Goal: Task Accomplishment & Management: Complete application form

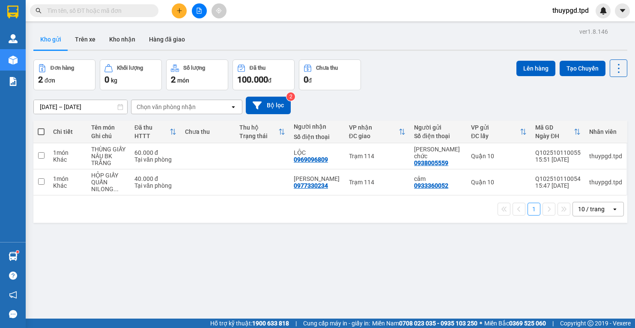
click at [119, 12] on input "text" at bounding box center [97, 10] width 101 height 9
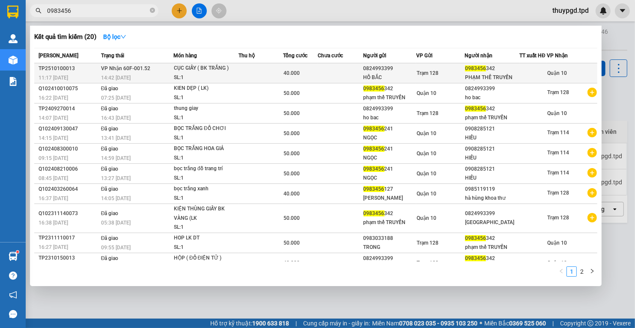
type input "0983456"
click at [520, 78] on div at bounding box center [533, 73] width 27 height 9
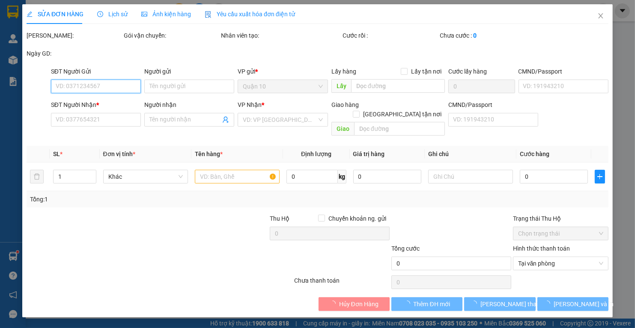
type input "0824993399"
type input "HỒ BẮC"
type input "038082032543"
type input "0983456342"
type input "PHẠM THẾ TRUYỀN"
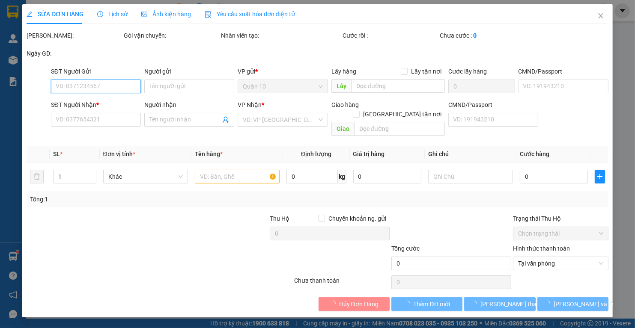
type input "40.000"
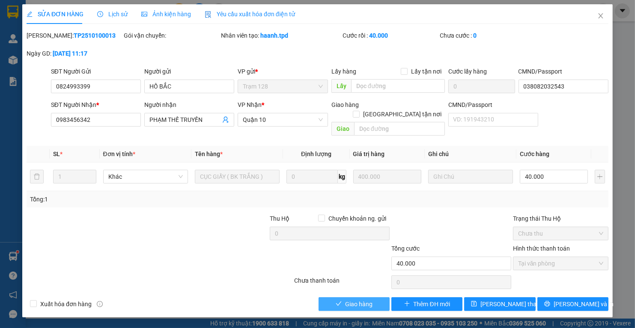
click at [380, 297] on button "Giao hàng" at bounding box center [353, 304] width 71 height 14
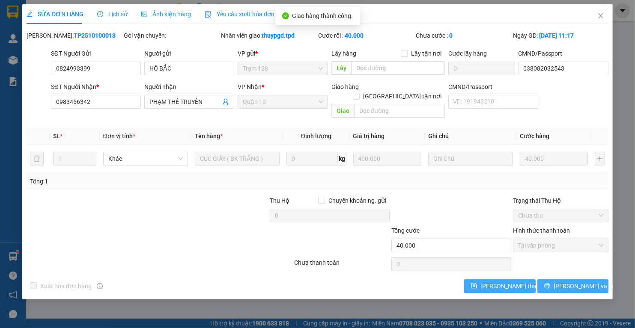
click at [565, 279] on button "Lưu và In" at bounding box center [572, 286] width 71 height 14
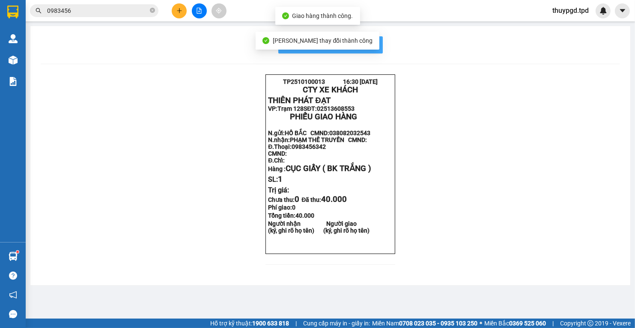
click at [380, 50] on button "In mẫu biên lai tự cấu hình" at bounding box center [330, 44] width 104 height 17
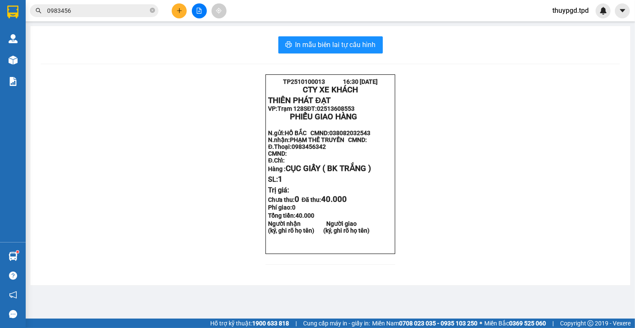
click at [180, 12] on icon "plus" at bounding box center [179, 11] width 6 height 6
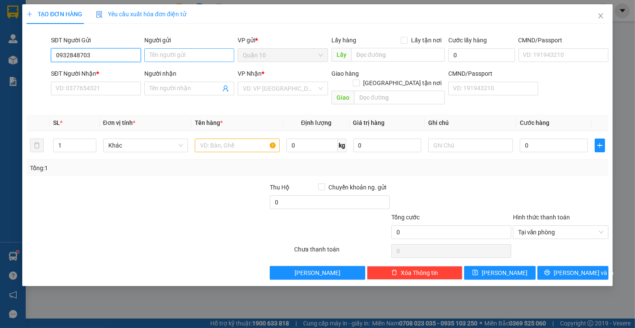
type input "0932848703"
drag, startPoint x: 181, startPoint y: 60, endPoint x: 175, endPoint y: 68, distance: 10.7
click at [180, 60] on input "Người gửi" at bounding box center [189, 55] width 90 height 14
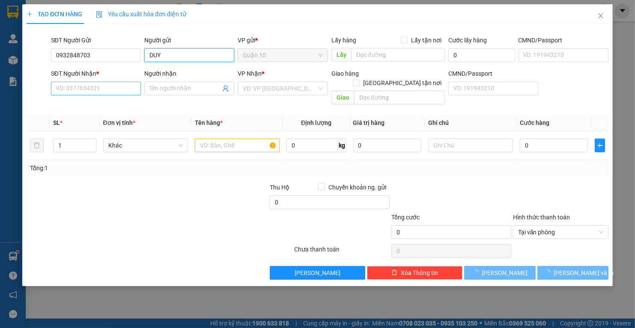
type input "DUY"
click at [130, 86] on input "SĐT Người Nhận *" at bounding box center [96, 89] width 90 height 14
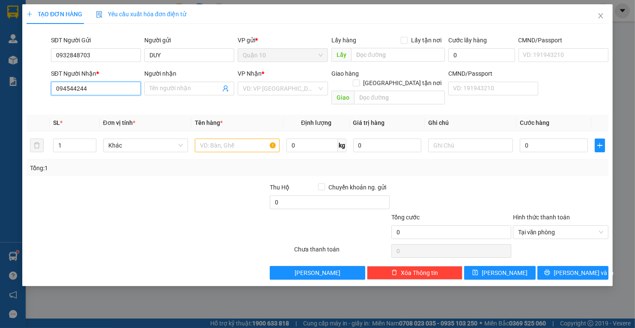
type input "0945442442"
click at [86, 106] on div "0945442442 - anh tuấn" at bounding box center [98, 105] width 84 height 9
type input "anh tuấn"
type input "GIA KIỆM"
type input "0945442442"
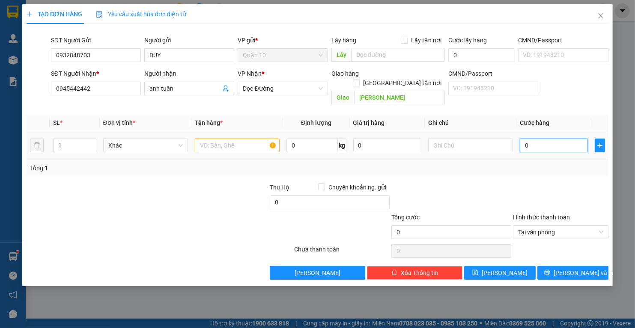
click at [538, 139] on input "0" at bounding box center [554, 146] width 68 height 14
type input "4"
type input "40"
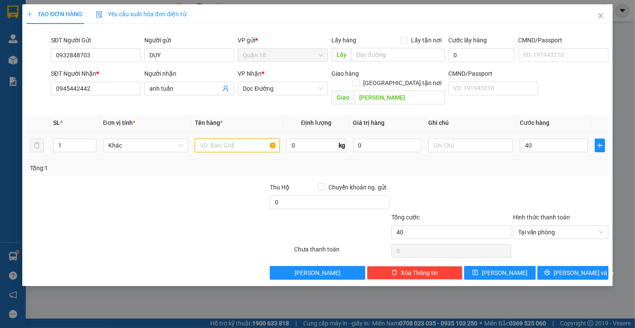
type input "40.000"
click at [219, 139] on input "text" at bounding box center [237, 146] width 85 height 14
type input "CỤC NÂU QUẤN XỐP"
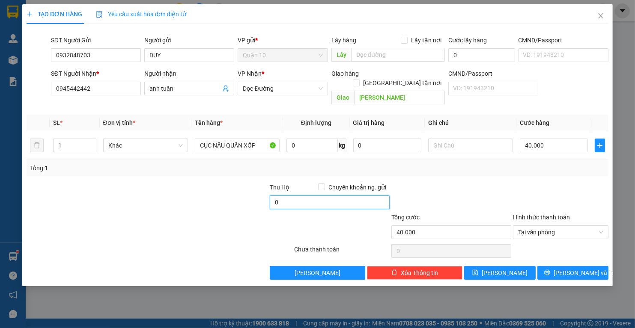
click at [287, 196] on input "0" at bounding box center [330, 203] width 120 height 14
type input "10.000"
drag, startPoint x: 385, startPoint y: 158, endPoint x: 373, endPoint y: 139, distance: 22.3
click at [385, 164] on div "Tổng: 1" at bounding box center [317, 168] width 575 height 9
drag, startPoint x: 367, startPoint y: 134, endPoint x: 143, endPoint y: 152, distance: 224.6
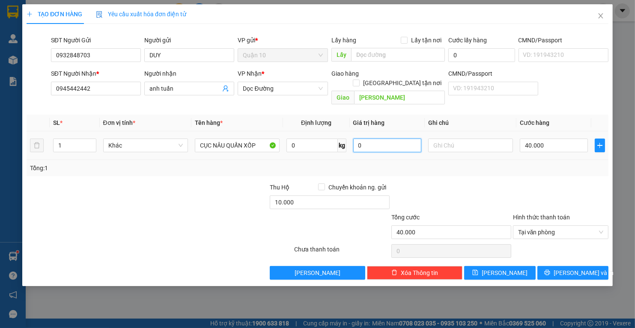
click at [260, 149] on tr "1 Khác CỤC NÂU QUẤN XỐP 0 kg 0 40.000" at bounding box center [318, 145] width 582 height 29
type input "2.000.000"
click at [111, 50] on input "0932848703" at bounding box center [96, 55] width 90 height 14
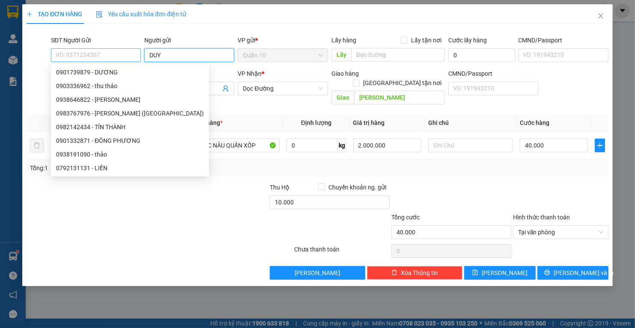
drag, startPoint x: 172, startPoint y: 53, endPoint x: 140, endPoint y: 55, distance: 32.1
click at [140, 55] on div "SĐT Người Gửi VD: 0371234567 Người gửi DUY VP gửi * Quận 10 Lấy hàng Lấy tận nơ…" at bounding box center [329, 51] width 561 height 30
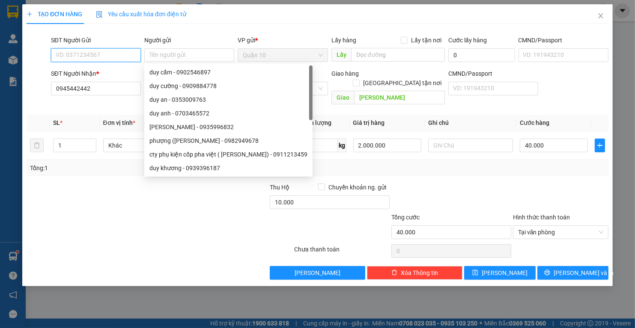
click at [120, 52] on input "SĐT Người Gửi" at bounding box center [96, 55] width 90 height 14
type input "0903336962"
type input "thu thảo"
type input "064069006095"
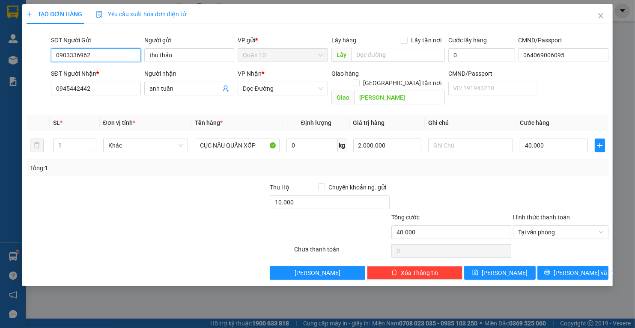
click at [115, 56] on input "0903336962" at bounding box center [96, 55] width 90 height 14
click at [115, 55] on input "0903336962" at bounding box center [96, 55] width 90 height 14
click at [186, 56] on input "thu thảo" at bounding box center [189, 55] width 90 height 14
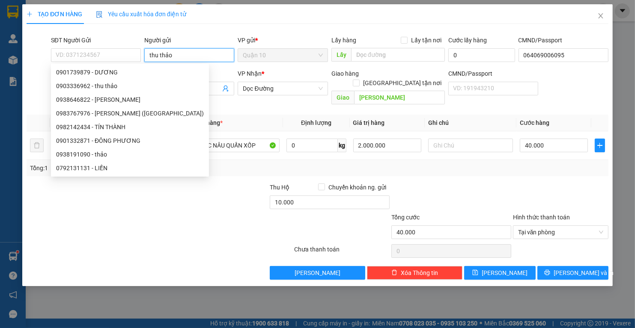
click at [187, 56] on input "thu thảo" at bounding box center [189, 55] width 90 height 14
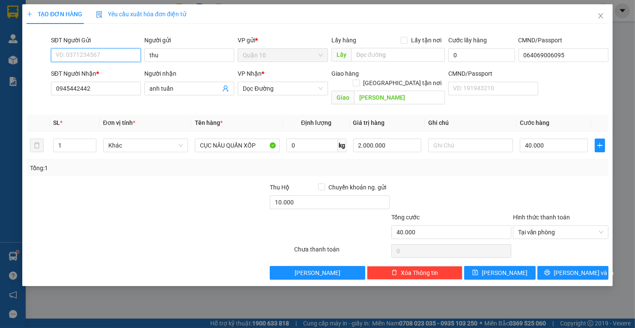
click at [120, 53] on input "SĐT Người Gửi" at bounding box center [96, 55] width 90 height 14
click at [120, 52] on input "SĐT Người Gửi" at bounding box center [96, 55] width 90 height 14
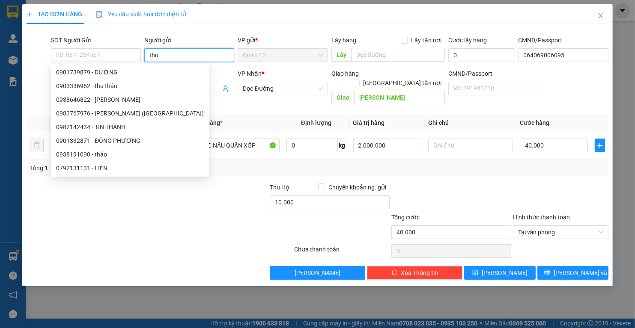
click at [168, 54] on input "thu" at bounding box center [189, 55] width 90 height 14
click at [169, 53] on input "thu" at bounding box center [189, 55] width 90 height 14
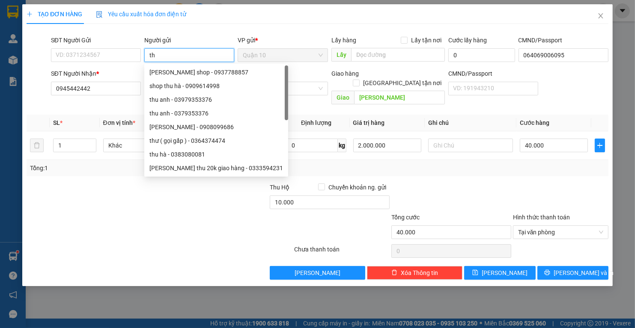
type input "t"
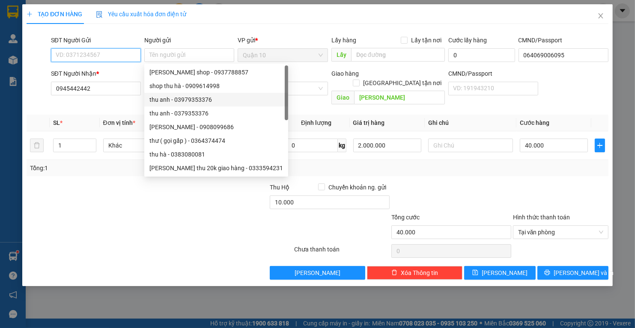
click at [90, 54] on input "SĐT Người Gửi" at bounding box center [96, 55] width 90 height 14
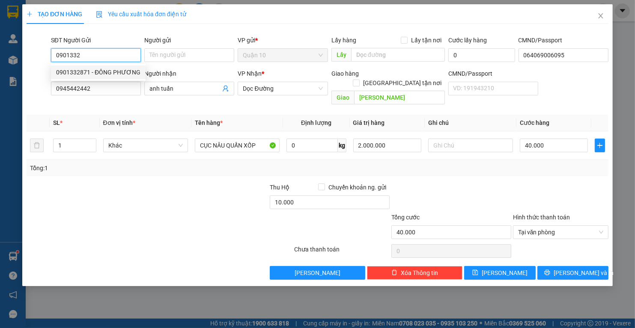
click at [113, 79] on div "0901332871 - ĐÔNG PHƯƠNG" at bounding box center [98, 72] width 95 height 14
type input "0901332871"
type input "ĐÔNG PHƯƠNG"
type input "080071000254"
type input "0901332871"
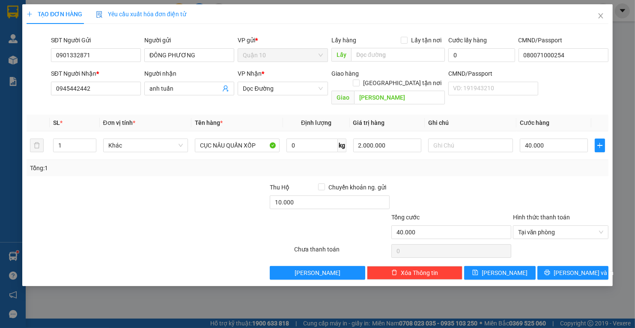
click at [452, 190] on div at bounding box center [451, 198] width 122 height 30
click at [555, 266] on button "Lưu và In" at bounding box center [572, 273] width 71 height 14
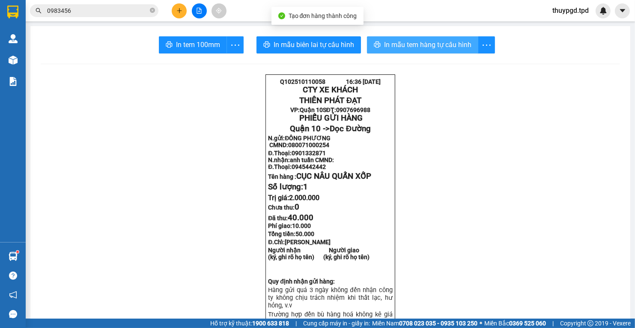
click at [420, 45] on span "In mẫu tem hàng tự cấu hình" at bounding box center [427, 44] width 87 height 11
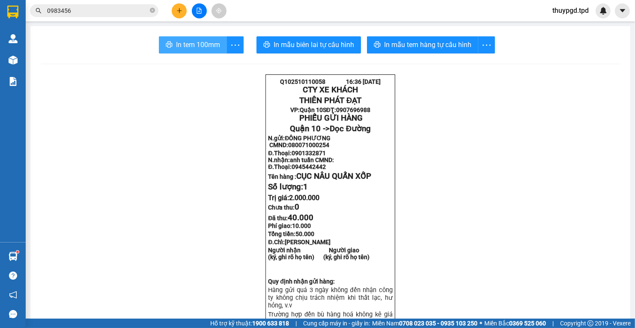
click at [179, 41] on span "In tem 100mm" at bounding box center [198, 44] width 44 height 11
drag, startPoint x: 112, startPoint y: 3, endPoint x: 116, endPoint y: 10, distance: 8.7
click at [111, 3] on div "Kết quả tìm kiếm ( 20 ) Bộ lọc Mã ĐH Trạng thái Món hàng Thu hộ Tổng cước Chưa …" at bounding box center [317, 10] width 635 height 21
drag, startPoint x: 122, startPoint y: 16, endPoint x: 150, endPoint y: 24, distance: 29.9
click at [121, 16] on span "0983456" at bounding box center [94, 10] width 128 height 13
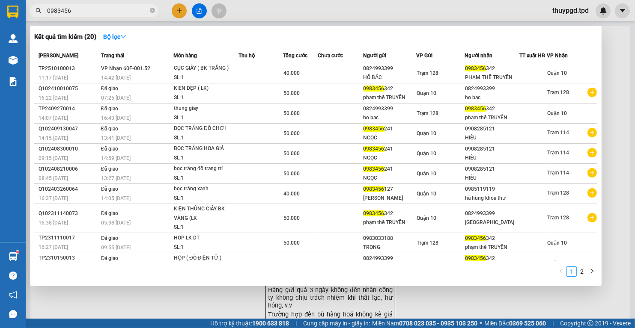
click at [187, 30] on div "Kết quả tìm kiếm ( 20 ) Bộ lọc" at bounding box center [315, 37] width 563 height 14
click at [204, 16] on div at bounding box center [317, 164] width 635 height 328
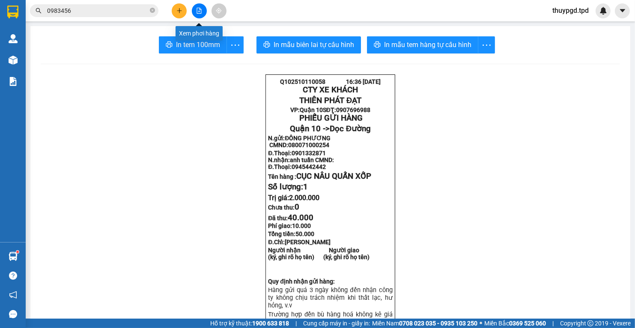
click at [200, 12] on icon "file-add" at bounding box center [199, 11] width 6 height 6
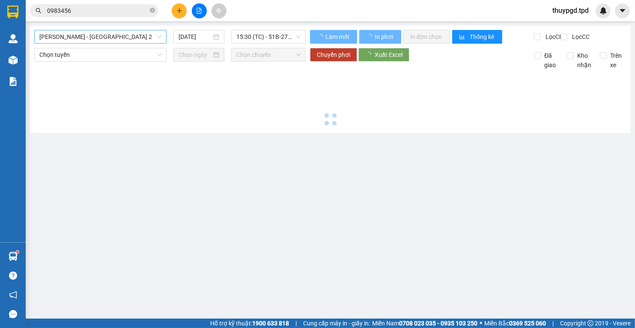
drag, startPoint x: 95, startPoint y: 44, endPoint x: 104, endPoint y: 39, distance: 10.1
click at [95, 44] on div "Phương Lâm - Sài Gòn 2 11/10/2025 15:30 (TC) - 51B-275.86" at bounding box center [169, 37] width 271 height 14
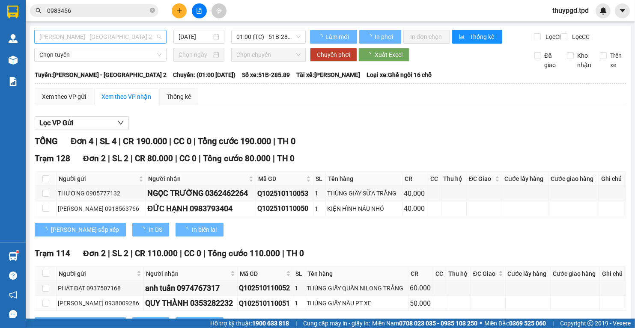
click at [104, 39] on span "Phương Lâm - Sài Gòn 2" at bounding box center [100, 36] width 122 height 13
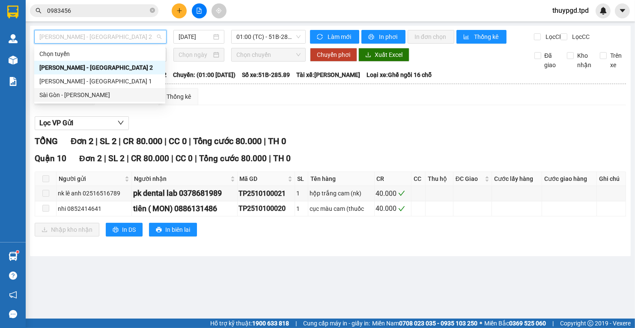
click at [94, 97] on div "Sài Gòn - Phương Lâm" at bounding box center [99, 94] width 121 height 9
type input "11/10/2025"
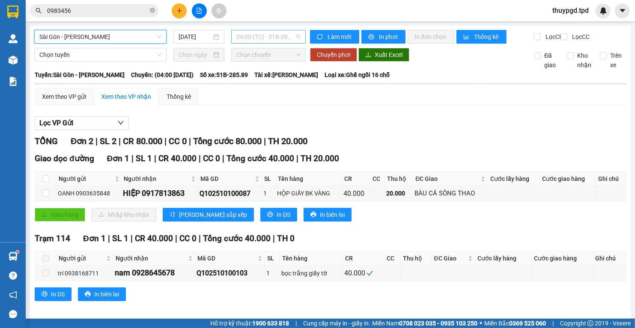
click at [256, 42] on span "04:00 (TC) - 51B-285.89" at bounding box center [268, 36] width 64 height 13
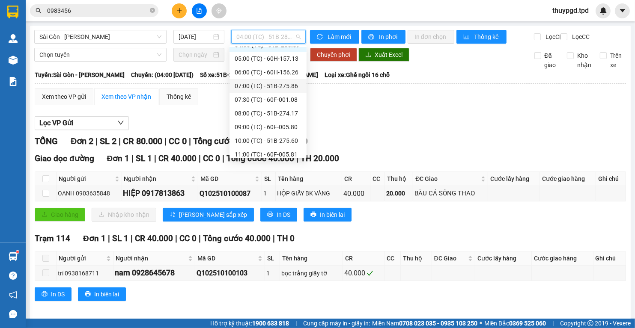
scroll to position [34, 0]
click at [265, 97] on div "08:00 (TC) - 51B-274.17" at bounding box center [268, 101] width 67 height 9
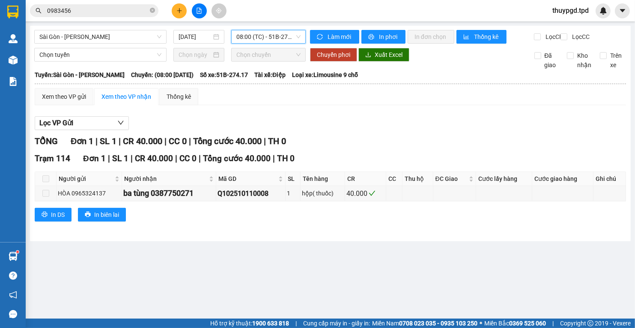
click at [281, 38] on span "08:00 (TC) - 51B-274.17" at bounding box center [268, 36] width 64 height 13
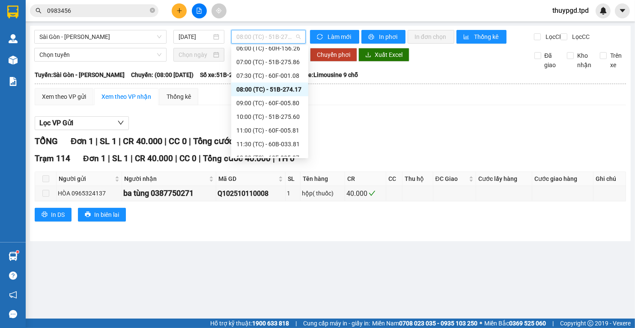
scroll to position [68, 0]
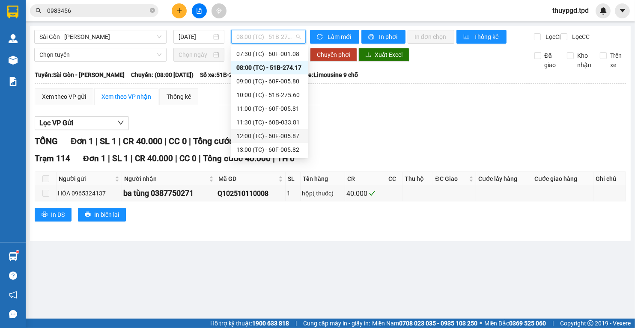
click at [272, 131] on div "12:00 (TC) - 60F-005.87" at bounding box center [269, 136] width 77 height 14
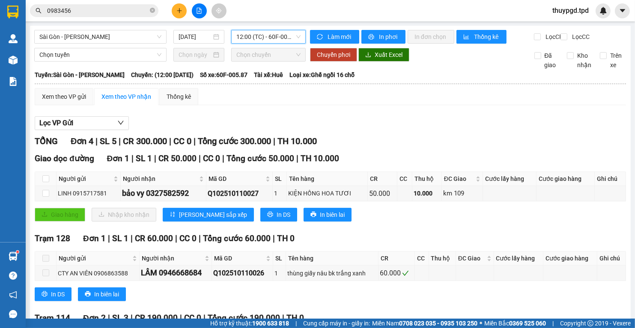
click at [276, 31] on span "12:00 (TC) - 60F-005.87" at bounding box center [268, 36] width 64 height 13
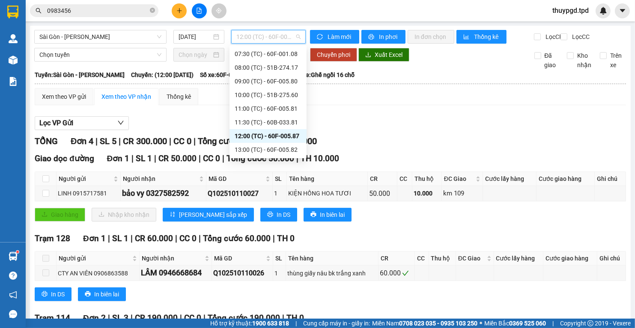
click at [271, 147] on div "13:00 (TC) - 60F-005.82" at bounding box center [268, 149] width 67 height 9
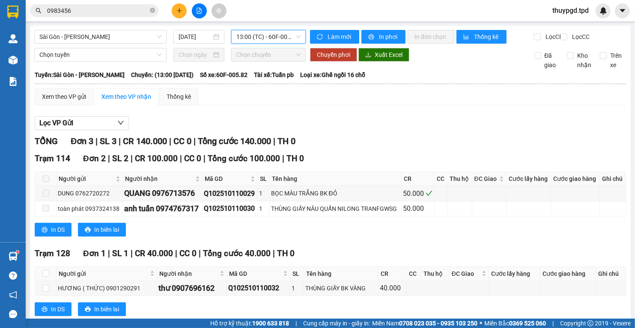
click at [279, 31] on span "13:00 (TC) - 60F-005.82" at bounding box center [268, 36] width 64 height 13
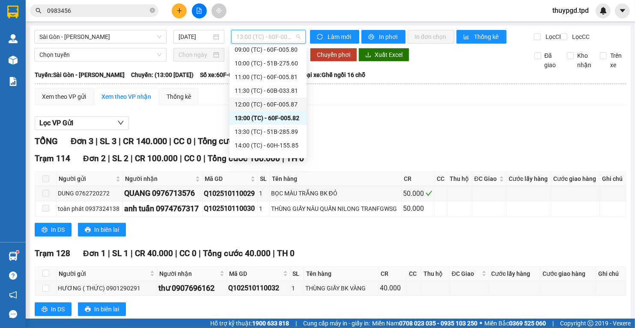
scroll to position [137, 0]
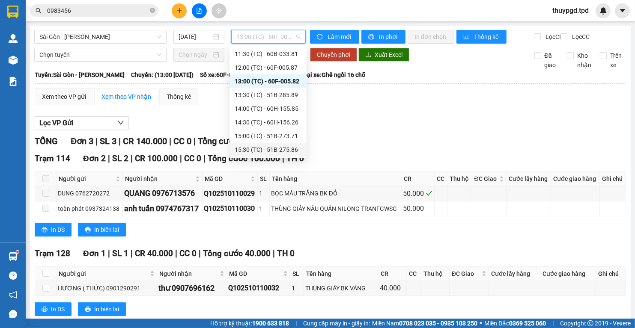
click at [269, 149] on div "15:30 (TC) - 51B-275.86" at bounding box center [268, 149] width 67 height 9
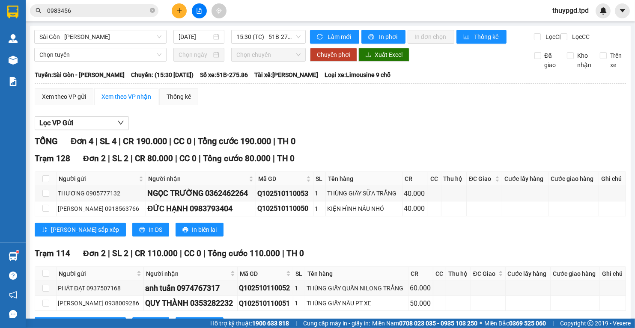
click at [288, 27] on div "Sài Gòn - Phương Lâm 11/10/2025 15:30 (TC) - 51B-275.86 Làm mới In phơi In đơn …" at bounding box center [330, 188] width 601 height 325
click at [285, 44] on div "Sài Gòn - Phương Lâm 11/10/2025 15:30 (TC) - 51B-275.86" at bounding box center [169, 37] width 271 height 14
click at [289, 39] on span "15:30 (TC) - 51B-275.86" at bounding box center [268, 36] width 64 height 13
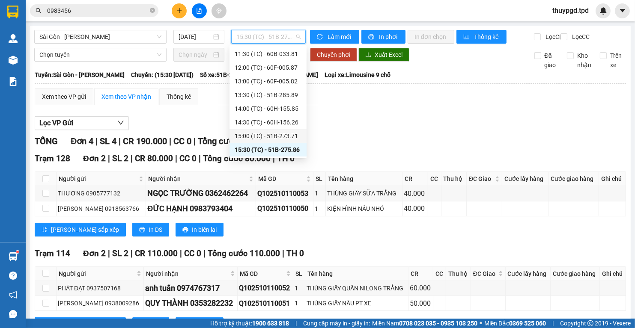
click at [289, 119] on div "14:30 (TC) - 60H-156.26" at bounding box center [268, 122] width 67 height 9
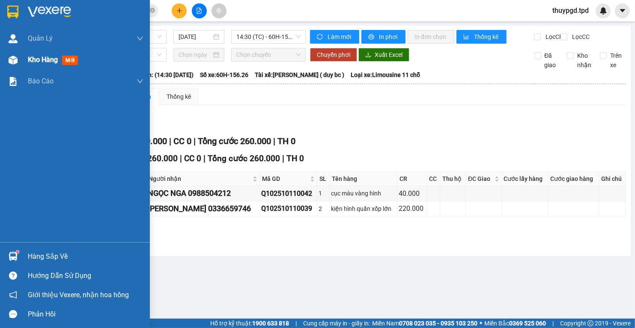
click at [30, 56] on span "Kho hàng" at bounding box center [43, 60] width 30 height 8
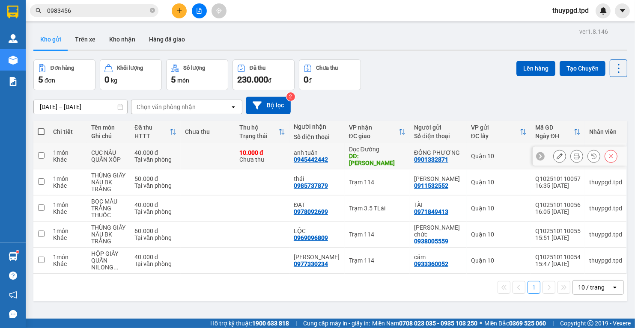
click at [297, 147] on td "anh tuấn 0945442442" at bounding box center [316, 156] width 55 height 26
checkbox input "true"
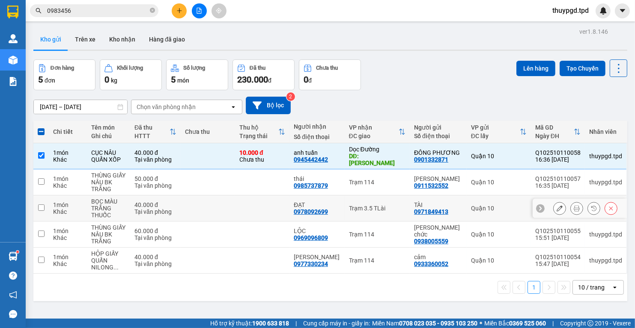
click at [369, 209] on div "Trạm 3.5 TLài" at bounding box center [377, 208] width 56 height 7
checkbox input "true"
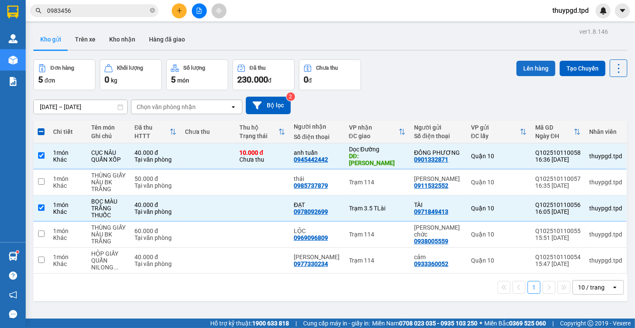
click at [533, 67] on button "Lên hàng" at bounding box center [535, 68] width 39 height 15
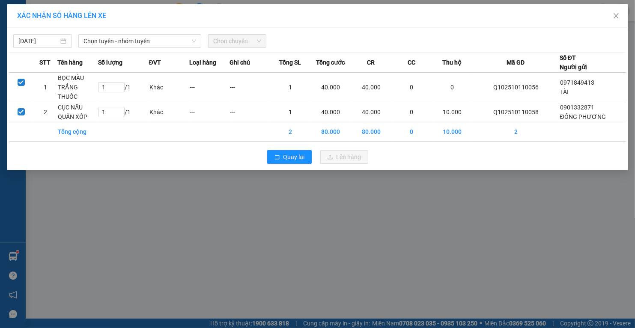
click at [106, 30] on div "11/10/2025 Chọn tuyến - nhóm tuyến Chọn chuyến" at bounding box center [317, 39] width 617 height 18
click at [99, 39] on span "Chọn tuyến - nhóm tuyến" at bounding box center [139, 41] width 113 height 13
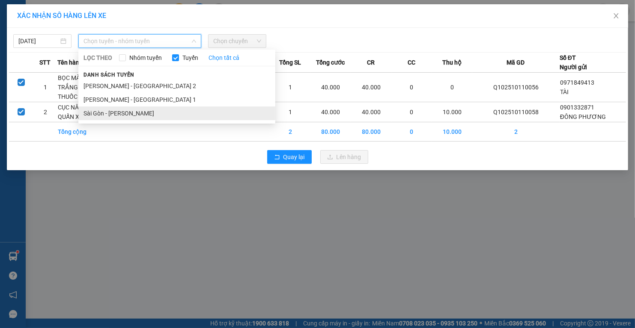
click at [110, 114] on li "Sài Gòn - Phương Lâm" at bounding box center [176, 114] width 197 height 14
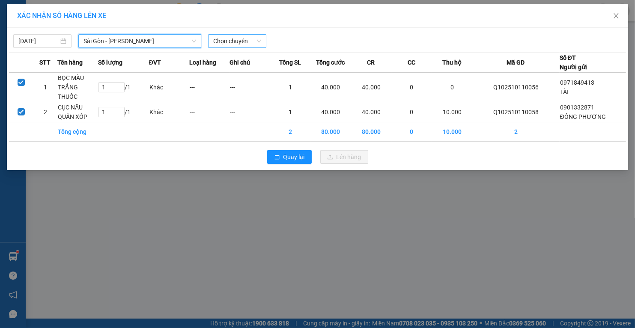
click at [243, 39] on span "Chọn chuyến" at bounding box center [237, 41] width 48 height 13
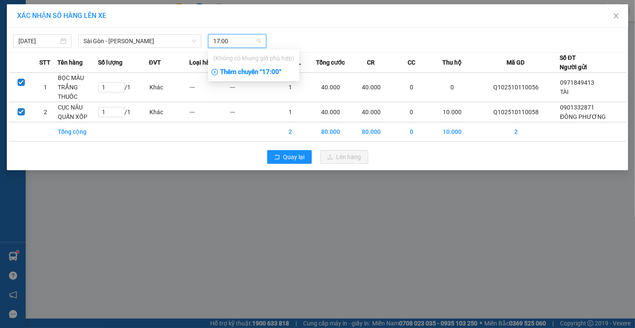
type input "17:00"
click at [287, 67] on div "Thêm chuyến " 17:00 "" at bounding box center [253, 72] width 91 height 15
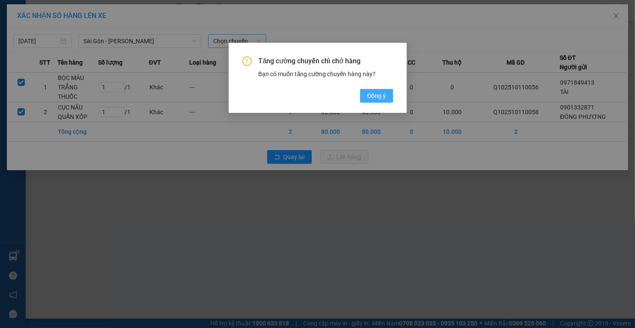
click at [379, 99] on span "Đồng ý" at bounding box center [376, 95] width 19 height 9
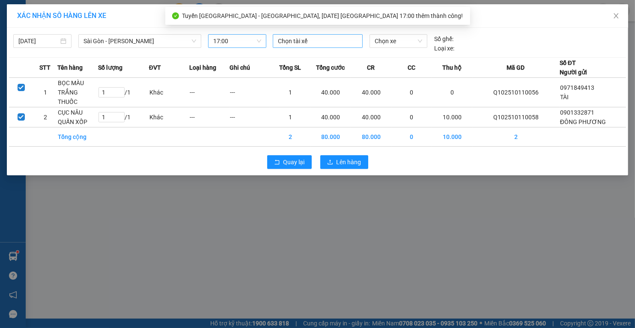
click at [310, 45] on div at bounding box center [318, 41] width 86 height 10
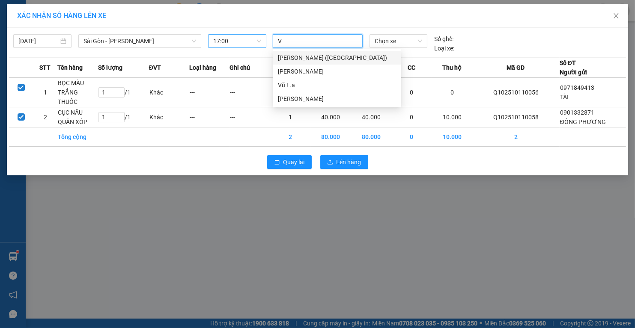
type input "VŨ"
click at [284, 99] on div "vũ Tb" at bounding box center [337, 98] width 118 height 9
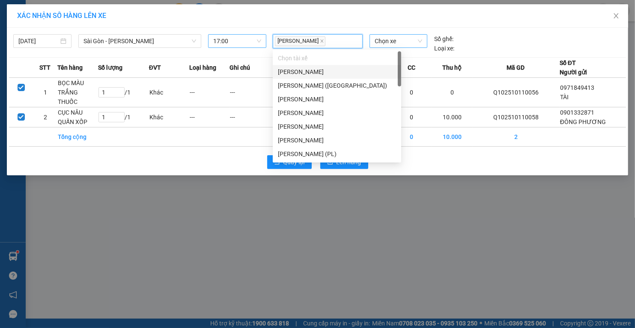
click at [389, 39] on span "Chọn xe" at bounding box center [399, 41] width 48 height 13
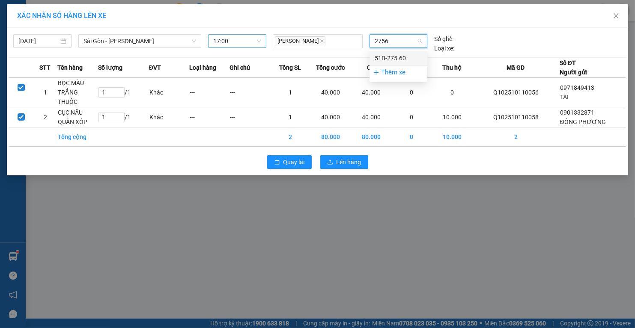
type input "27560"
click at [384, 55] on div "51B-275.60" at bounding box center [399, 58] width 48 height 9
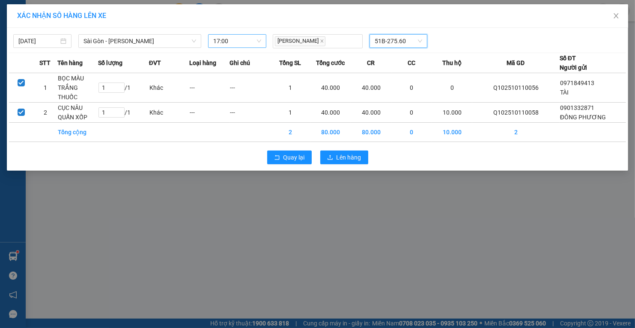
drag, startPoint x: 381, startPoint y: 42, endPoint x: 370, endPoint y: 43, distance: 11.2
click at [382, 42] on span "51B-275.60" at bounding box center [399, 41] width 48 height 13
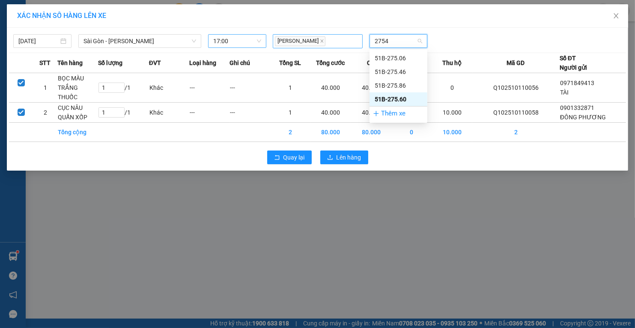
type input "27546"
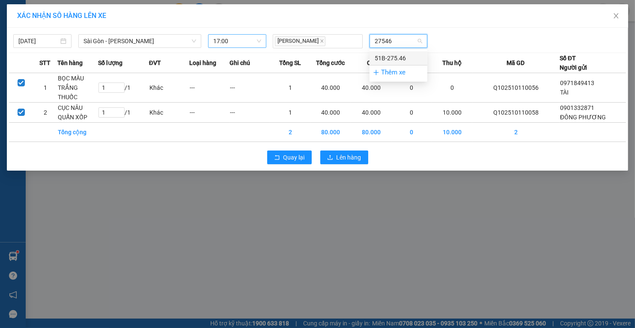
click at [404, 55] on div "51B-275.46" at bounding box center [399, 58] width 48 height 9
click at [352, 161] on button "Lên hàng" at bounding box center [344, 158] width 48 height 14
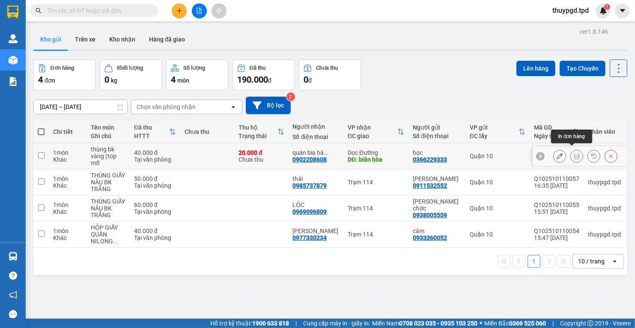
click at [574, 153] on icon at bounding box center [577, 156] width 6 height 6
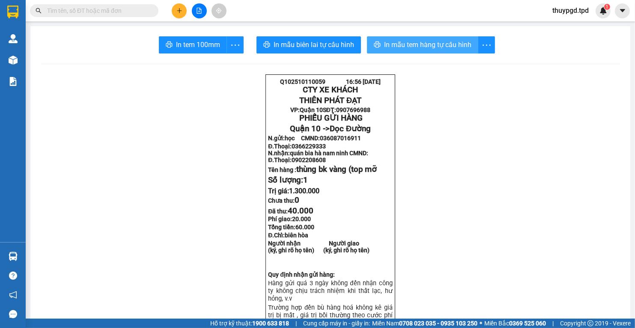
click at [396, 52] on button "In mẫu tem hàng tự cấu hình" at bounding box center [422, 44] width 111 height 17
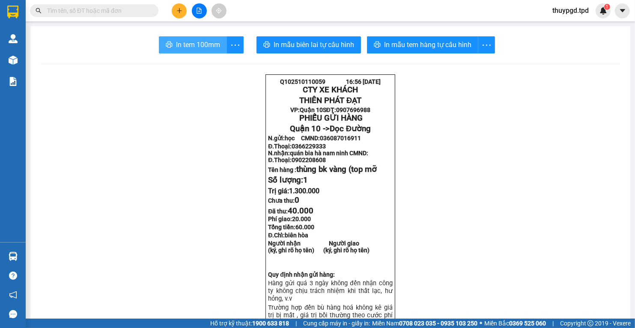
click at [204, 39] on span "In tem 100mm" at bounding box center [198, 44] width 44 height 11
click at [178, 7] on button at bounding box center [179, 10] width 15 height 15
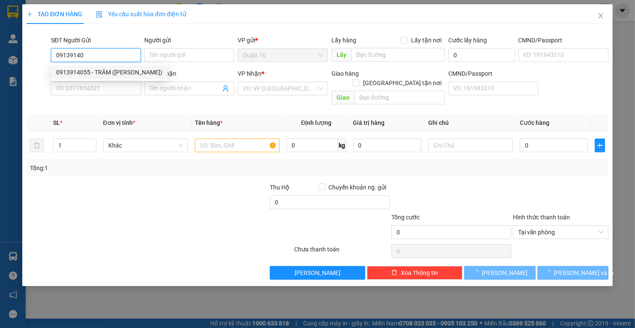
type input "0913914055"
type input "TRÂM (NGUYỄN TRÍ PHÁT)"
type input "079083010940"
type input "0919895655"
type input "SAM"
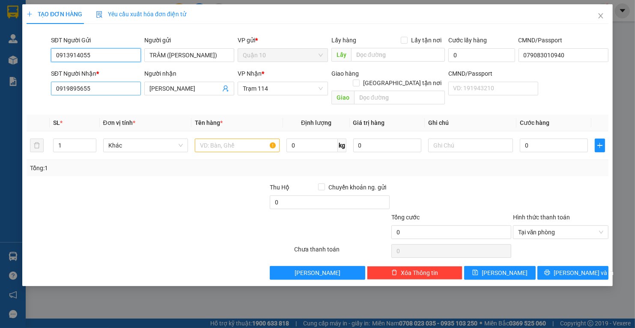
type input "0913914055"
drag, startPoint x: 106, startPoint y: 84, endPoint x: -23, endPoint y: 102, distance: 129.6
click at [0, 102] on html "Kết quả tìm kiếm ( 0 ) Bộ lọc No Data thuypgd.tpd 1 Quản Lý Quản lý khách hàng …" at bounding box center [317, 164] width 635 height 328
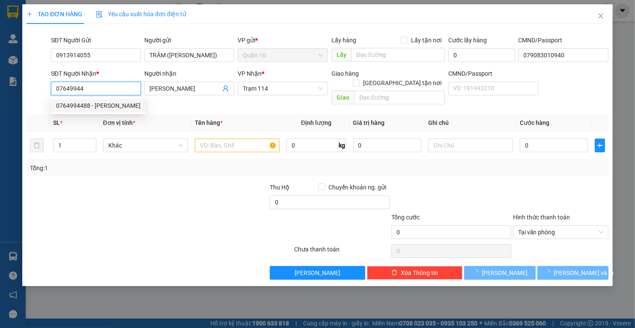
type input "0764994488"
type input "TRẦN VĂN VITA"
type input "GIA KIỆM"
type input "092087004046"
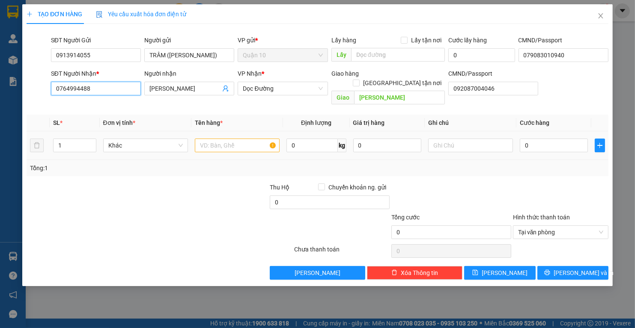
type input "0764994488"
click at [239, 139] on input "text" at bounding box center [237, 146] width 85 height 14
type input "CỤC BK VÀNG (LK"
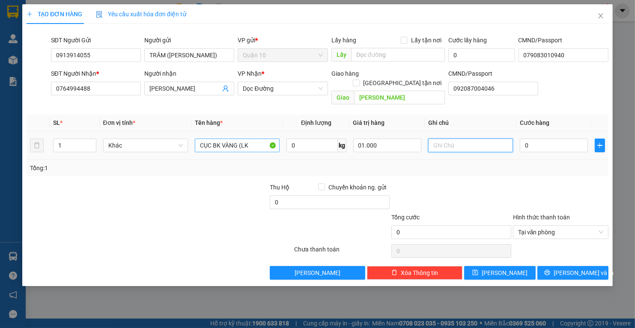
type input "1.000.000"
type input "4"
type input "40"
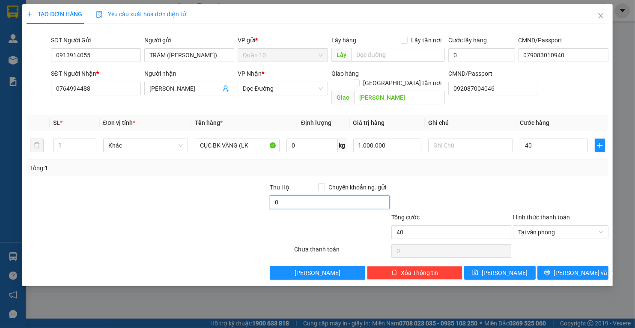
type input "40.000"
click at [291, 196] on input "0" at bounding box center [330, 203] width 120 height 14
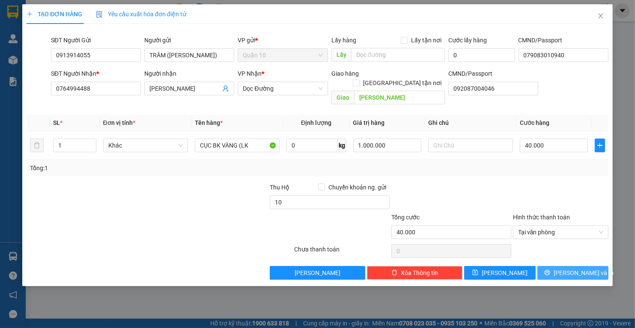
type input "10.000"
click at [579, 269] on button "Lưu và In" at bounding box center [572, 273] width 71 height 14
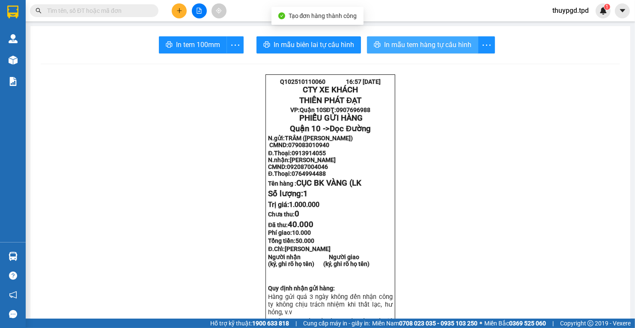
click at [409, 47] on span "In mẫu tem hàng tự cấu hình" at bounding box center [427, 44] width 87 height 11
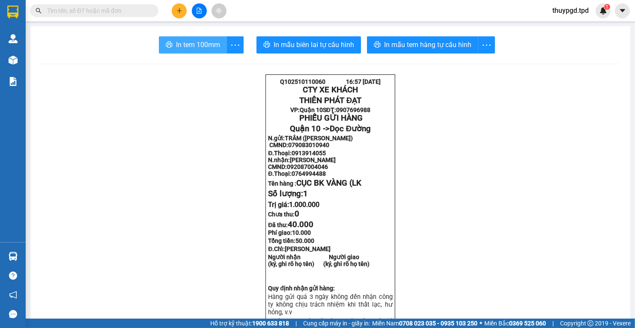
click at [212, 50] on button "In tem 100mm" at bounding box center [193, 44] width 68 height 17
click at [180, 13] on icon "plus" at bounding box center [179, 11] width 6 height 6
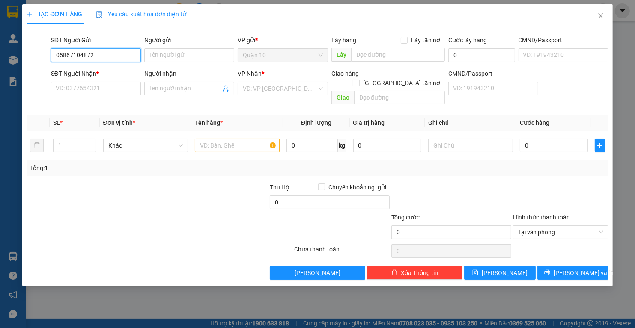
type input "05867104872"
click at [181, 47] on div "Người gửi" at bounding box center [189, 42] width 90 height 13
click at [181, 56] on input "Người gửi" at bounding box center [189, 55] width 90 height 14
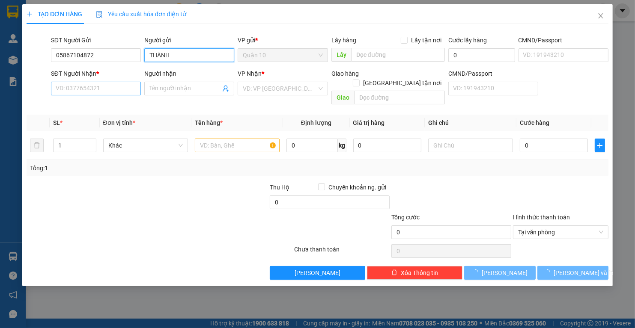
type input "THÀNH"
click at [105, 83] on input "SĐT Người Nhận *" at bounding box center [96, 89] width 90 height 14
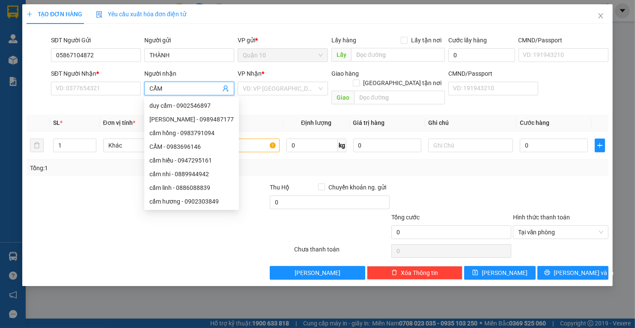
drag, startPoint x: 185, startPoint y: 89, endPoint x: 142, endPoint y: 91, distance: 43.3
click at [142, 91] on div "SĐT Người Nhận * VD: 0377654321 Người nhận CẨM VP Nhận * VD: VP Sài Gòn Giao hà…" at bounding box center [329, 88] width 561 height 39
type input "CẨM"
click at [71, 87] on input "SĐT Người Nhận *" at bounding box center [96, 89] width 90 height 14
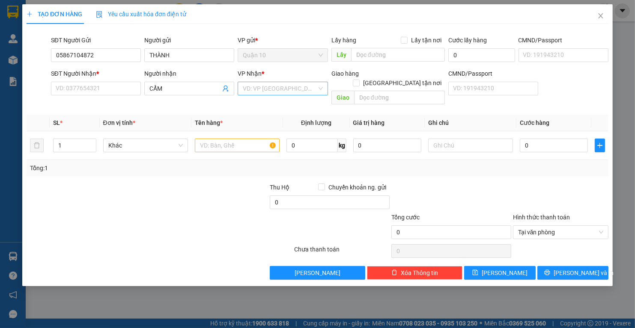
click at [288, 89] on input "search" at bounding box center [280, 88] width 74 height 13
click at [559, 141] on input "0" at bounding box center [554, 146] width 68 height 14
click at [80, 92] on input "SĐT Người Nhận *" at bounding box center [96, 89] width 90 height 14
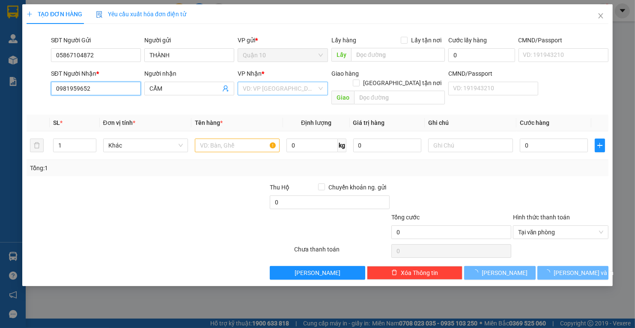
type input "0981959652"
click at [257, 90] on input "search" at bounding box center [280, 88] width 74 height 13
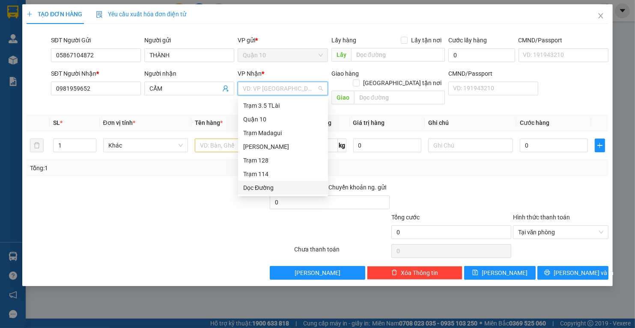
click at [280, 187] on div "Dọc Đường" at bounding box center [283, 187] width 80 height 9
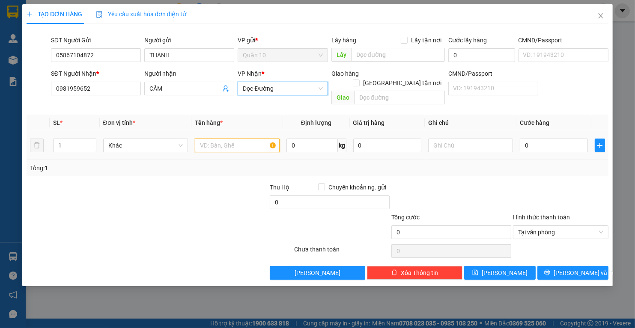
click at [225, 139] on input "text" at bounding box center [237, 146] width 85 height 14
click at [373, 91] on input "text" at bounding box center [399, 98] width 91 height 14
type input "5.5 TÀ LÀI"
click at [531, 139] on input "0" at bounding box center [554, 146] width 68 height 14
type input "3"
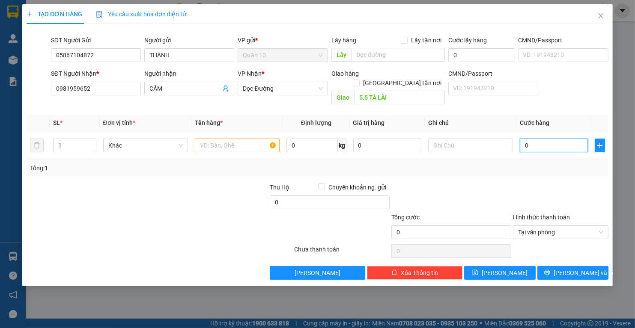
type input "3"
type input "30"
type input "300"
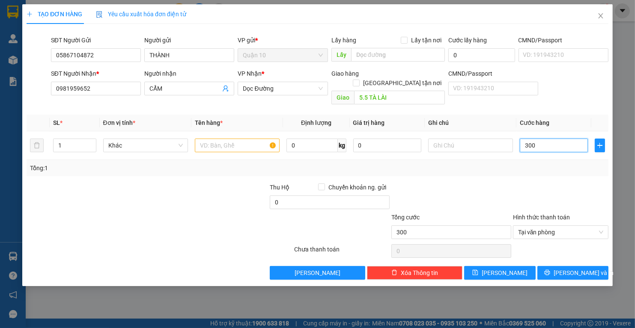
type input "3.000"
type input "30.000"
type input "300.000"
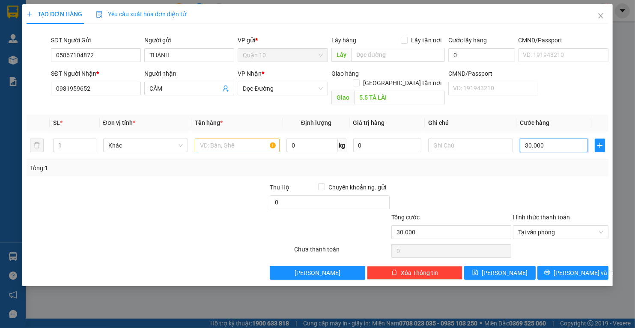
type input "300.000"
click at [318, 196] on input "0" at bounding box center [330, 203] width 120 height 14
type input "50.000"
click at [238, 230] on div at bounding box center [244, 228] width 97 height 30
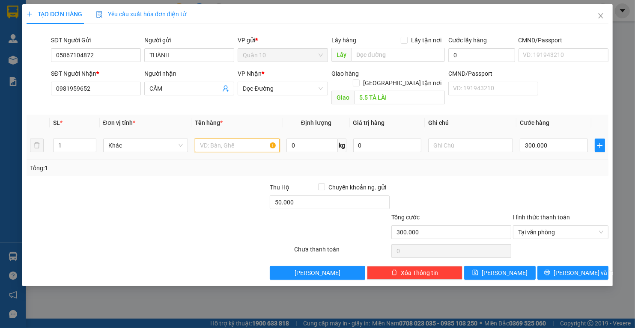
click at [231, 139] on input "text" at bounding box center [237, 146] width 85 height 14
type input "B"
type input "MÁY GIẶT"
type input "1.500.000"
click at [235, 139] on input "MÁY GIẶT" at bounding box center [237, 146] width 85 height 14
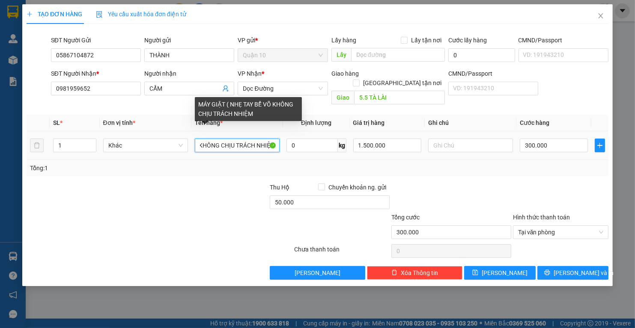
scroll to position [0, 77]
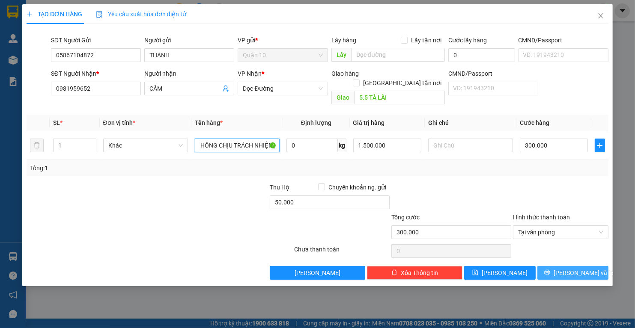
type input "MÁY GIẶT ( NHẸ TAY BỂ VÕ KHÔNG CHỊU TRÁCH NHIỆM)"
click at [570, 268] on span "Lưu và In" at bounding box center [583, 272] width 60 height 9
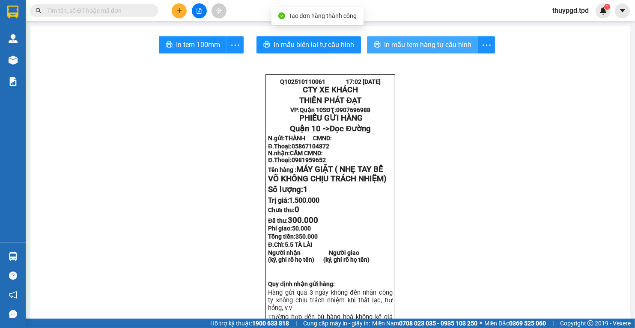
click at [431, 43] on span "In mẫu tem hàng tự cấu hình" at bounding box center [427, 44] width 87 height 11
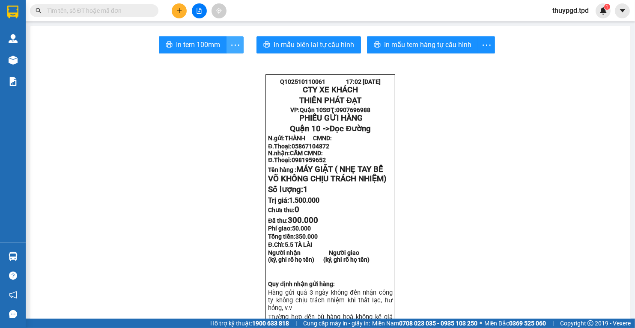
click at [233, 45] on icon "more" at bounding box center [235, 45] width 11 height 11
click at [220, 65] on div "In tem 100mm theo số lượng (1)" at bounding box center [193, 63] width 86 height 9
click at [104, 10] on input "text" at bounding box center [97, 10] width 101 height 9
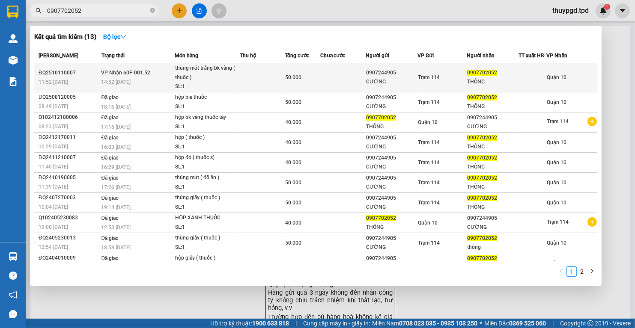
type input "0907702052"
click at [247, 74] on td at bounding box center [262, 77] width 45 height 29
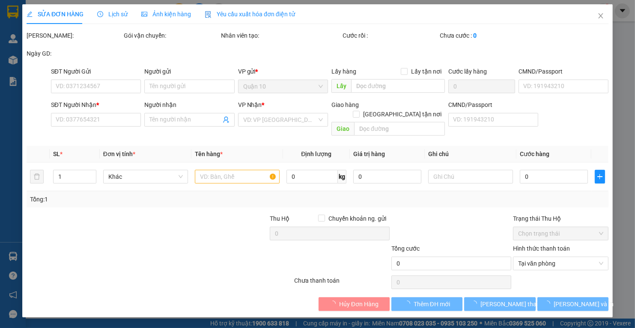
type input "0907244905"
type input "CƯỜNG"
type input "0907702052"
type input "THÔNG"
type input "50.000"
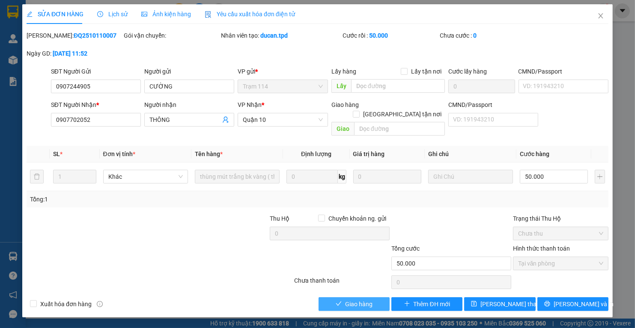
click at [363, 300] on span "Giao hàng" at bounding box center [358, 304] width 27 height 9
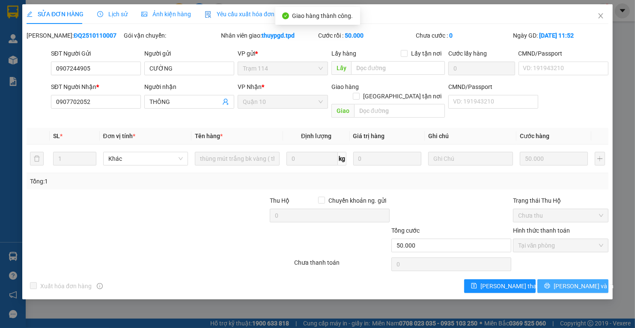
click at [550, 283] on icon "printer" at bounding box center [547, 286] width 6 height 6
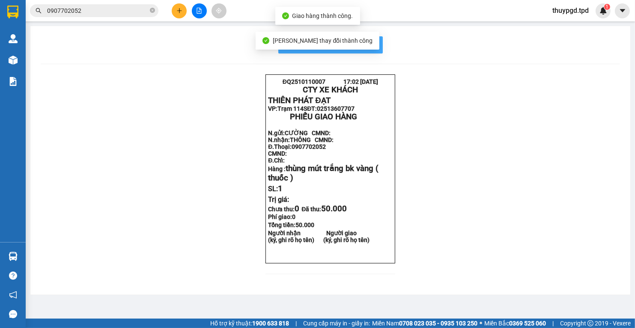
click at [369, 45] on span "In mẫu biên lai tự cấu hình" at bounding box center [335, 44] width 80 height 11
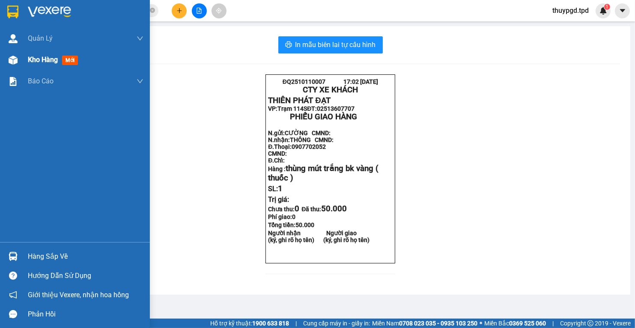
click at [30, 62] on span "Kho hàng" at bounding box center [43, 60] width 30 height 8
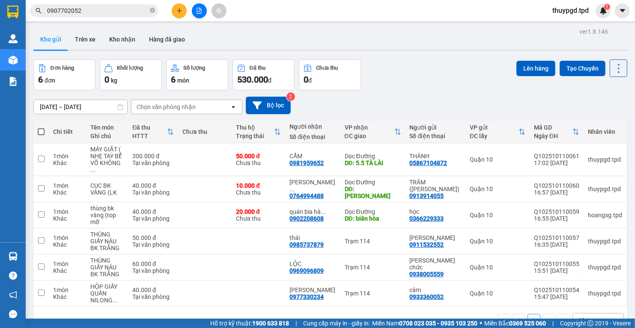
click at [201, 11] on icon "file-add" at bounding box center [199, 11] width 5 height 6
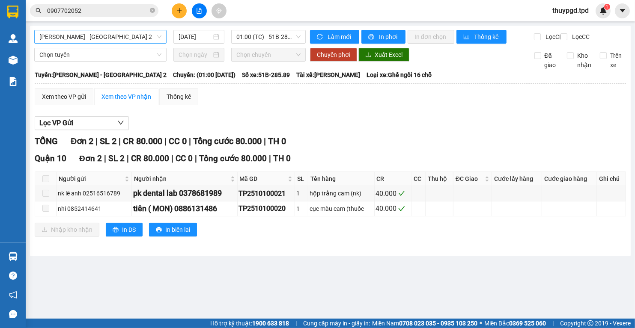
click at [103, 39] on span "Phương Lâm - Sài Gòn 2" at bounding box center [100, 36] width 122 height 13
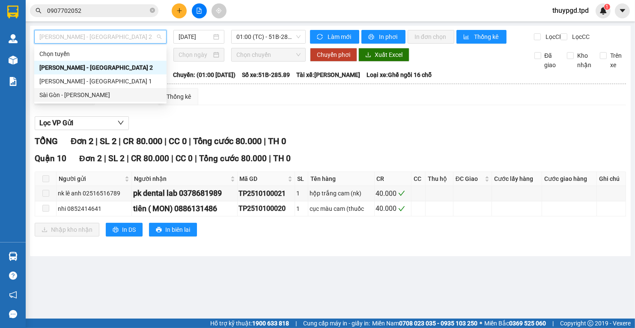
drag, startPoint x: 107, startPoint y: 107, endPoint x: 111, endPoint y: 100, distance: 8.4
click at [108, 101] on div "Xem theo VP nhận" at bounding box center [126, 96] width 50 height 9
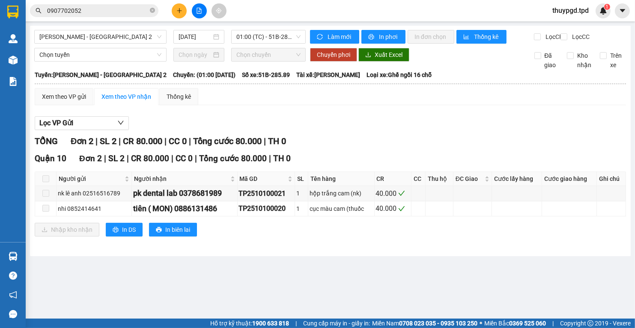
click at [110, 44] on div "Phương Lâm - Sài Gòn 2 11/10/2025 01:00 (TC) - 51B-285.89" at bounding box center [169, 37] width 271 height 14
click at [116, 36] on span "Phương Lâm - Sài Gòn 2" at bounding box center [100, 36] width 122 height 13
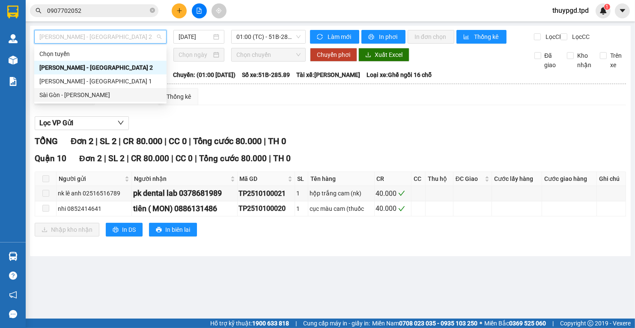
click at [109, 96] on div "Sài Gòn - Phương Lâm" at bounding box center [100, 94] width 122 height 9
type input "11/10/2025"
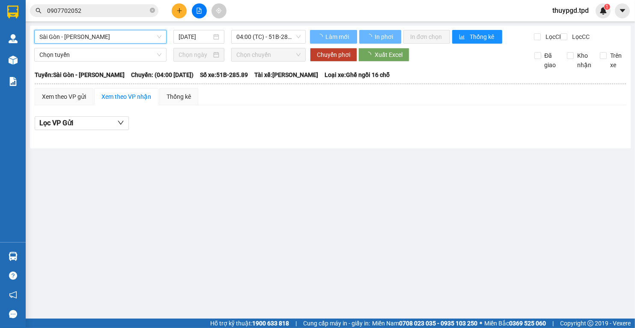
click at [254, 28] on div "Sài Gòn - Phương Lâm Sài Gòn - Phương Lâm 11/10/2025 04:00 (TC) - 51B-285.89 Là…" at bounding box center [330, 87] width 601 height 123
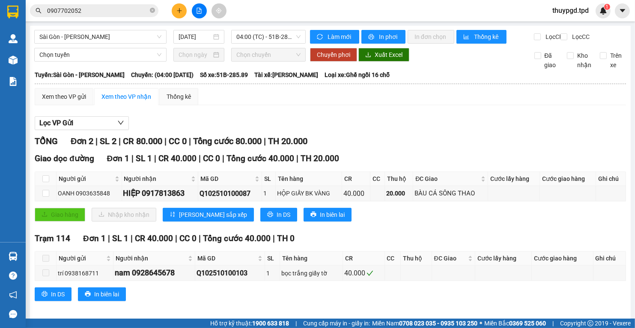
click at [253, 27] on div "Sài Gòn - Phương Lâm 11/10/2025 04:00 (TC) - 51B-285.89 Làm mới In phơi In đơn …" at bounding box center [330, 173] width 601 height 295
click at [256, 38] on span "04:00 (TC) - 51B-285.89" at bounding box center [268, 36] width 64 height 13
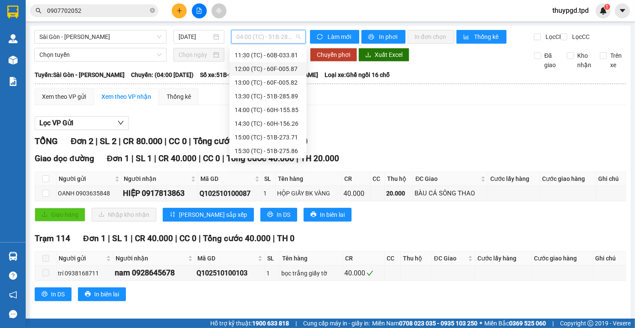
scroll to position [151, 0]
click at [273, 146] on div "17:00 (TC) - 51B-275.46" at bounding box center [268, 149] width 67 height 9
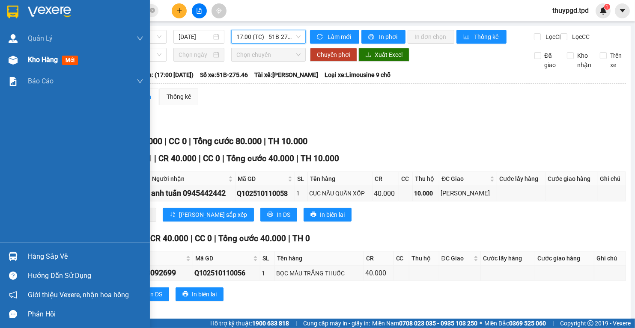
click at [22, 63] on div "Kho hàng mới" at bounding box center [75, 59] width 150 height 21
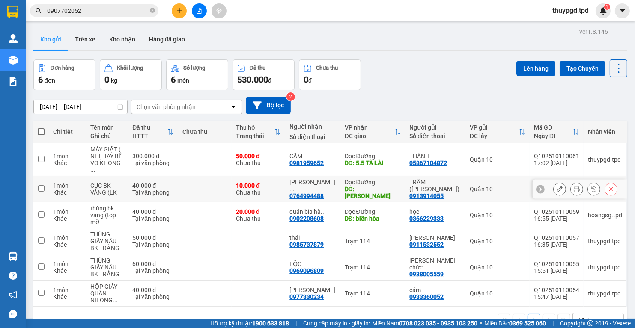
drag, startPoint x: 349, startPoint y: 185, endPoint x: 452, endPoint y: 150, distance: 108.8
click at [349, 186] on div "DĐ: GIA KIỆM" at bounding box center [373, 193] width 56 height 14
checkbox input "true"
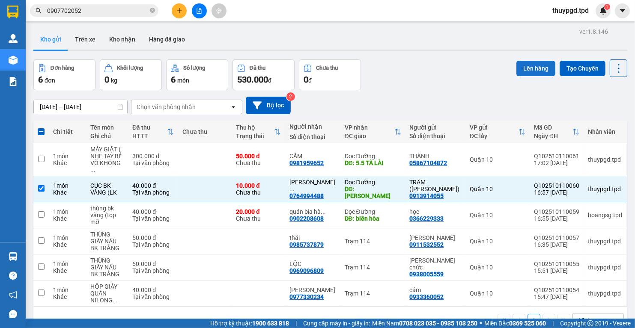
click at [539, 62] on button "Lên hàng" at bounding box center [535, 68] width 39 height 15
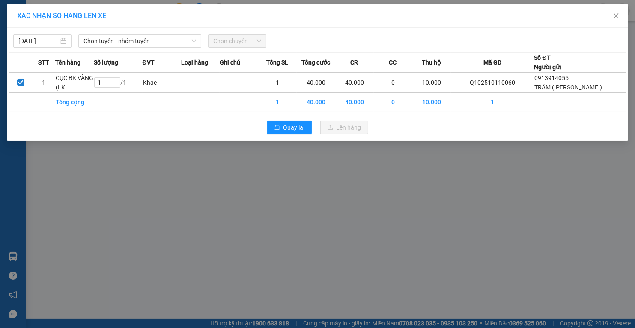
click at [118, 33] on div "11/10/2025 Chọn tuyến - nhóm tuyến Chọn chuyến" at bounding box center [317, 39] width 617 height 18
click at [121, 41] on span "Chọn tuyến - nhóm tuyến" at bounding box center [139, 41] width 113 height 13
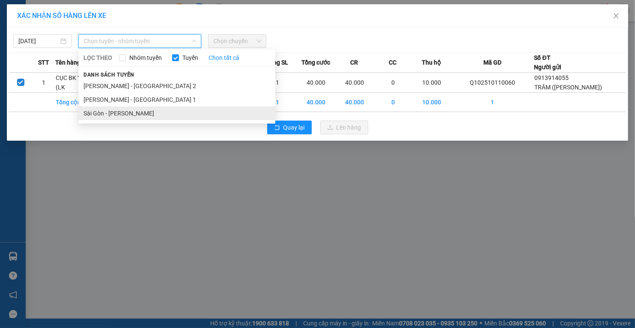
click at [128, 108] on li "Sài Gòn - Phương Lâm" at bounding box center [176, 114] width 197 height 14
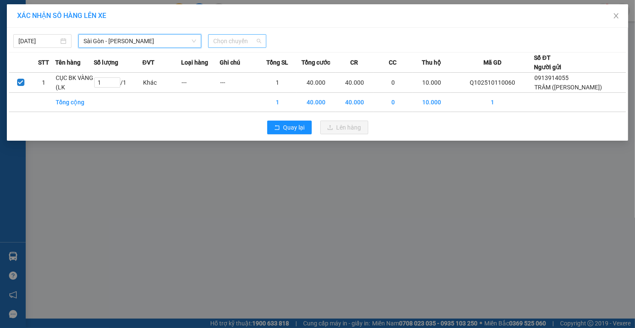
click at [244, 38] on span "Chọn chuyến" at bounding box center [237, 41] width 48 height 13
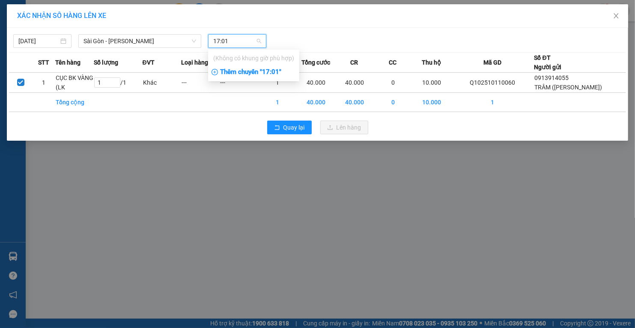
type input "17:01"
click at [265, 72] on div "Thêm chuyến " 17:01 "" at bounding box center [253, 72] width 91 height 15
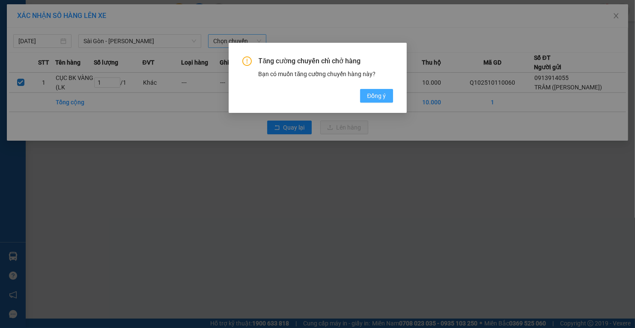
click at [366, 92] on button "Đồng ý" at bounding box center [376, 96] width 33 height 14
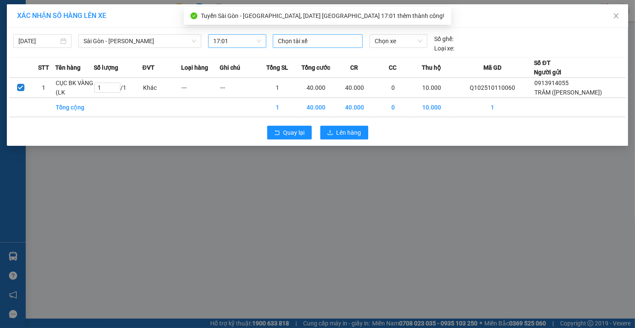
click at [294, 45] on div at bounding box center [318, 41] width 86 height 10
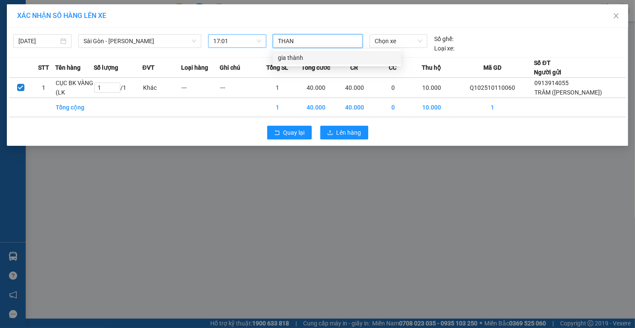
type input "THANH"
click at [284, 52] on div "gia thành" at bounding box center [337, 58] width 128 height 14
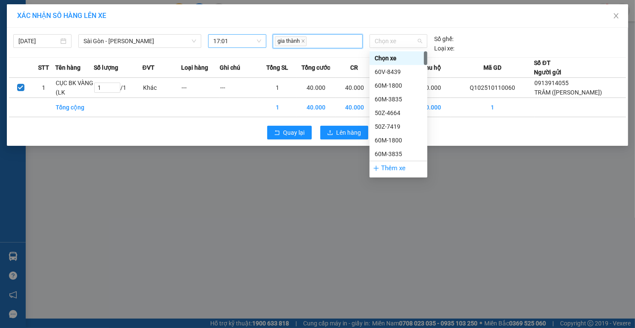
drag, startPoint x: 388, startPoint y: 45, endPoint x: 360, endPoint y: 44, distance: 28.3
click at [387, 45] on span "Chọn xe" at bounding box center [399, 41] width 48 height 13
click at [375, 35] on span "Chọn xe" at bounding box center [399, 41] width 48 height 13
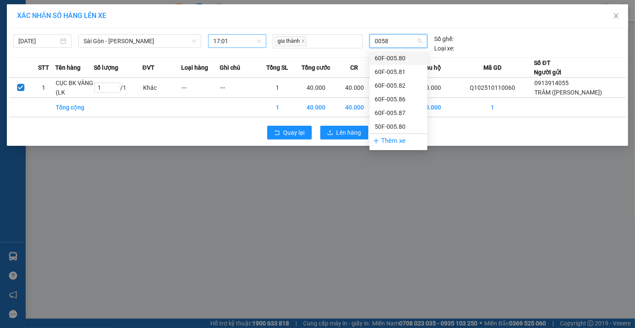
type input "00580"
click at [385, 57] on div "60F-005.80" at bounding box center [399, 58] width 48 height 9
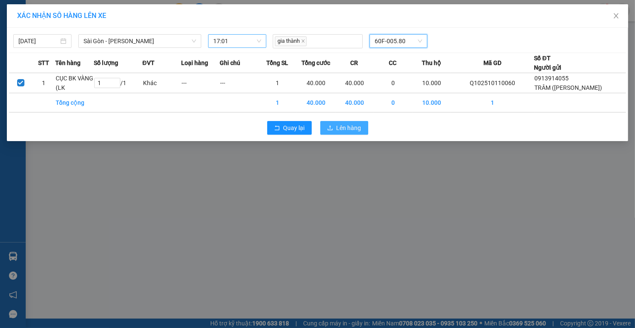
click at [354, 133] on span "Lên hàng" at bounding box center [348, 127] width 25 height 9
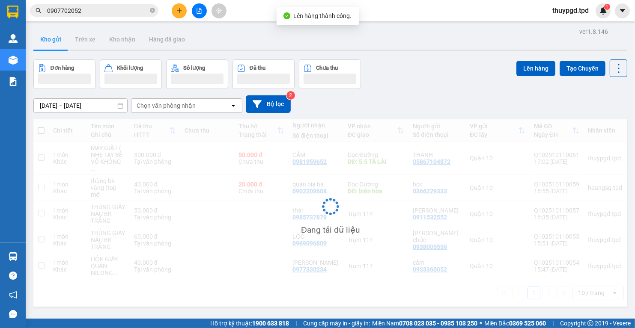
click at [75, 17] on div "Kết quả tìm kiếm ( 13 ) Bộ lọc Mã ĐH Trạng thái Món hàng Thu hộ Tổng cước Chưa …" at bounding box center [83, 10] width 167 height 15
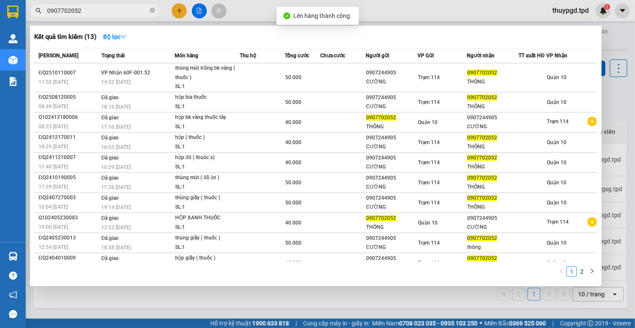
click at [83, 12] on input "0907702052" at bounding box center [97, 10] width 101 height 9
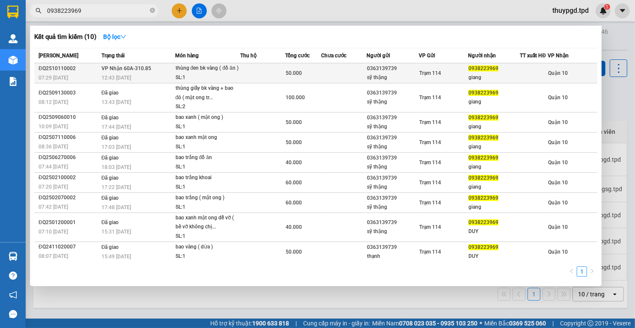
type input "0938223969"
click at [192, 73] on div "thùng đen bk vàng ( đồ ăn )" at bounding box center [207, 68] width 64 height 9
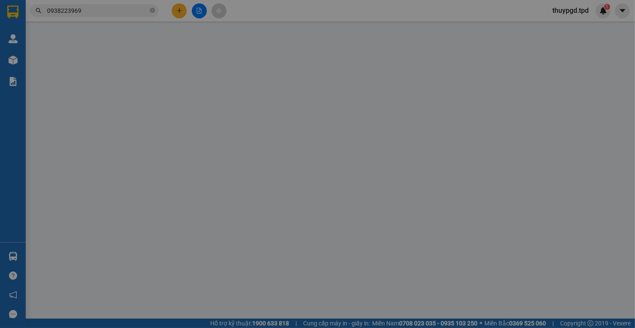
type input "0363139739"
type input "sỹ thặng"
type input "0938223969"
type input "giang"
type input "50.000"
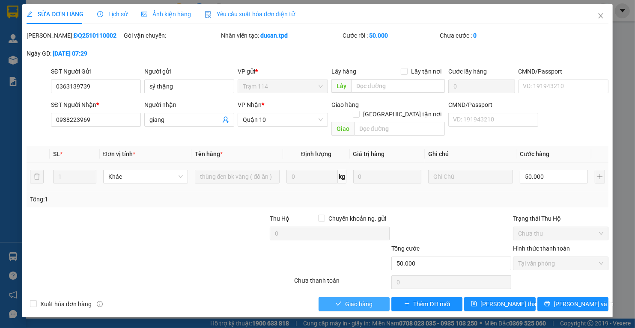
click at [328, 297] on button "Giao hàng" at bounding box center [353, 304] width 71 height 14
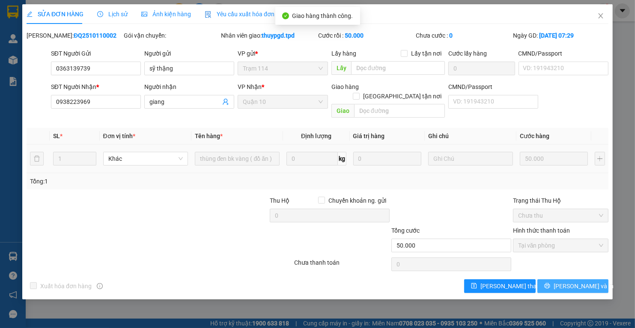
click at [577, 281] on button "Lưu và In" at bounding box center [572, 286] width 71 height 14
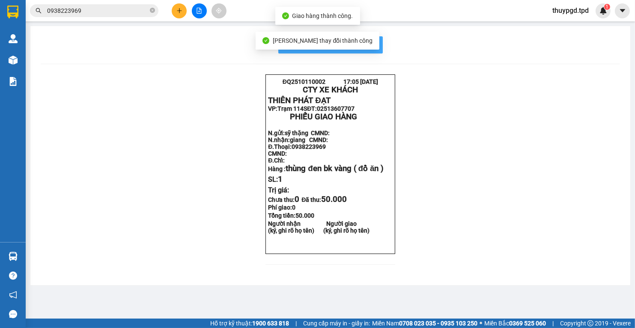
drag, startPoint x: 374, startPoint y: 45, endPoint x: 351, endPoint y: 110, distance: 68.8
click at [373, 45] on button "In mẫu biên lai tự cấu hình" at bounding box center [330, 44] width 104 height 17
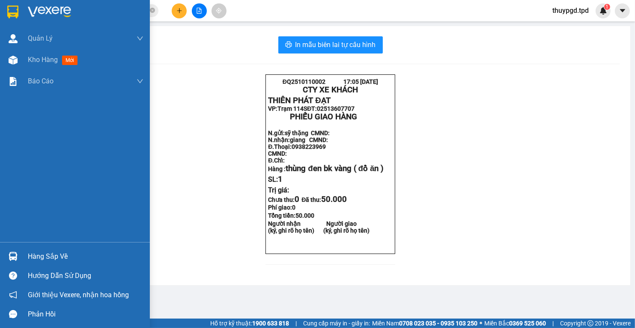
drag, startPoint x: 15, startPoint y: 255, endPoint x: 12, endPoint y: 263, distance: 8.3
click at [15, 256] on img at bounding box center [13, 256] width 9 height 9
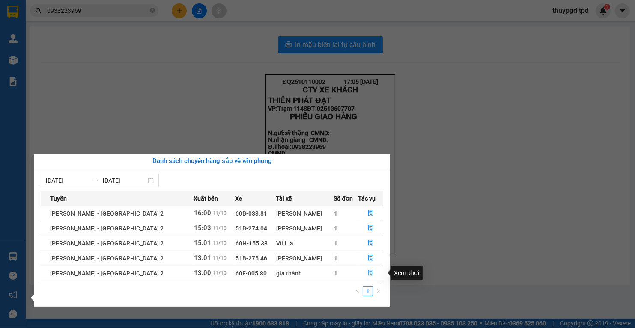
click at [372, 273] on button "button" at bounding box center [370, 274] width 25 height 14
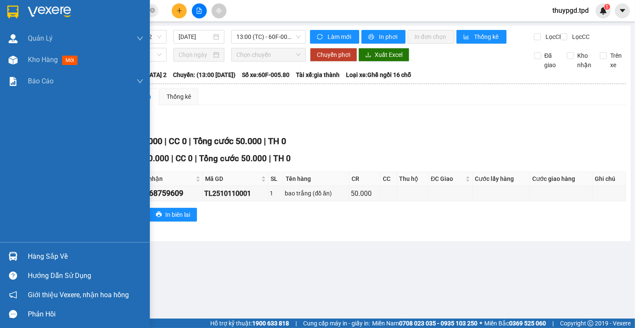
click at [19, 248] on div "Hàng sắp về" at bounding box center [75, 256] width 150 height 19
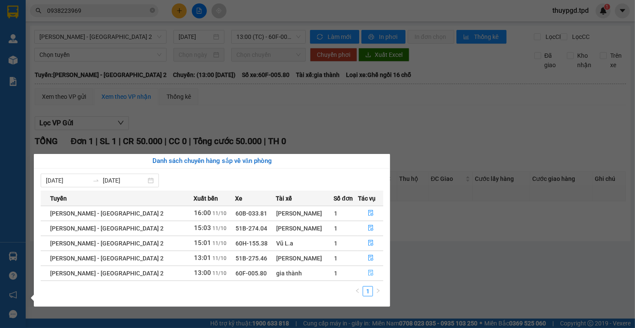
click at [368, 271] on icon "file-done" at bounding box center [371, 273] width 6 height 6
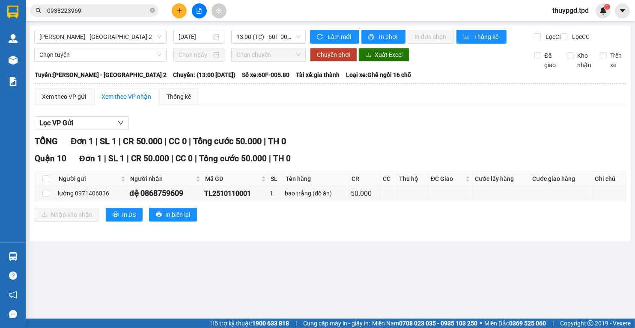
click at [178, 14] on button at bounding box center [179, 10] width 15 height 15
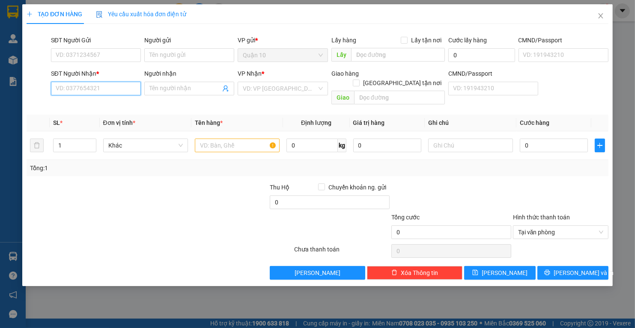
click at [91, 90] on input "SĐT Người Nhận *" at bounding box center [96, 89] width 90 height 14
type input "0919472732"
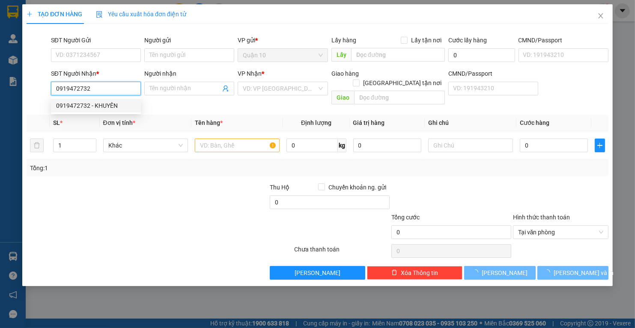
drag, startPoint x: 112, startPoint y: 106, endPoint x: 110, endPoint y: 98, distance: 8.4
click at [111, 106] on div "0919472732 - KHUYÊN" at bounding box center [96, 105] width 80 height 9
type input "KHUYÊN"
type input "cho pl"
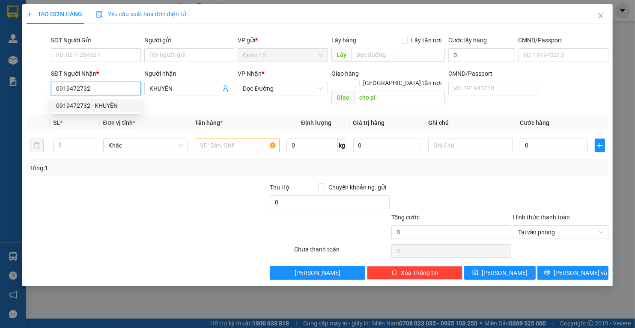
type input "0919472732"
click at [108, 64] on div "SĐT Người Gửi VD: 0371234567" at bounding box center [96, 51] width 90 height 30
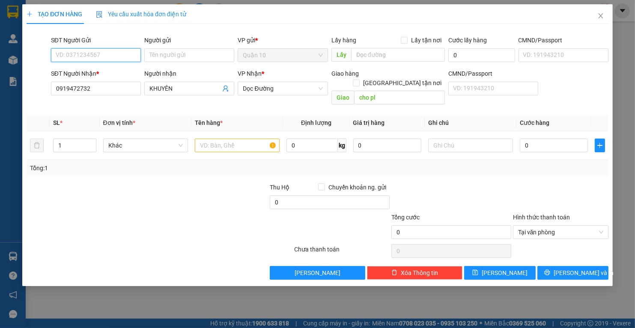
click at [106, 59] on input "SĐT Người Gửi" at bounding box center [96, 55] width 90 height 14
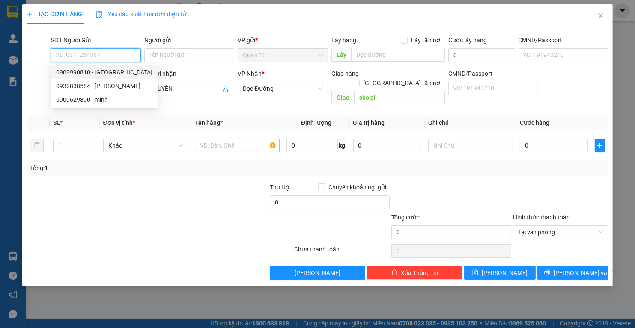
drag, startPoint x: 113, startPoint y: 72, endPoint x: 132, endPoint y: 74, distance: 18.9
click at [114, 71] on div "0909990810 - MINH MINH" at bounding box center [104, 72] width 96 height 9
type input "0909990810"
type input "MINH MINH"
type input "087097011201"
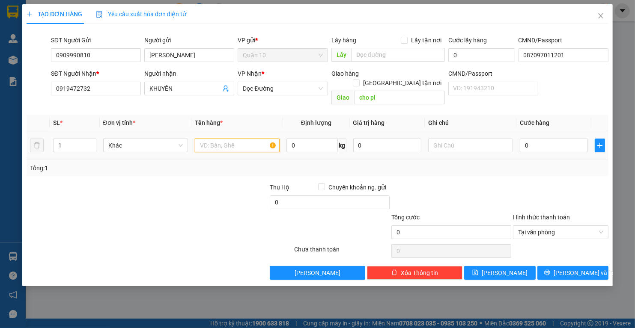
click at [238, 139] on input "text" at bounding box center [237, 146] width 85 height 14
type input "THÙNG GIẤY HOA TƯƠI"
click at [544, 139] on input "0" at bounding box center [554, 146] width 68 height 14
type input "1"
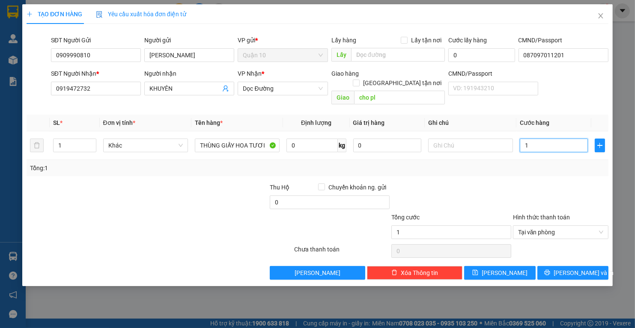
type input "12"
type input "120"
click at [508, 195] on div at bounding box center [451, 198] width 122 height 30
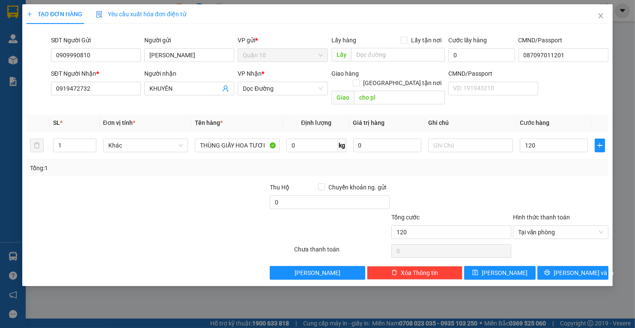
type input "120.000"
drag, startPoint x: 307, startPoint y: 193, endPoint x: 399, endPoint y: 213, distance: 94.5
click at [307, 196] on input "0" at bounding box center [330, 203] width 120 height 14
drag, startPoint x: 384, startPoint y: 134, endPoint x: 298, endPoint y: 124, distance: 87.0
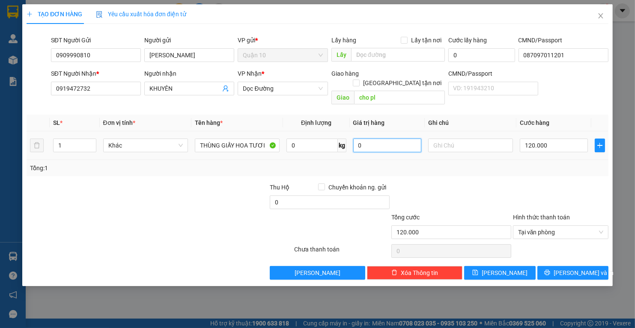
click at [355, 139] on input "0" at bounding box center [387, 146] width 68 height 14
click at [346, 131] on tr "1 Khác THÙNG GIẤY HOA TƯƠI 0 kg 0 120.000" at bounding box center [318, 145] width 582 height 29
drag, startPoint x: 366, startPoint y: 131, endPoint x: 311, endPoint y: 122, distance: 56.1
click at [330, 131] on tr "1 Khác THÙNG GIẤY HOA TƯƠI 0 kg 0 120.000" at bounding box center [318, 145] width 582 height 29
type input "3.000.000"
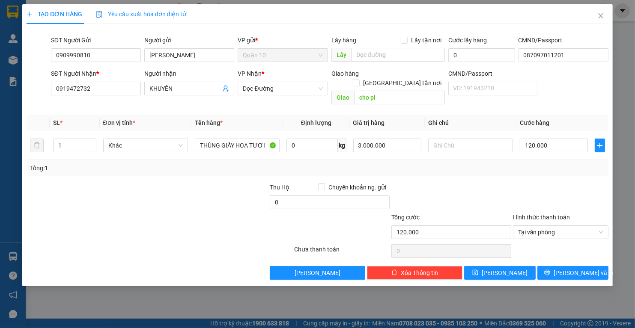
click at [474, 171] on div "Transit Pickup Surcharge Ids Transit Deliver Surcharge Ids Transit Deliver Surc…" at bounding box center [318, 155] width 582 height 249
click at [294, 91] on span "Dọc Đường" at bounding box center [283, 88] width 80 height 13
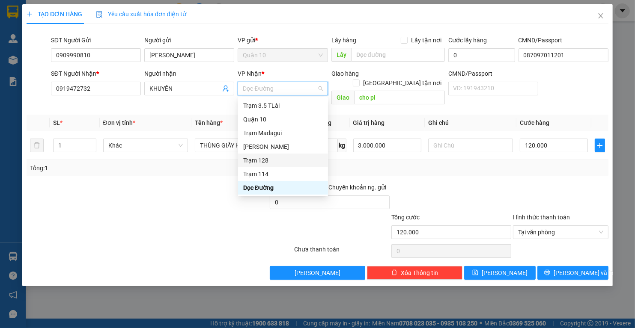
click at [262, 163] on div "Trạm 128" at bounding box center [283, 160] width 80 height 9
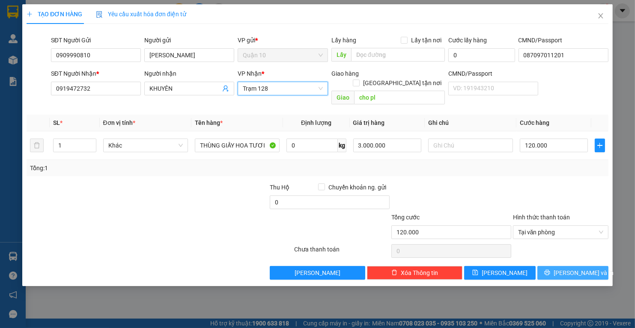
click at [580, 268] on span "Lưu và In" at bounding box center [583, 272] width 60 height 9
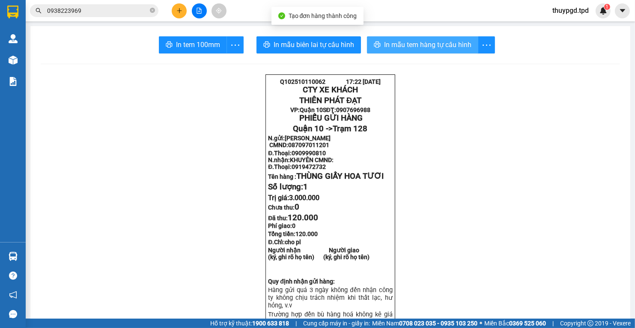
click at [420, 45] on span "In mẫu tem hàng tự cấu hình" at bounding box center [427, 44] width 87 height 11
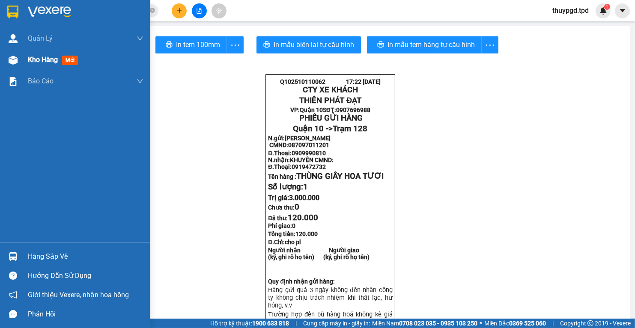
click at [13, 65] on div at bounding box center [13, 60] width 15 height 15
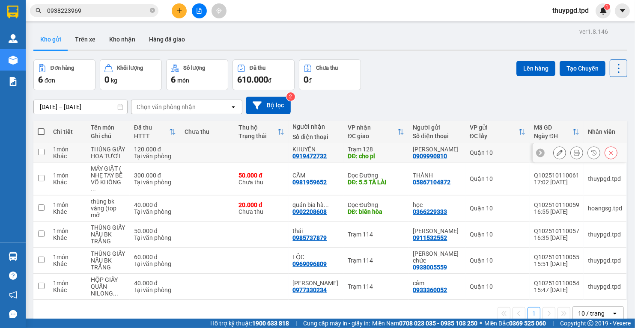
click at [556, 154] on icon at bounding box center [559, 153] width 6 height 6
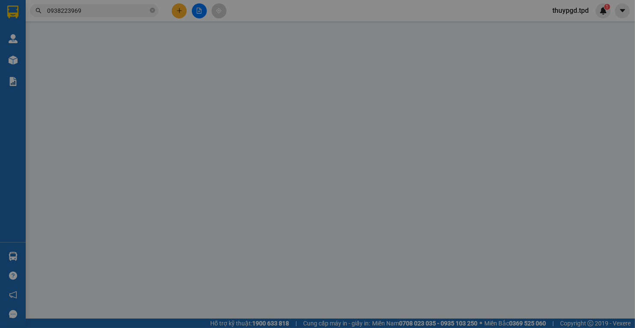
type input "0909990810"
type input "MINH MINH"
type input "087097011201"
type input "0919472732"
type input "KHUYÊN"
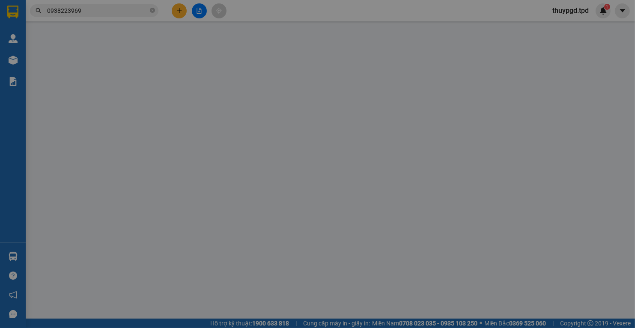
type input "cho pl"
type input "120.000"
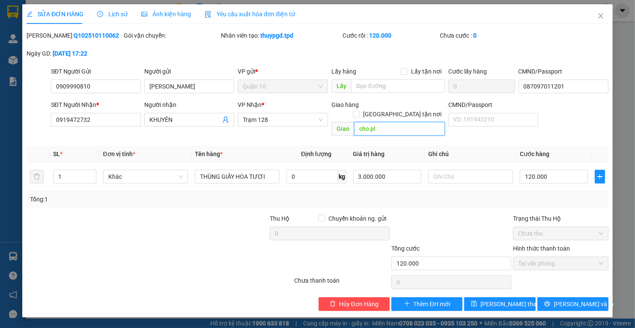
click at [408, 124] on input "cho pl" at bounding box center [399, 129] width 91 height 14
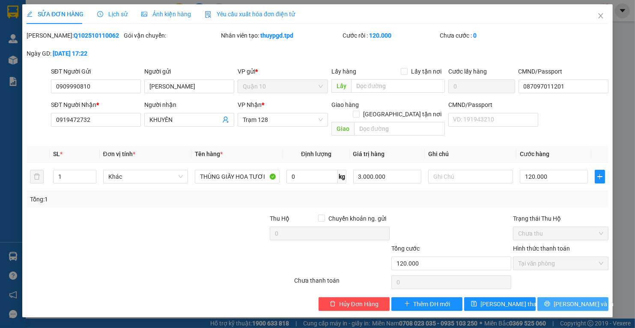
click at [563, 297] on button "Lưu và In" at bounding box center [572, 304] width 71 height 14
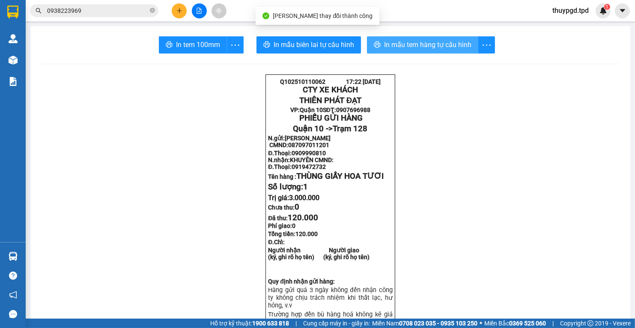
click at [404, 50] on span "In mẫu tem hàng tự cấu hình" at bounding box center [427, 44] width 87 height 11
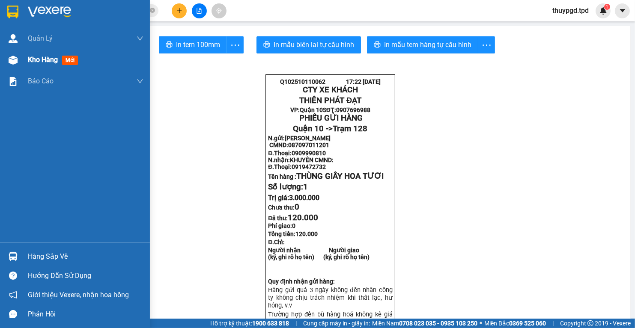
click at [14, 57] on img at bounding box center [13, 60] width 9 height 9
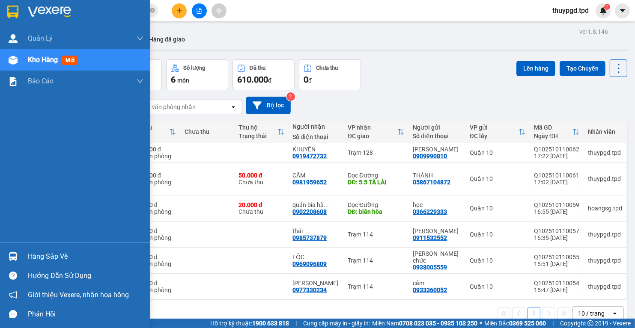
click at [41, 262] on div "Hàng sắp về" at bounding box center [86, 256] width 116 height 13
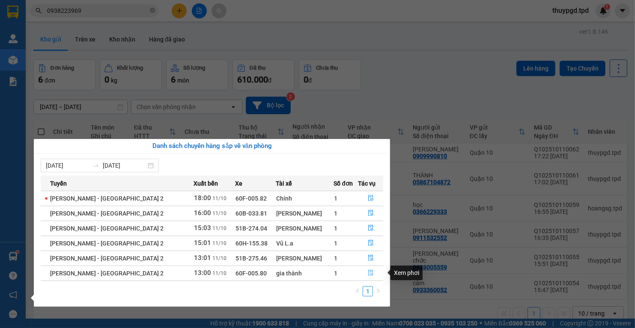
click at [361, 272] on button "button" at bounding box center [370, 274] width 25 height 14
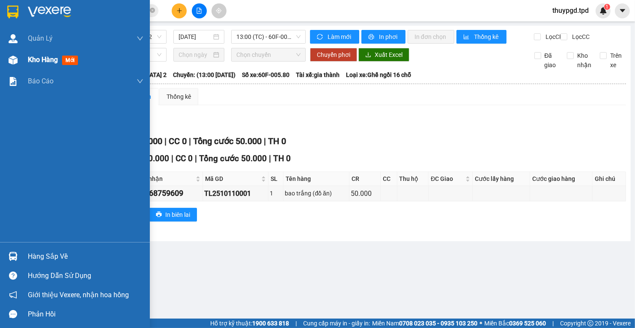
click at [39, 68] on div "Kho hàng mới" at bounding box center [86, 59] width 116 height 21
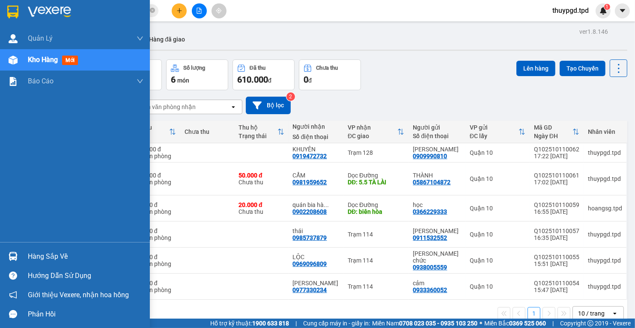
click at [24, 252] on div "Hàng sắp về" at bounding box center [75, 256] width 150 height 19
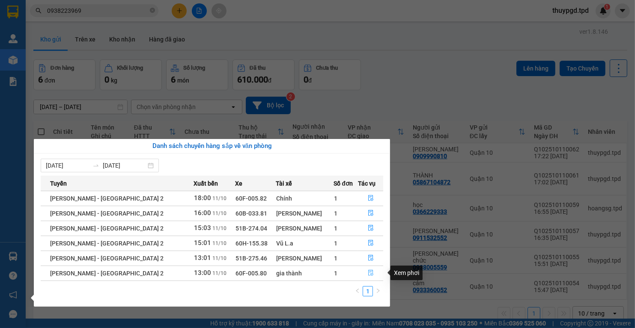
click at [368, 273] on icon "file-done" at bounding box center [371, 273] width 6 height 6
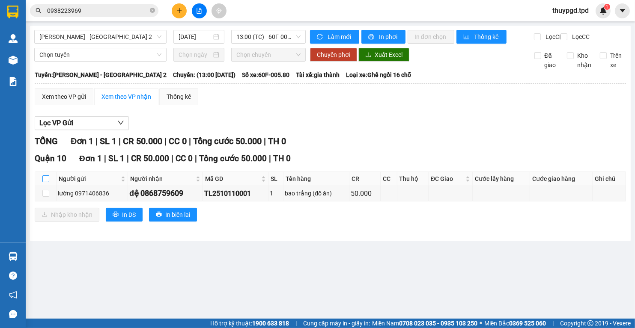
click at [47, 182] on input "checkbox" at bounding box center [45, 178] width 7 height 7
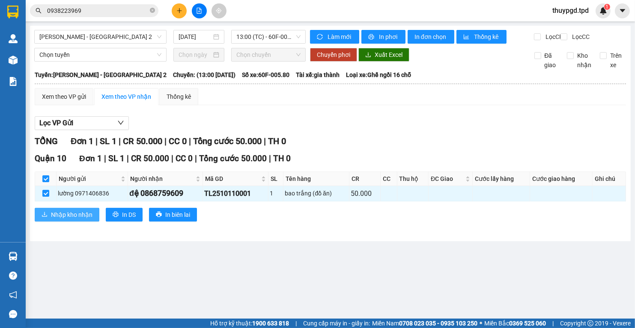
click at [63, 220] on span "Nhập kho nhận" at bounding box center [72, 214] width 42 height 9
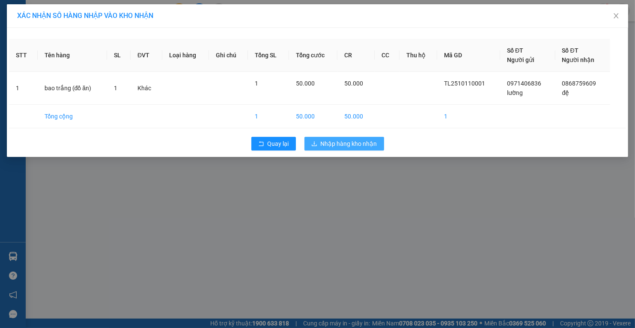
click at [336, 143] on span "Nhập hàng kho nhận" at bounding box center [349, 143] width 56 height 9
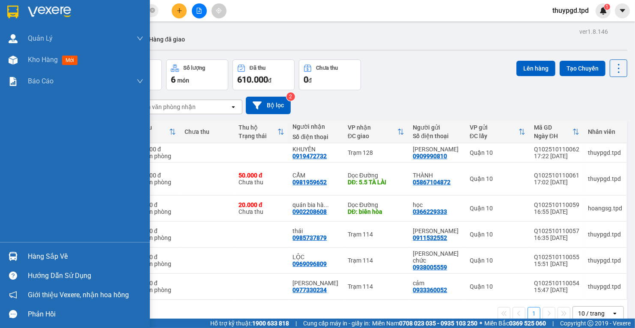
click at [12, 260] on img at bounding box center [13, 256] width 9 height 9
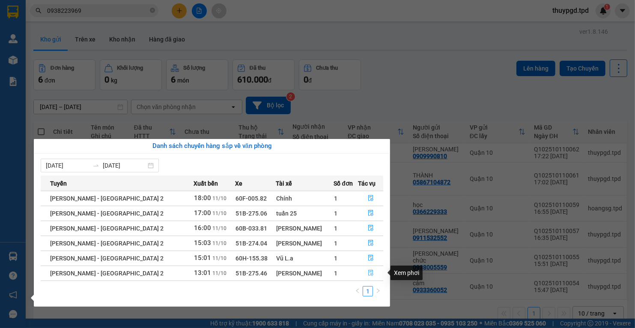
click at [362, 272] on button "button" at bounding box center [370, 274] width 25 height 14
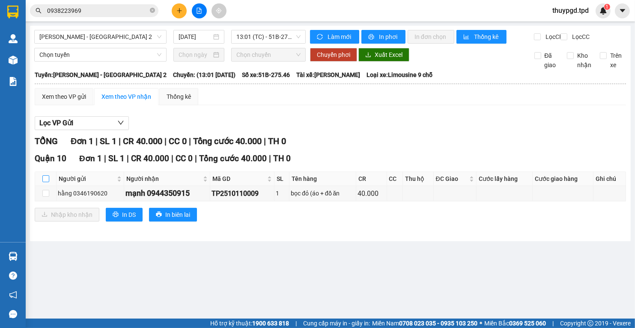
click at [42, 182] on input "checkbox" at bounding box center [45, 178] width 7 height 7
checkbox input "true"
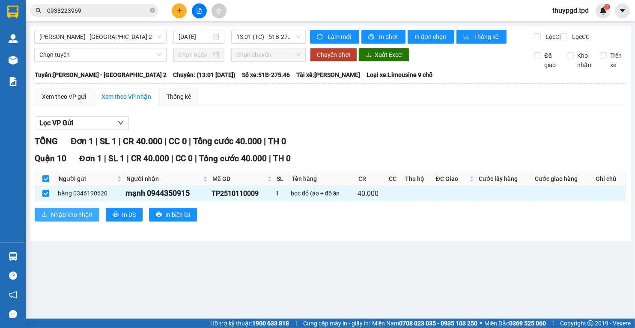
click at [65, 220] on span "Nhập kho nhận" at bounding box center [72, 214] width 42 height 9
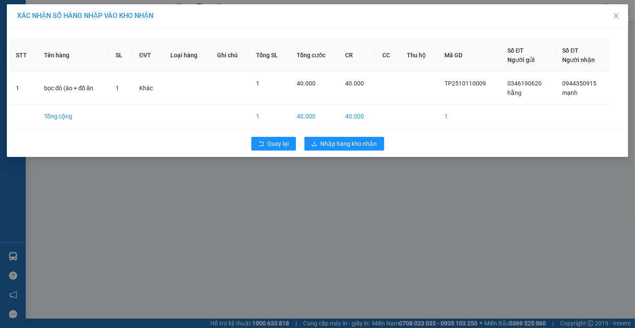
click at [370, 150] on div "Quay lại Nhập hàng kho nhận" at bounding box center [317, 144] width 617 height 22
click at [353, 145] on span "Nhập hàng kho nhận" at bounding box center [349, 143] width 56 height 9
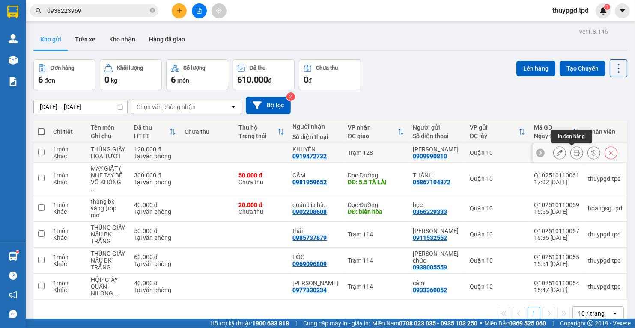
click at [574, 151] on icon at bounding box center [577, 153] width 6 height 6
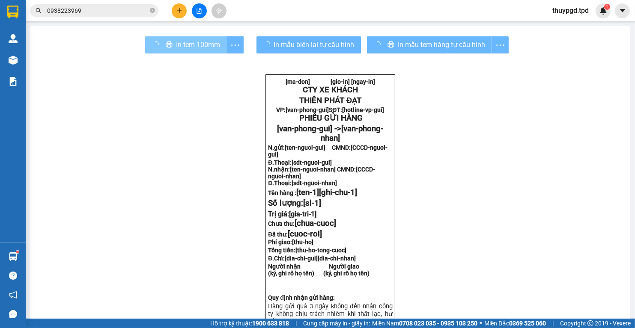
click at [200, 45] on span "In tem 100mm" at bounding box center [198, 44] width 44 height 11
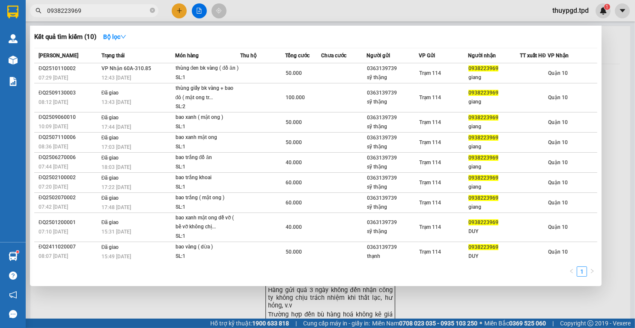
click at [101, 14] on input "0938223969" at bounding box center [97, 10] width 101 height 9
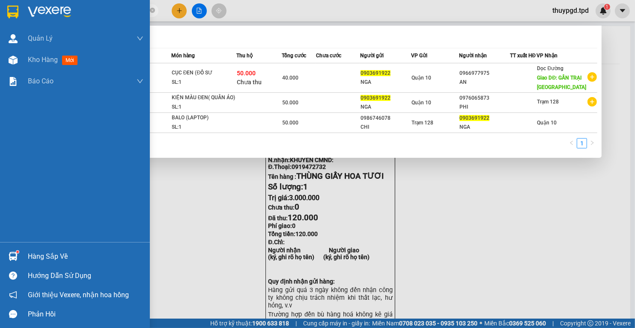
type input "0903691922"
click at [17, 248] on div "Hàng sắp về" at bounding box center [75, 256] width 150 height 19
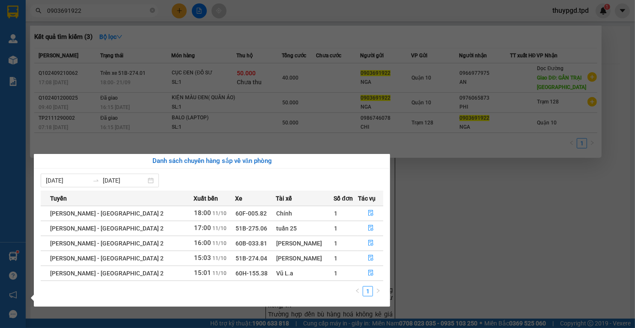
click at [523, 211] on section "Kết quả tìm kiếm ( 3 ) Bộ lọc Mã ĐH Trạng thái Món hàng Thu hộ Tổng cước Chưa c…" at bounding box center [317, 164] width 635 height 328
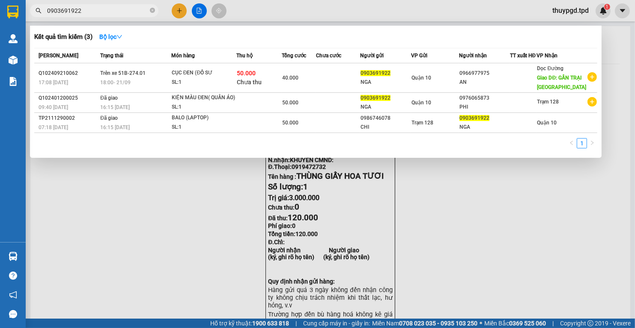
click at [175, 27] on div "Kết quả tìm kiếm ( 3 ) Bộ lọc Mã ĐH Trạng thái Món hàng Thu hộ Tổng cước Chưa c…" at bounding box center [315, 92] width 571 height 132
click at [171, 12] on div at bounding box center [317, 164] width 635 height 328
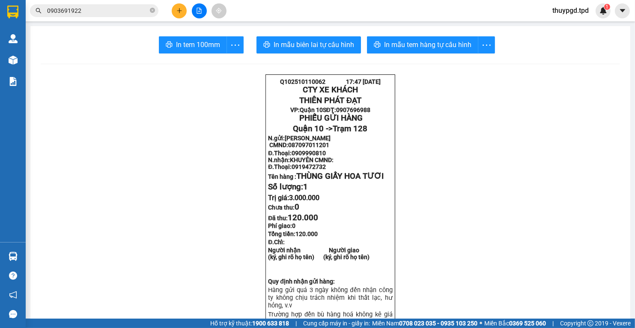
click at [178, 22] on main "In tem 100mm In mẫu biên lai tự cấu hình In mẫu tem hàng tự cấu hình Q102510110…" at bounding box center [317, 159] width 635 height 319
click at [183, 6] on button at bounding box center [179, 10] width 15 height 15
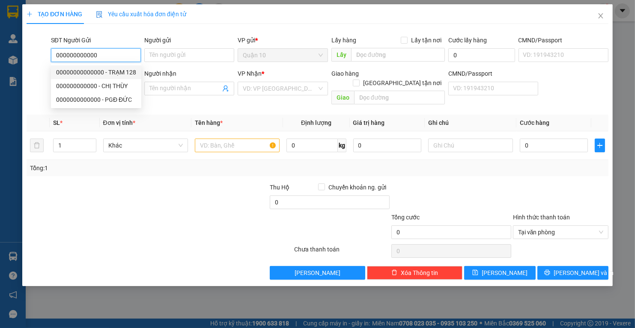
click at [116, 72] on div "00000000000000 - TRẠM 128" at bounding box center [96, 72] width 80 height 9
type input "00000000000000"
type input "TRẠM 128"
type input "00000000000000"
type input "TRẠM 128"
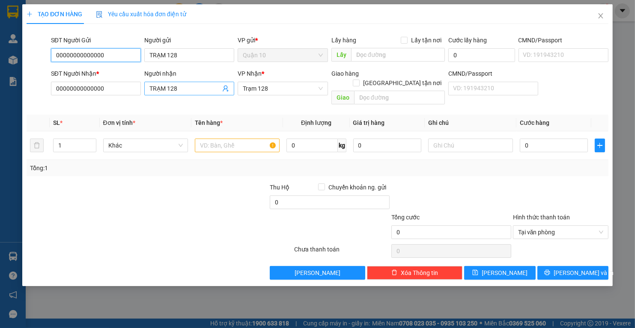
type input "00000000000000"
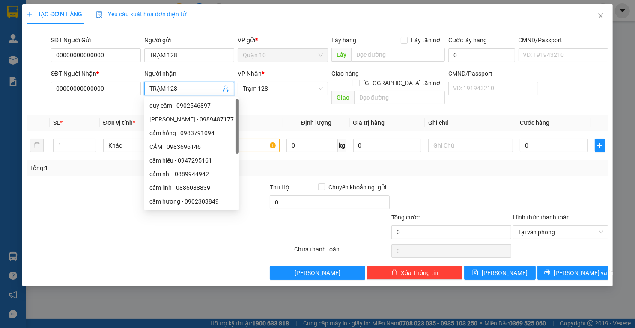
drag, startPoint x: 183, startPoint y: 92, endPoint x: 168, endPoint y: 87, distance: 16.4
click at [168, 87] on input "TRẠM 128" at bounding box center [184, 88] width 71 height 9
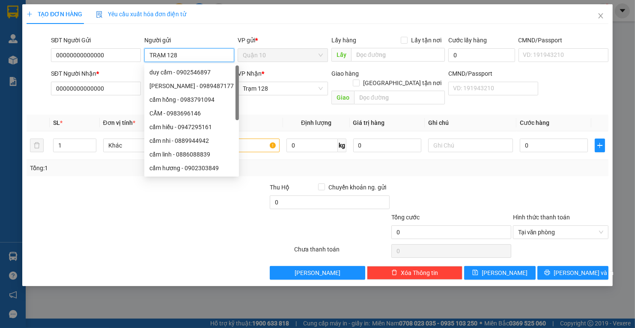
drag, startPoint x: 188, startPoint y: 58, endPoint x: 168, endPoint y: 55, distance: 20.7
click at [168, 55] on input "TRẠM 128" at bounding box center [189, 55] width 90 height 14
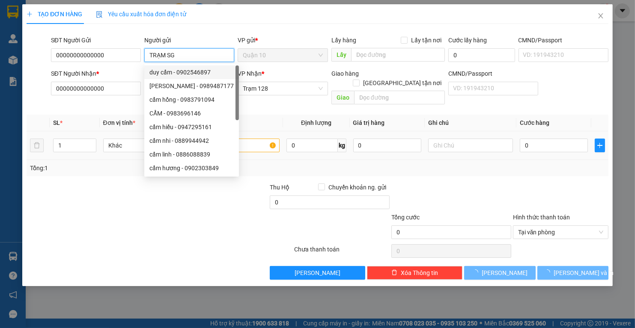
type input "TRẠM SG"
click at [256, 139] on input "text" at bounding box center [237, 146] width 85 height 14
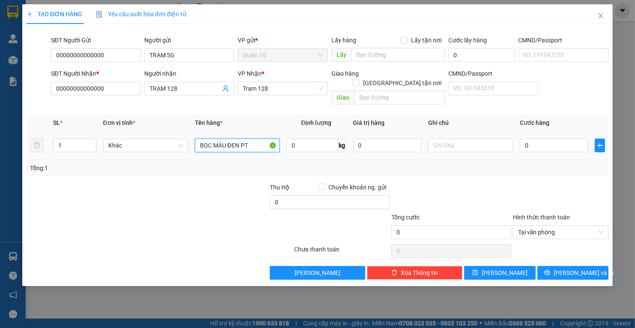
type input "BỌC MÀU ĐEN PT"
click at [568, 226] on span "Tại văn phòng" at bounding box center [560, 232] width 85 height 13
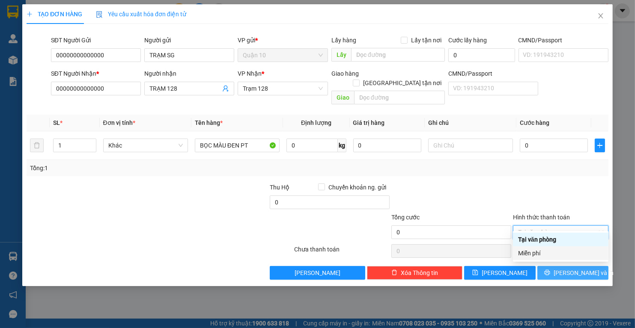
click at [560, 256] on div "Miễn phí" at bounding box center [560, 253] width 85 height 9
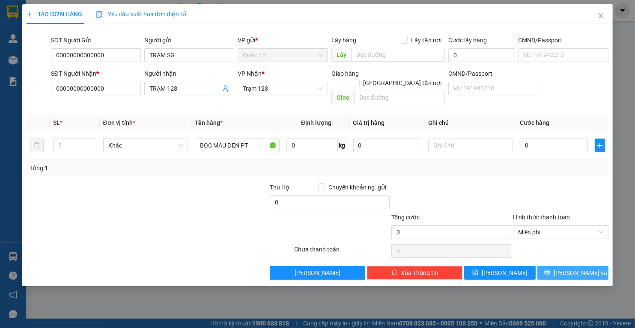
click at [562, 266] on button "Lưu và In" at bounding box center [572, 273] width 71 height 14
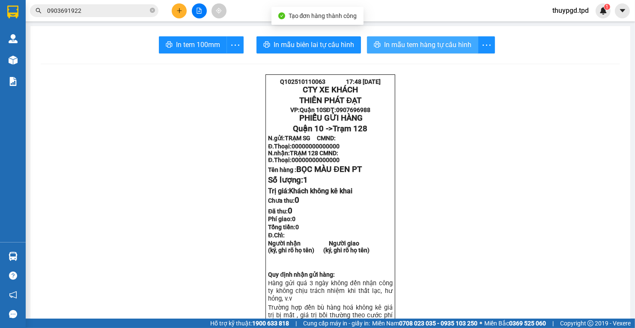
click at [400, 41] on span "In mẫu tem hàng tự cấu hình" at bounding box center [427, 44] width 87 height 11
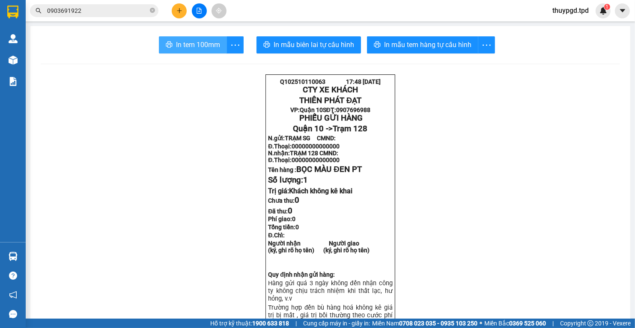
click at [203, 48] on span "In tem 100mm" at bounding box center [198, 44] width 44 height 11
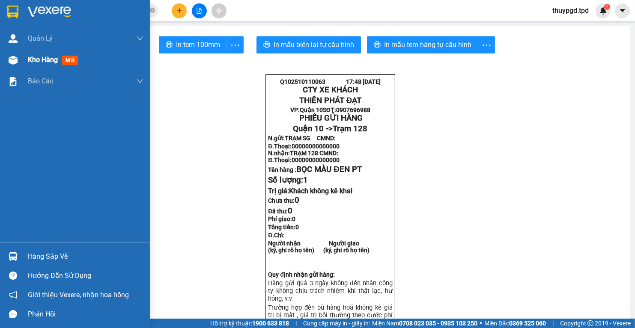
drag, startPoint x: 7, startPoint y: 65, endPoint x: 629, endPoint y: 146, distance: 627.1
click at [9, 65] on div at bounding box center [13, 60] width 15 height 15
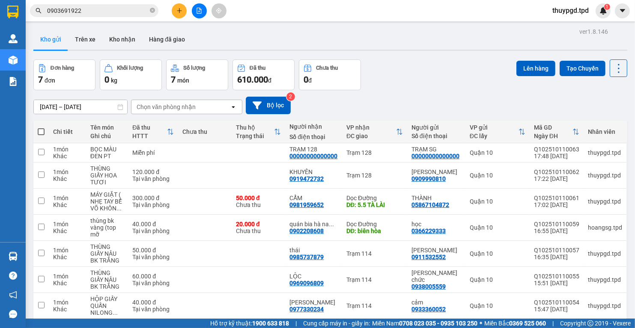
click at [46, 133] on th at bounding box center [40, 132] width 15 height 23
click at [369, 152] on div "Trạm 128" at bounding box center [374, 152] width 56 height 7
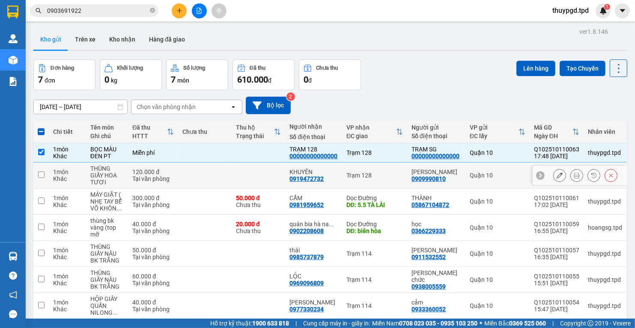
click at [354, 176] on div "Trạm 128" at bounding box center [374, 175] width 56 height 7
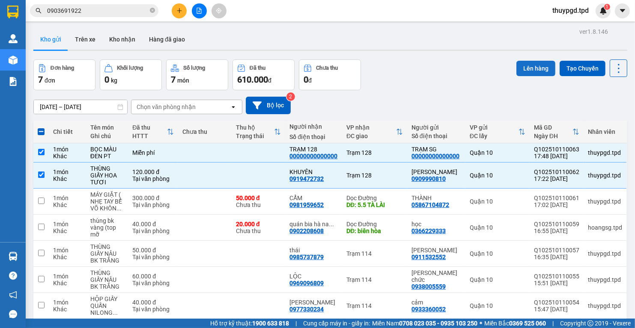
click at [525, 61] on button "Lên hàng" at bounding box center [535, 68] width 39 height 15
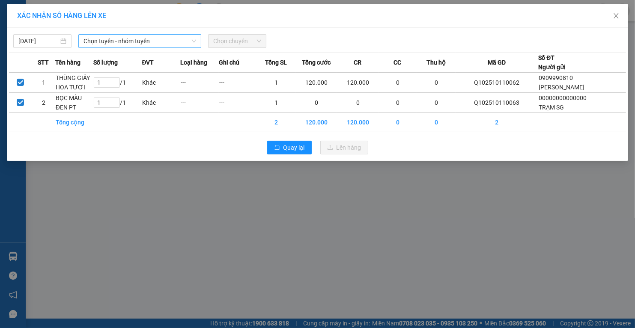
drag, startPoint x: 158, startPoint y: 35, endPoint x: 156, endPoint y: 43, distance: 7.9
click at [159, 35] on span "Chọn tuyến - nhóm tuyến" at bounding box center [139, 41] width 113 height 13
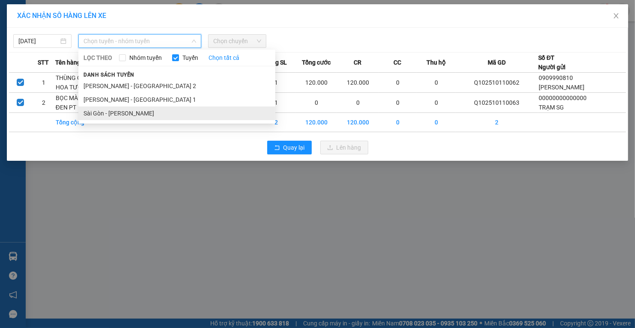
click at [158, 116] on li "Sài Gòn - Phương Lâm" at bounding box center [176, 114] width 197 height 14
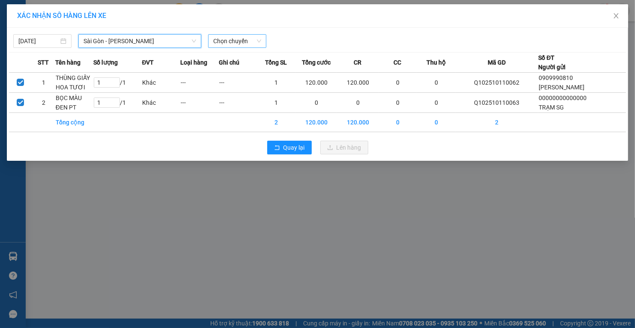
click at [211, 39] on div "Chọn chuyến" at bounding box center [237, 41] width 58 height 14
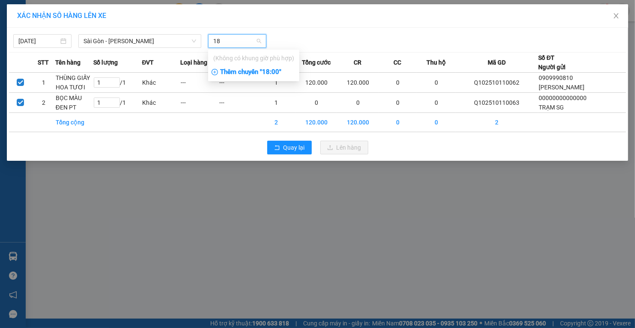
type input "18"
click at [233, 70] on div "Thêm chuyến " 18:00 "" at bounding box center [253, 72] width 91 height 15
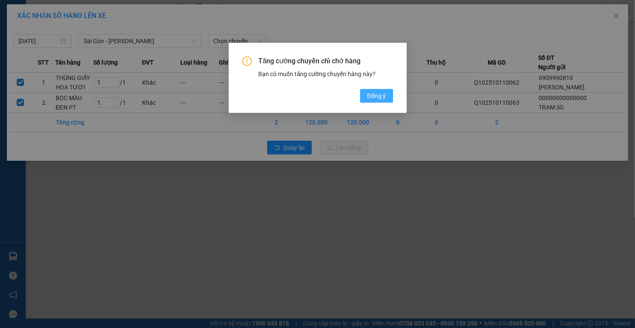
click at [370, 98] on span "Đồng ý" at bounding box center [376, 95] width 19 height 9
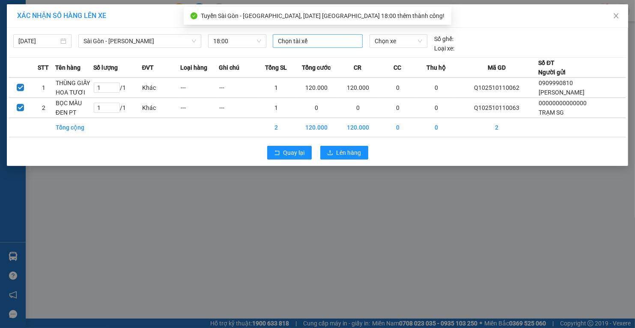
click at [331, 42] on div at bounding box center [318, 41] width 86 height 10
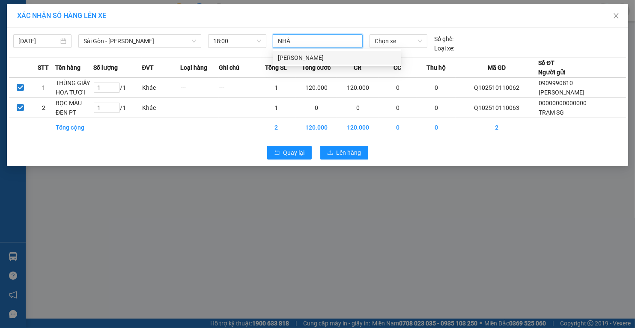
type input "NHÂN"
click at [325, 52] on div "Nguyễn Hữu Nhân" at bounding box center [337, 58] width 128 height 14
click at [389, 38] on span "Chọn xe" at bounding box center [399, 41] width 48 height 13
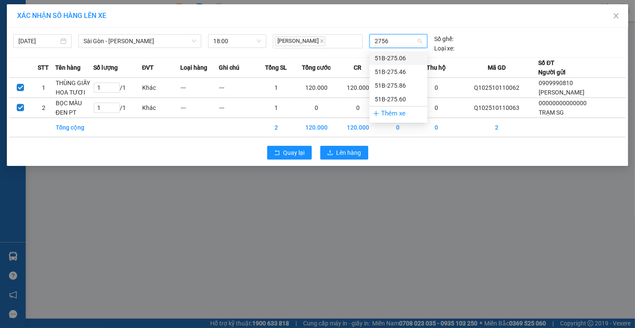
type input "27560"
click at [403, 55] on div "51B-275.60" at bounding box center [399, 58] width 48 height 9
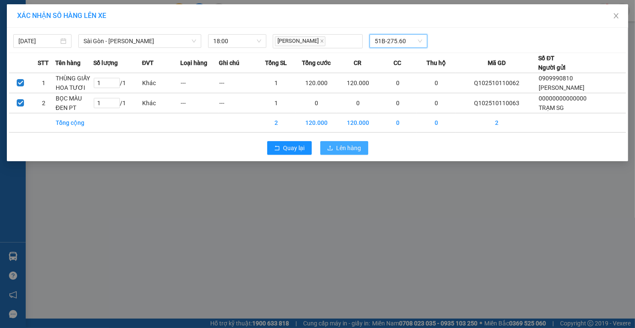
click at [352, 145] on span "Lên hàng" at bounding box center [348, 147] width 25 height 9
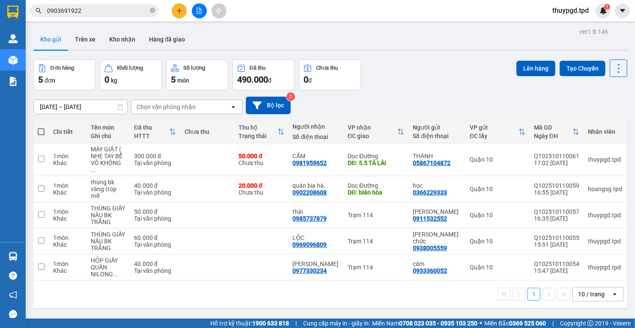
click at [129, 14] on input "0903691922" at bounding box center [97, 10] width 101 height 9
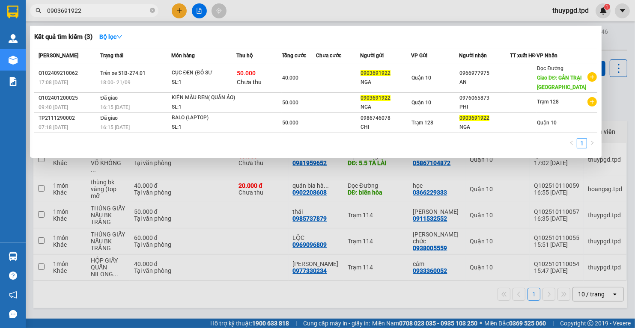
click at [129, 14] on input "0903691922" at bounding box center [97, 10] width 101 height 9
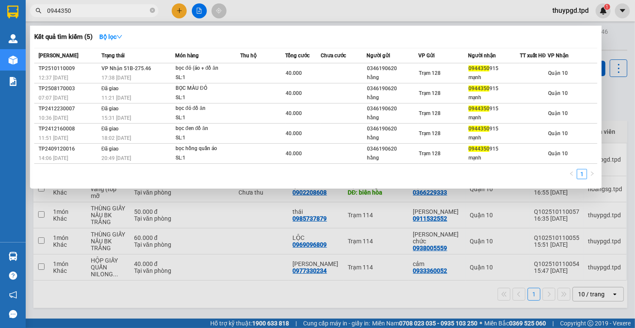
type input "0944350"
click at [291, 61] on th "Tổng cước" at bounding box center [303, 55] width 36 height 15
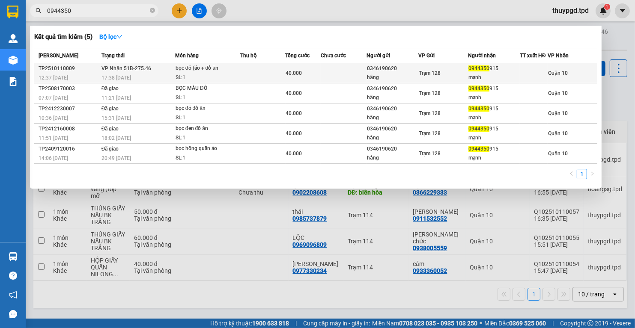
click at [317, 76] on div "40.000" at bounding box center [303, 72] width 35 height 9
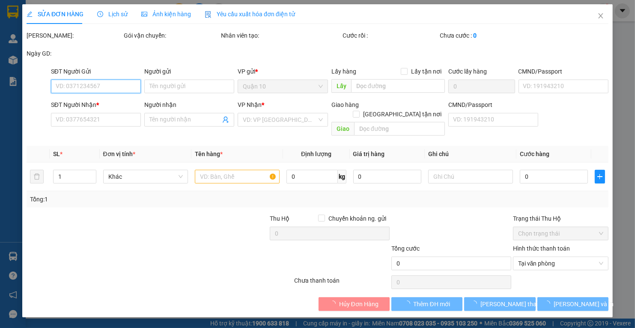
type input "0346190620"
type input "hằng"
type input "0944350915"
type input "mạnh"
type input "40.000"
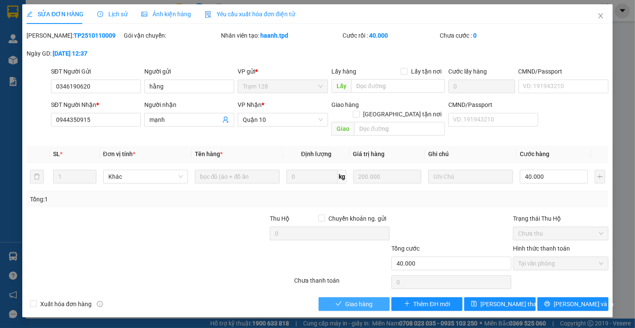
click at [372, 300] on span "Giao hàng" at bounding box center [358, 304] width 27 height 9
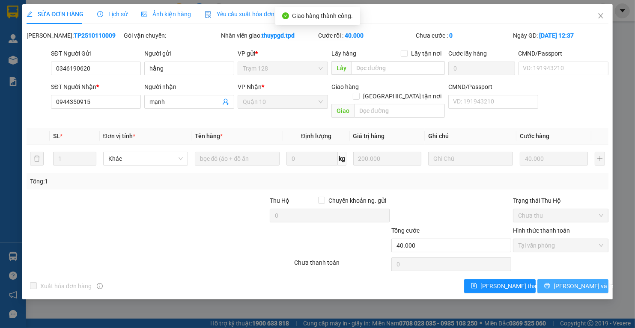
click at [583, 282] on span "Lưu và In" at bounding box center [583, 286] width 60 height 9
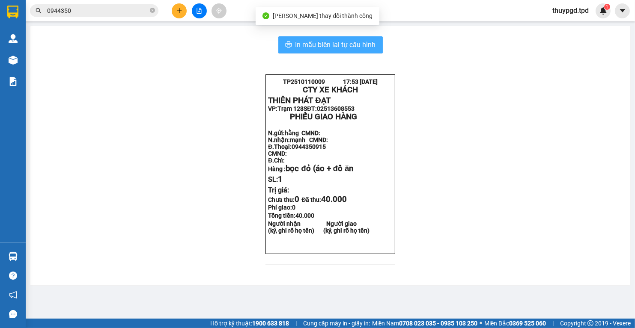
click at [328, 42] on span "In mẫu biên lai tự cấu hình" at bounding box center [335, 44] width 80 height 11
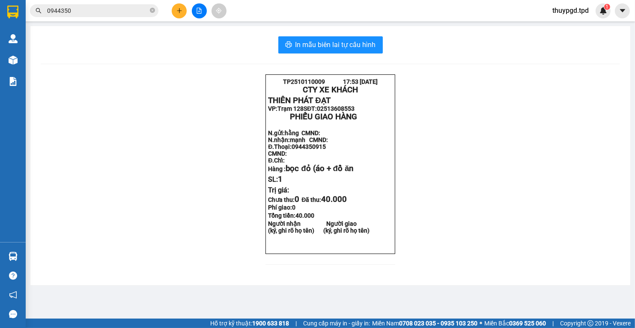
drag, startPoint x: 474, startPoint y: 260, endPoint x: 91, endPoint y: 12, distance: 456.2
click at [92, 12] on input "0944350" at bounding box center [97, 10] width 101 height 9
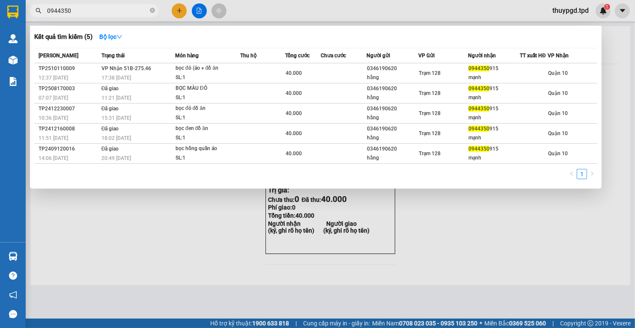
click at [91, 12] on input "0944350" at bounding box center [97, 10] width 101 height 9
click at [101, 16] on span "0944350" at bounding box center [94, 10] width 128 height 13
click at [101, 11] on input "0944350" at bounding box center [97, 10] width 101 height 9
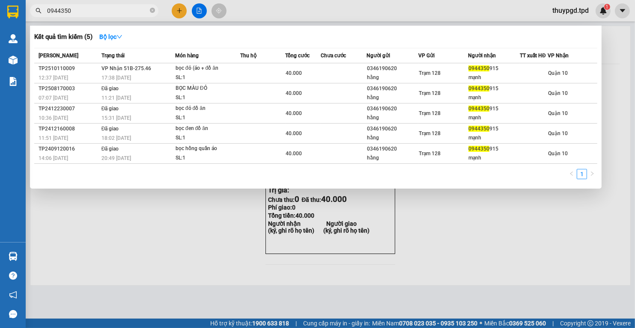
click at [101, 11] on input "0944350" at bounding box center [97, 10] width 101 height 9
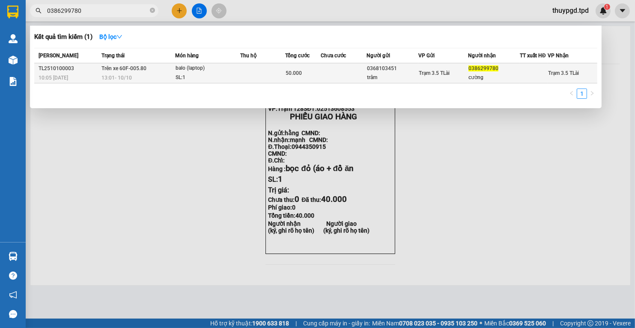
type input "0386299780"
click at [137, 79] on div "13:01 - 10/10" at bounding box center [137, 77] width 73 height 9
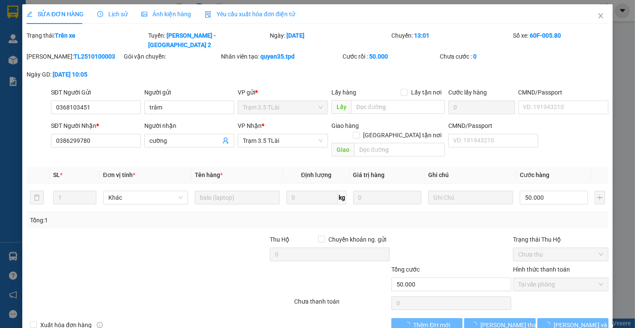
click at [114, 14] on span "Lịch sử" at bounding box center [112, 14] width 30 height 7
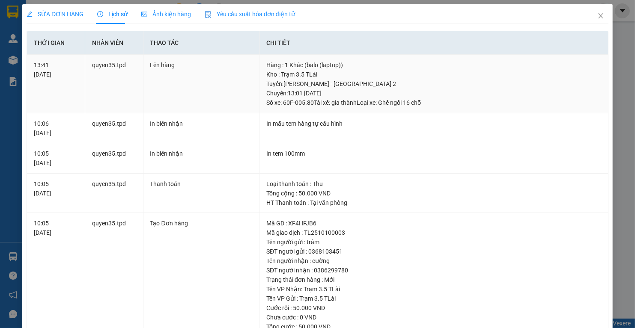
drag, startPoint x: 95, startPoint y: 65, endPoint x: 431, endPoint y: 103, distance: 338.9
click at [431, 103] on tr "13:41 10/10/2025 quyen35.tpd Lên hàng Hàng : 1 Khác (balo (laptop)) Kho : Trạm …" at bounding box center [317, 84] width 581 height 59
click at [598, 15] on icon "close" at bounding box center [600, 15] width 5 height 5
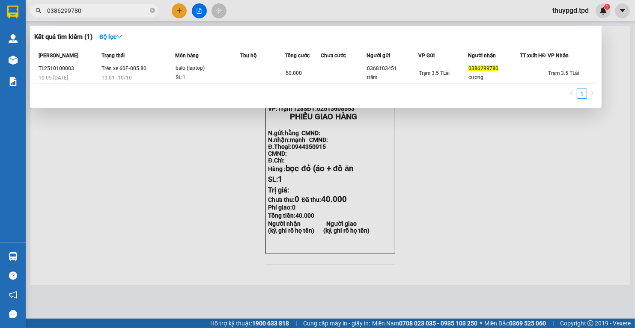
click at [98, 9] on input "0386299780" at bounding box center [97, 10] width 101 height 9
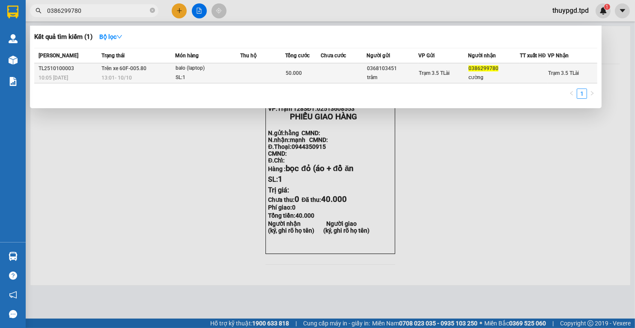
click at [360, 71] on td at bounding box center [344, 73] width 46 height 20
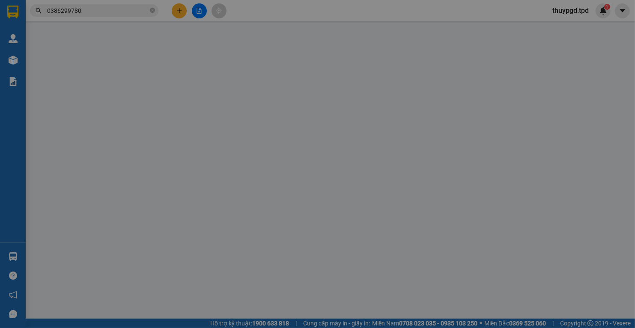
type input "0368103451"
type input "trâm"
type input "0386299780"
type input "cường"
type input "50.000"
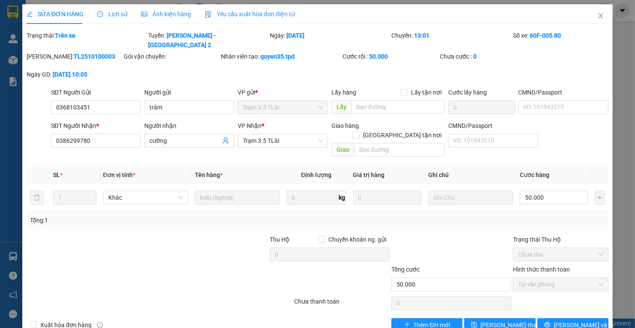
click at [284, 140] on div "VP Nhận * Trạm 3.5 TLài" at bounding box center [283, 136] width 90 height 30
click at [279, 134] on span "Trạm 3.5 TLài" at bounding box center [283, 140] width 80 height 13
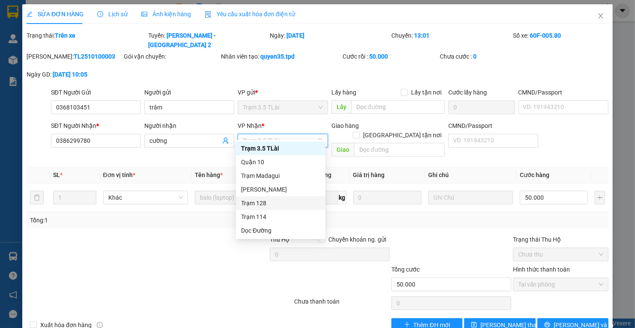
click at [294, 207] on div "Trạm 128" at bounding box center [280, 203] width 79 height 9
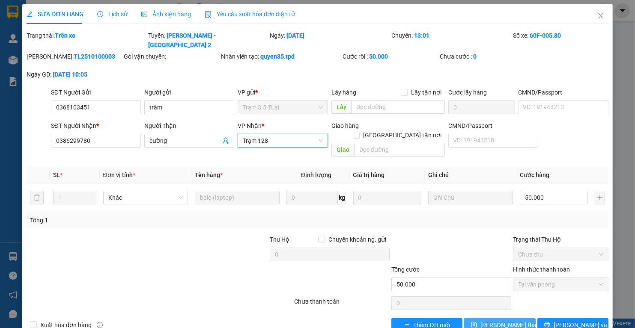
click at [515, 321] on span "Lưu thay đổi" at bounding box center [514, 325] width 68 height 9
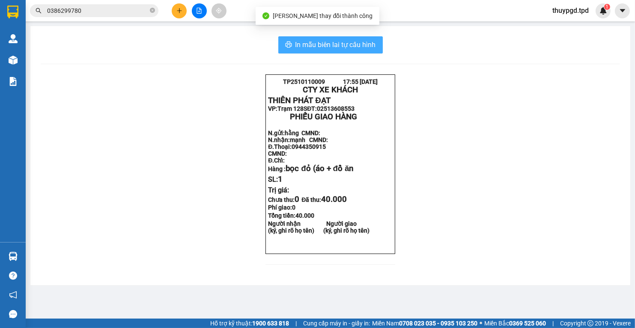
click at [329, 42] on span "In mẫu biên lai tự cấu hình" at bounding box center [335, 44] width 80 height 11
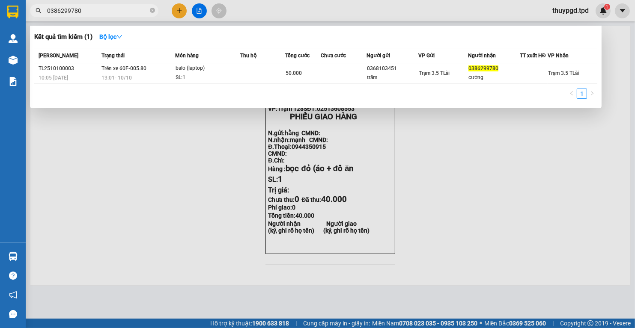
click at [108, 9] on input "0386299780" at bounding box center [97, 10] width 101 height 9
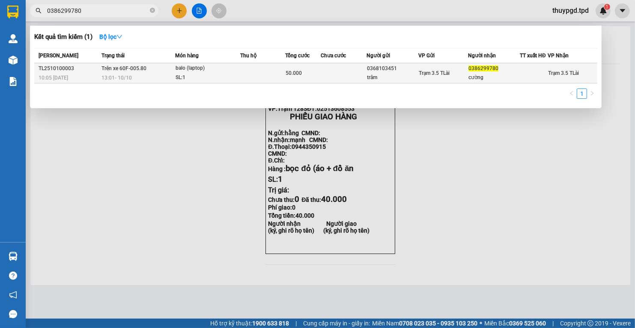
click at [357, 80] on td at bounding box center [344, 73] width 46 height 20
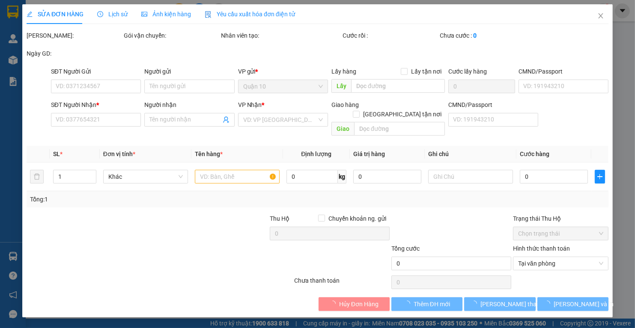
type input "0368103451"
type input "trâm"
type input "0386299780"
type input "cường"
type input "50.000"
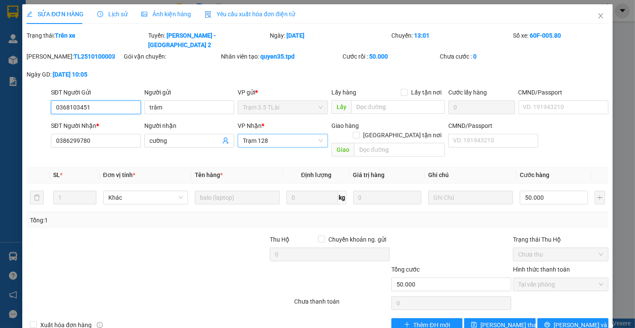
click at [286, 134] on span "Trạm 128" at bounding box center [283, 140] width 80 height 13
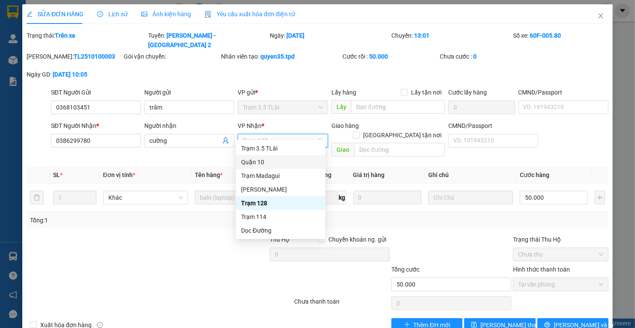
click at [268, 161] on div "Quận 10" at bounding box center [280, 162] width 79 height 9
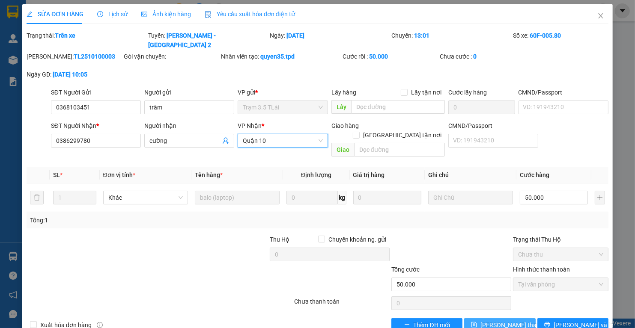
click at [503, 321] on span "Lưu thay đổi" at bounding box center [514, 325] width 68 height 9
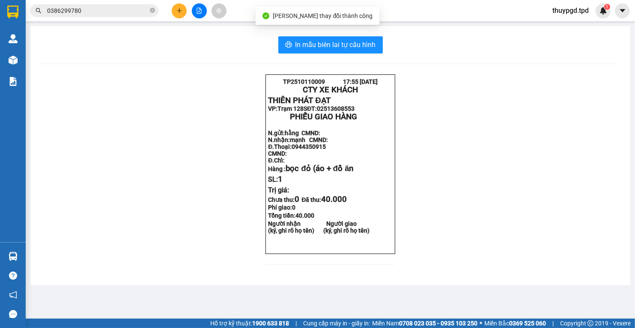
click at [111, 21] on main "In mẫu biên lai tự cấu hình TP2510110009 17:55 11-10-2025 CTY XE KHÁCH THIÊN P…" at bounding box center [317, 159] width 635 height 319
click at [95, 10] on input "0386299780" at bounding box center [97, 10] width 101 height 9
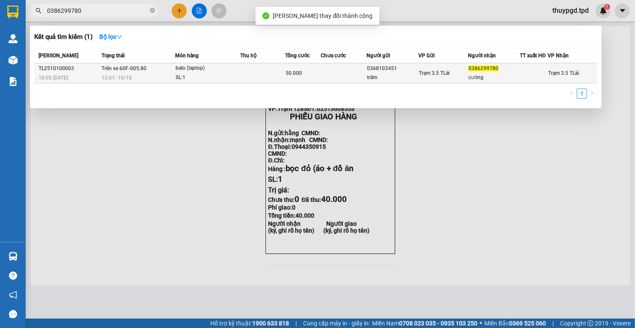
click at [479, 77] on div "cường" at bounding box center [493, 77] width 51 height 9
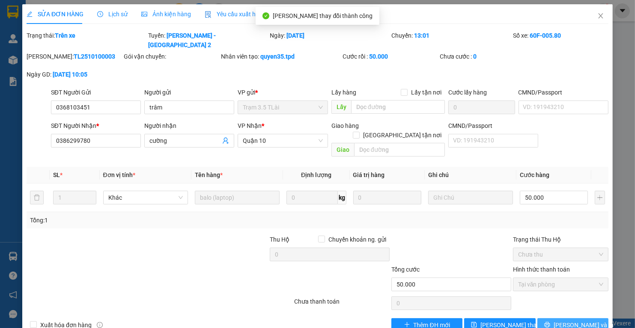
click at [563, 321] on span "Lưu và In" at bounding box center [583, 325] width 60 height 9
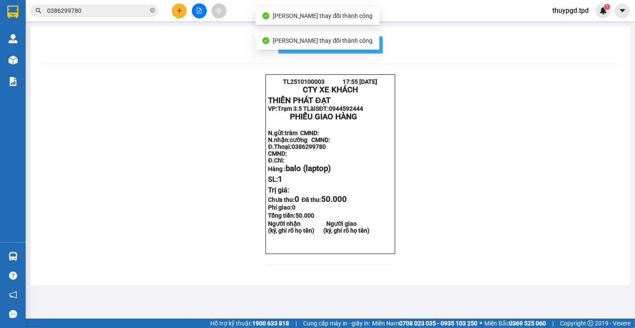
click at [378, 46] on button "In mẫu biên lai tự cấu hình" at bounding box center [330, 44] width 104 height 17
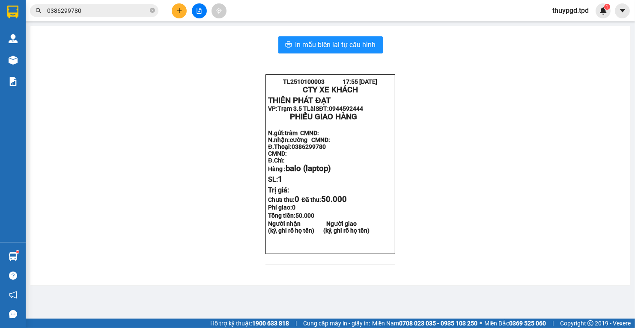
click at [169, 10] on div at bounding box center [199, 10] width 64 height 15
click at [183, 12] on button at bounding box center [179, 10] width 15 height 15
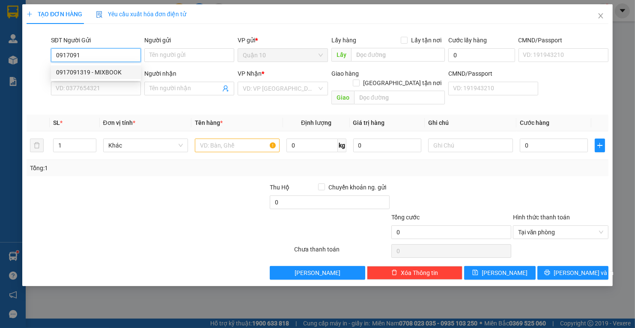
click at [110, 67] on div "0917091319 - MIXBOOK" at bounding box center [96, 72] width 90 height 14
type input "0917091319"
type input "MIXBOOK"
type input "079096025299"
type input "0399907877"
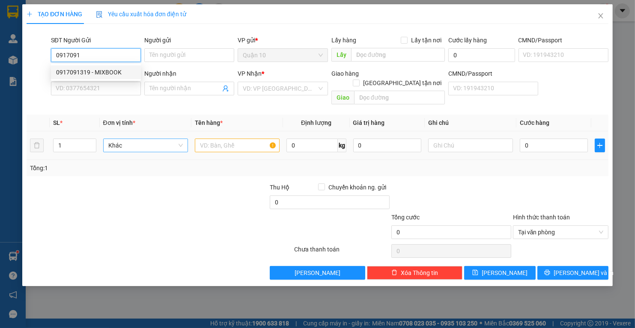
type input "NGA"
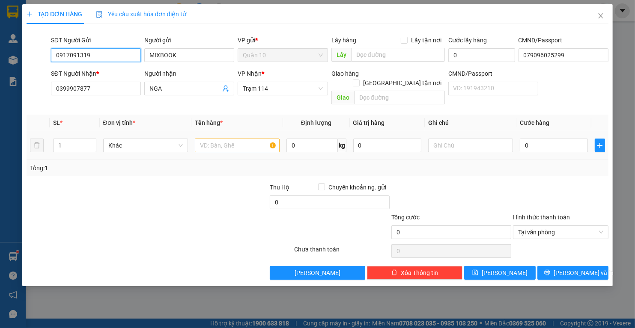
type input "0917091319"
click at [241, 139] on input "text" at bounding box center [237, 146] width 85 height 14
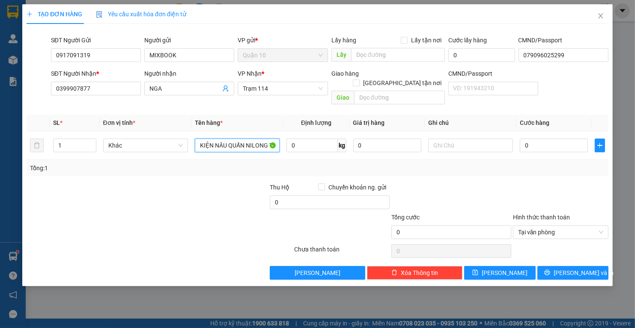
type input "KIỆN NÂU QUẤN NILONG TRẮNG HÌNH"
type input "5"
type input "50"
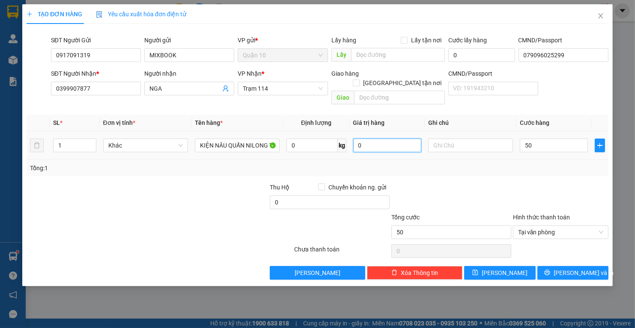
type input "50.000"
drag, startPoint x: 373, startPoint y: 137, endPoint x: 181, endPoint y: 108, distance: 194.7
click at [199, 115] on table "SL * Đơn vị tính * Tên hàng * Định lượng Giá trị hàng Ghi chú Cước hàng 1 Khác …" at bounding box center [318, 137] width 582 height 45
type input "2.000.000"
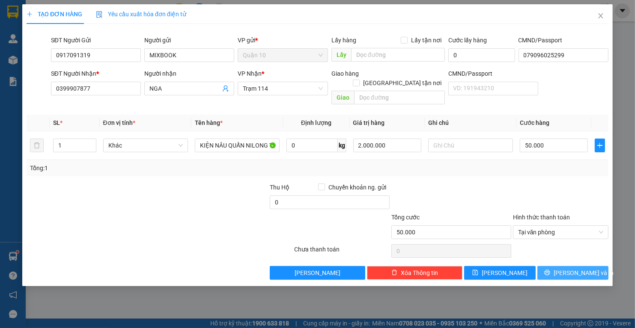
click at [600, 266] on button "Lưu và In" at bounding box center [572, 273] width 71 height 14
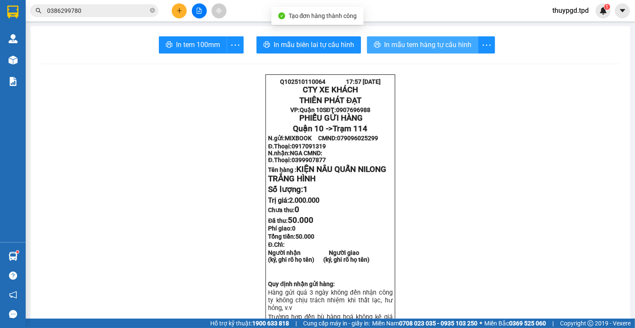
click at [417, 42] on span "In mẫu tem hàng tự cấu hình" at bounding box center [427, 44] width 87 height 11
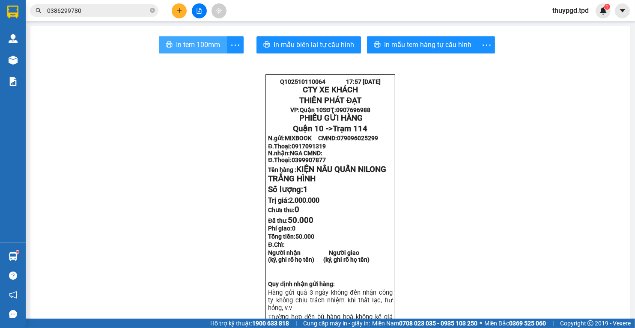
click at [212, 51] on button "In tem 100mm" at bounding box center [193, 44] width 68 height 17
click at [180, 18] on div "Kết quả tìm kiếm ( 1 ) Bộ lọc Mã ĐH Trạng thái Món hàng Thu hộ Tổng cước Chưa c…" at bounding box center [317, 10] width 635 height 21
click at [185, 5] on div at bounding box center [199, 10] width 64 height 15
drag, startPoint x: 183, startPoint y: 1, endPoint x: 178, endPoint y: 15, distance: 14.1
click at [183, 2] on div "Kết quả tìm kiếm ( 1 ) Bộ lọc Mã ĐH Trạng thái Món hàng Thu hộ Tổng cước Chưa c…" at bounding box center [317, 10] width 635 height 21
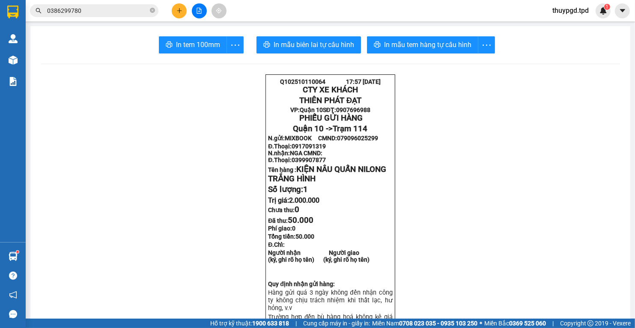
click at [178, 15] on button at bounding box center [179, 10] width 15 height 15
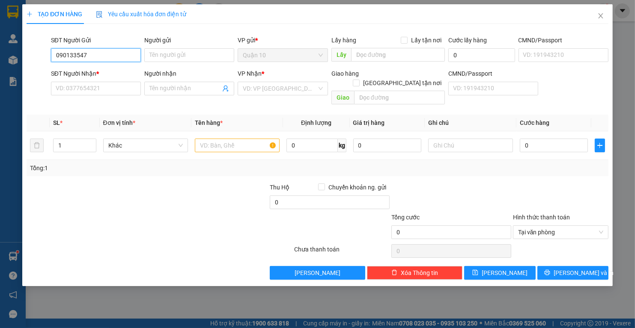
type input "0901335477"
click at [123, 67] on div "0901335477 - CTY LỮ GIA" at bounding box center [96, 72] width 90 height 14
type input "CTY LỮ GIA"
type input "0964028264"
type input "NGUYỄN THẮNG"
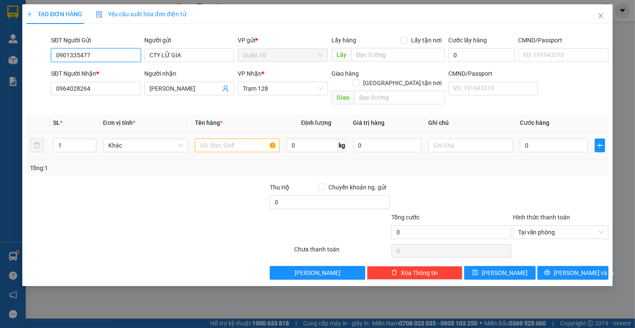
type input "0901335477"
click at [219, 139] on input "text" at bounding box center [237, 146] width 85 height 14
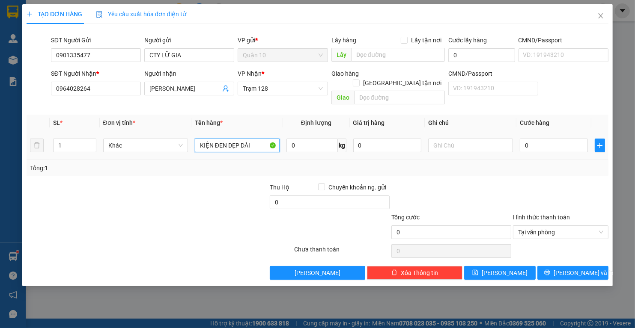
type input "KIỆN ĐEN DẸP DÀI"
type input "4"
type input "40"
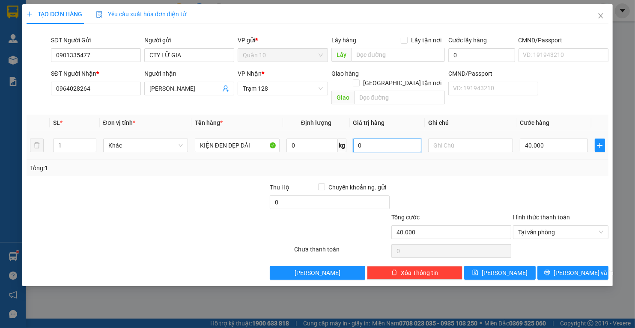
drag, startPoint x: 401, startPoint y: 137, endPoint x: 221, endPoint y: 148, distance: 180.1
click at [277, 140] on tr "1 Khác KIỆN ĐEN DẸP DÀI 0 kg 0 40.000" at bounding box center [318, 145] width 582 height 29
click at [569, 268] on span "Lưu và In" at bounding box center [583, 272] width 60 height 9
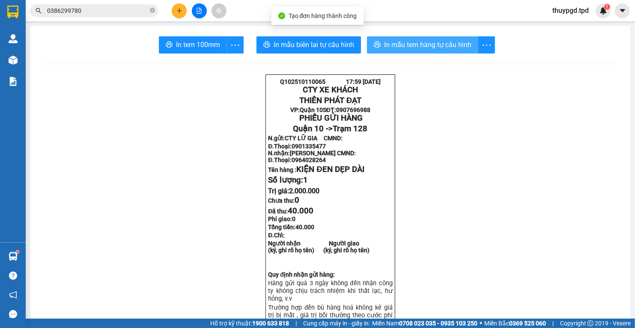
click at [413, 43] on span "In mẫu tem hàng tự cấu hình" at bounding box center [427, 44] width 87 height 11
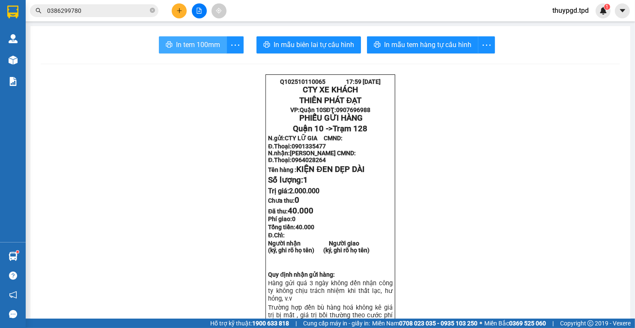
click at [214, 44] on span "In tem 100mm" at bounding box center [198, 44] width 44 height 11
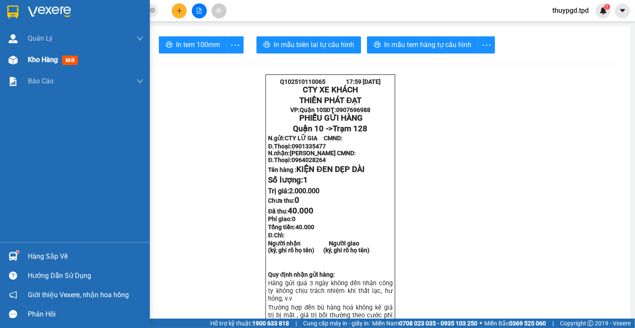
click at [14, 58] on img at bounding box center [13, 60] width 9 height 9
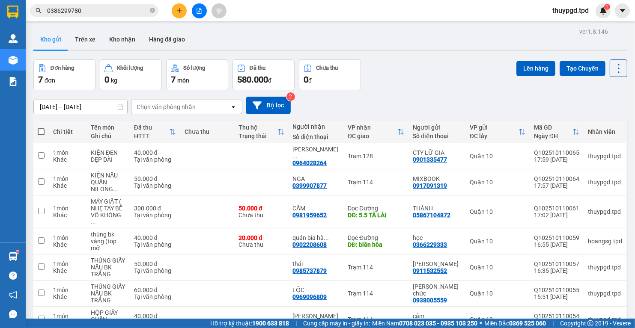
click at [131, 15] on span "0386299780" at bounding box center [94, 10] width 128 height 13
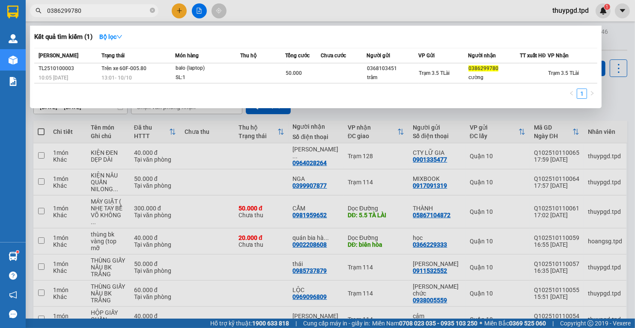
click at [131, 15] on span "0386299780" at bounding box center [94, 10] width 128 height 13
click at [131, 12] on input "0386299780" at bounding box center [97, 10] width 101 height 9
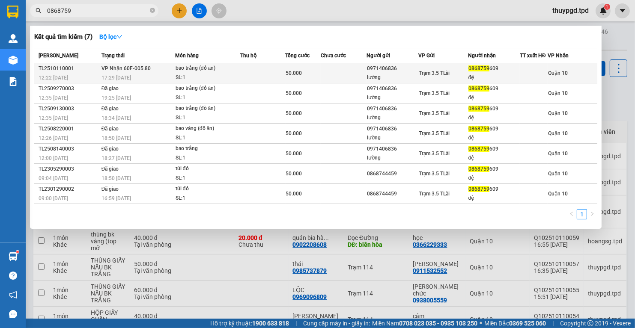
type input "0868759"
click at [231, 68] on div "bao trắng (đồ ăn)" at bounding box center [207, 68] width 64 height 9
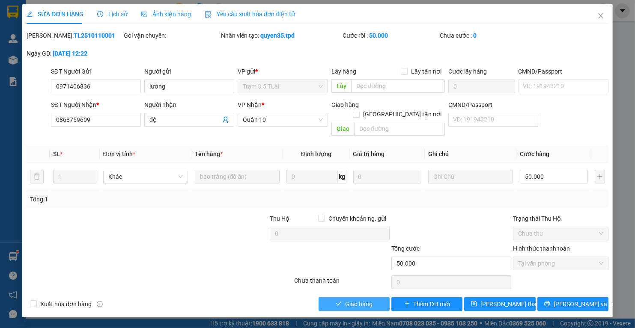
click at [361, 300] on span "Giao hàng" at bounding box center [358, 304] width 27 height 9
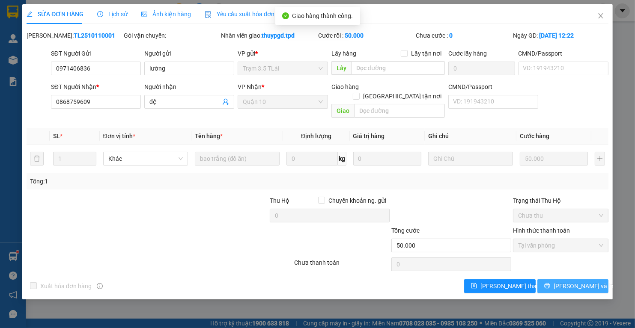
click at [550, 283] on icon "printer" at bounding box center [547, 286] width 6 height 6
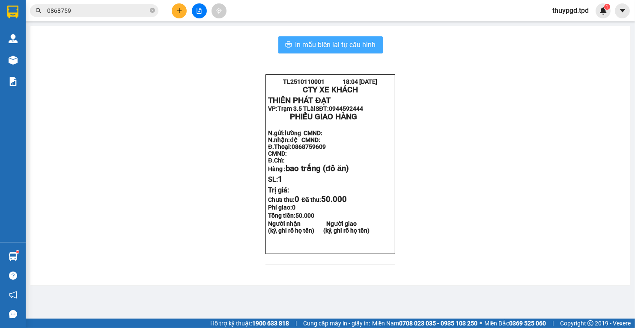
click at [347, 42] on span "In mẫu biên lai tự cấu hình" at bounding box center [335, 44] width 80 height 11
click at [182, 10] on icon "plus" at bounding box center [179, 11] width 6 height 6
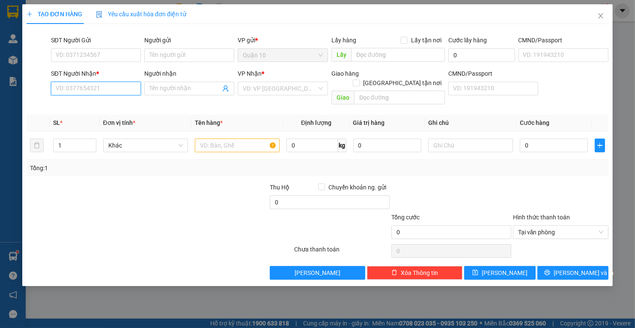
drag, startPoint x: 86, startPoint y: 95, endPoint x: 86, endPoint y: 87, distance: 7.3
click at [86, 94] on input "SĐT Người Nhận *" at bounding box center [96, 89] width 90 height 14
click at [87, 87] on input "SĐT Người Nhận *" at bounding box center [96, 89] width 90 height 14
type input "0949172672"
click at [193, 85] on input "Người nhận" at bounding box center [184, 88] width 71 height 9
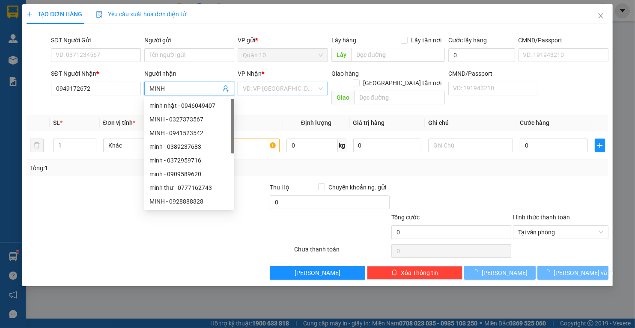
type input "MINH"
click at [260, 87] on input "search" at bounding box center [280, 88] width 74 height 13
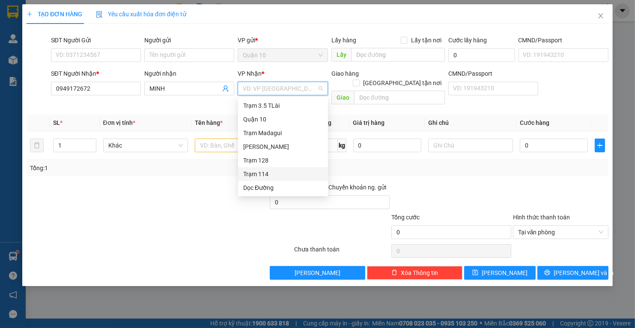
drag, startPoint x: 255, startPoint y: 169, endPoint x: 238, endPoint y: 164, distance: 17.8
click at [255, 169] on div "Trạm 114" at bounding box center [283, 174] width 90 height 14
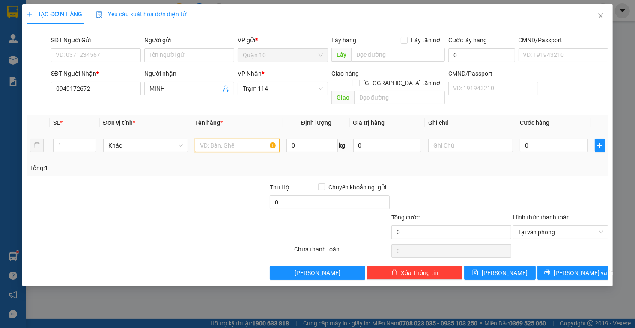
drag, startPoint x: 213, startPoint y: 135, endPoint x: 197, endPoint y: 134, distance: 15.9
click at [212, 139] on input "text" at bounding box center [237, 146] width 85 height 14
type input "C"
type input "HỘP QUẤN NILONG TRẮNG BK VÀNG PT"
type input "4"
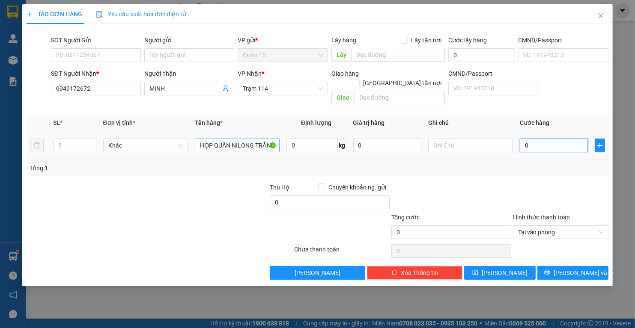
type input "4"
type input "40"
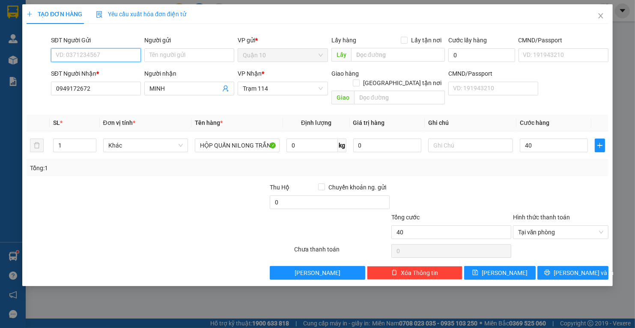
type input "40.000"
click at [103, 54] on input "SĐT Người Gửi" at bounding box center [96, 55] width 90 height 14
type input "0902421365"
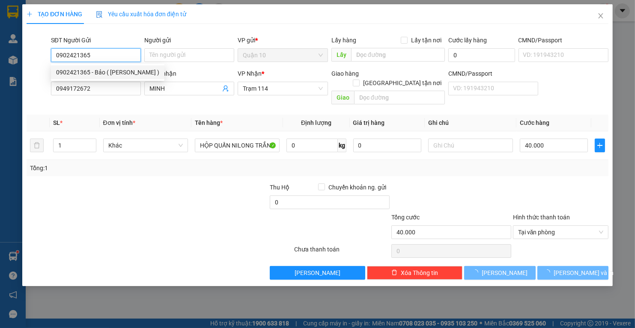
click at [104, 71] on div "0902421365 - Bảo ( minh gia )" at bounding box center [107, 72] width 103 height 9
type input "Bảo ( [PERSON_NAME] )"
type input "079077001171"
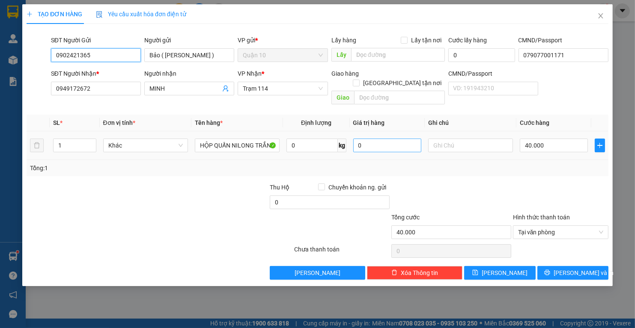
type input "0902421365"
drag, startPoint x: 381, startPoint y: 137, endPoint x: 235, endPoint y: 154, distance: 147.3
click at [248, 149] on tr "1 Khác HỘP QUẤN NILONG TRẮNG BK VÀNG PT 0 kg 0 40.000" at bounding box center [318, 145] width 582 height 29
type input "1.000.000"
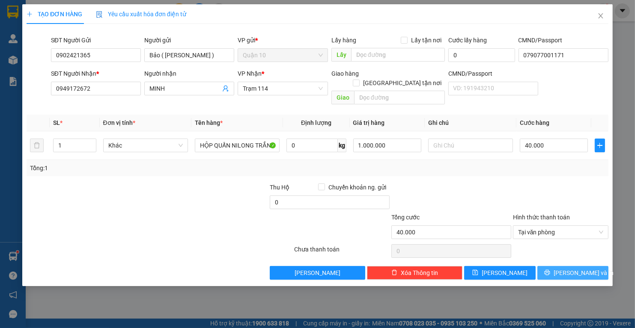
click at [572, 268] on span "Lưu và In" at bounding box center [583, 272] width 60 height 9
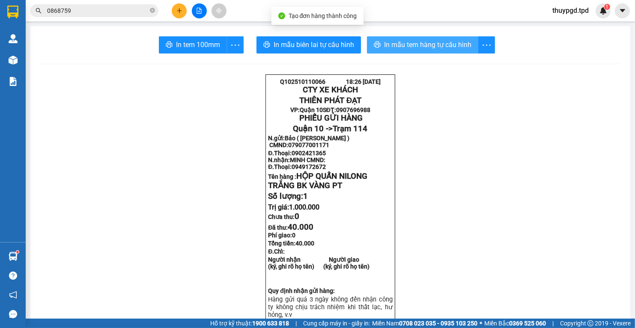
click at [406, 49] on span "In mẫu tem hàng tự cấu hình" at bounding box center [427, 44] width 87 height 11
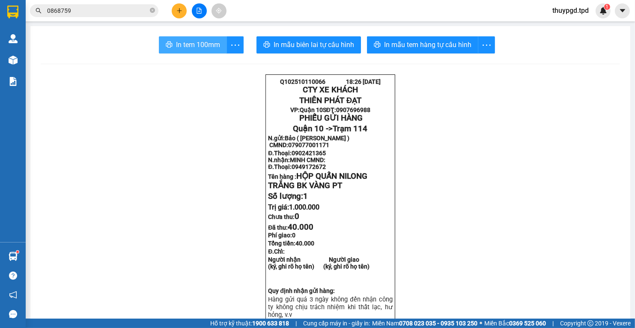
click at [181, 46] on span "In tem 100mm" at bounding box center [198, 44] width 44 height 11
click at [182, 13] on icon "plus" at bounding box center [179, 11] width 6 height 6
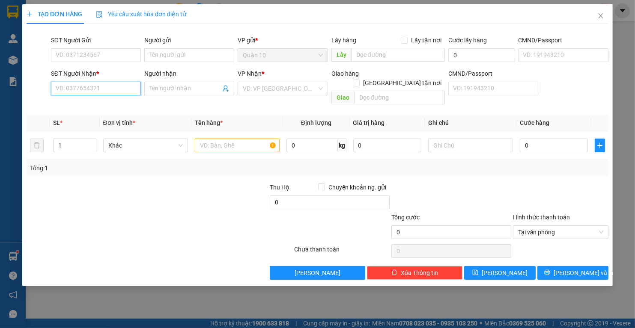
click at [116, 93] on input "SĐT Người Nhận *" at bounding box center [96, 89] width 90 height 14
type input "0906330019"
click at [98, 109] on div "0906330019 - ĐẠT" at bounding box center [96, 105] width 80 height 9
type input "ĐẠT"
type input "GIA KIỆM"
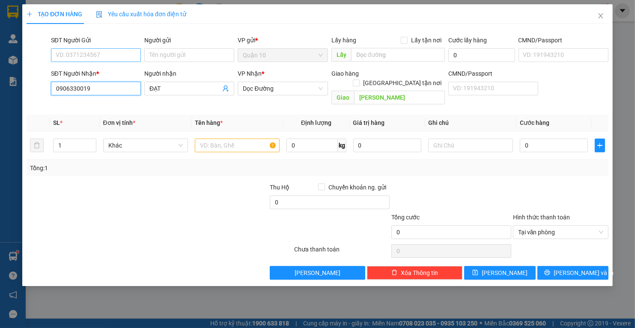
type input "0906330019"
click at [111, 51] on input "SĐT Người Gửi" at bounding box center [96, 55] width 90 height 14
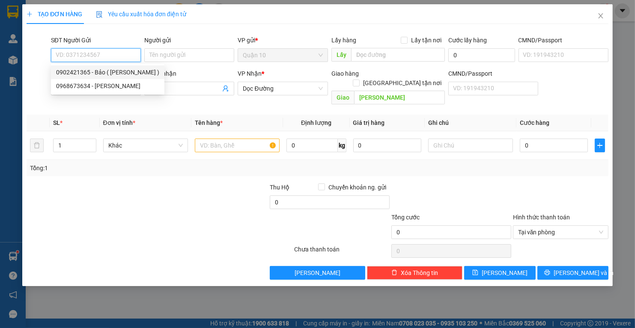
click at [118, 71] on div "0902421365 - Bảo ( minh gia )" at bounding box center [107, 72] width 103 height 9
type input "0902421365"
type input "Bảo ( [PERSON_NAME] )"
type input "079077001171"
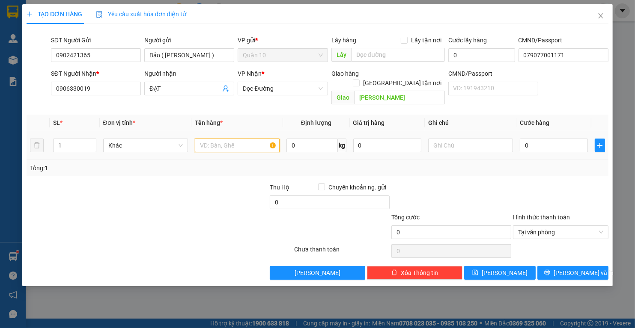
click at [244, 139] on input "text" at bounding box center [237, 146] width 85 height 14
type input "CỤC MÀU ĐEN BK VÀNG"
type input "1.000.000"
type input "4"
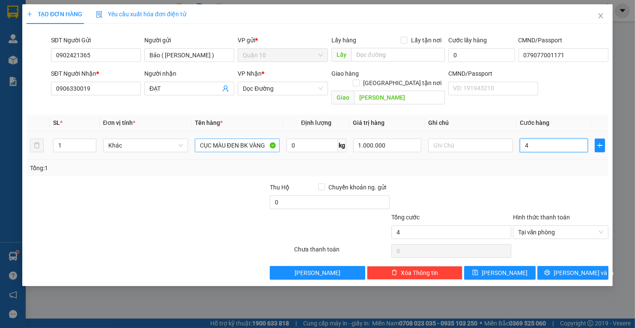
type input "40"
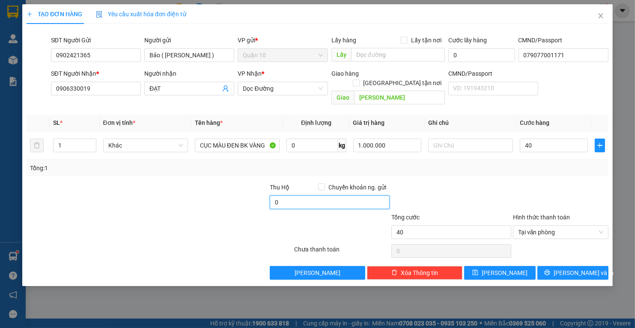
type input "40.000"
type input "10"
click at [526, 243] on div "Chọn HT Thanh Toán" at bounding box center [560, 251] width 97 height 17
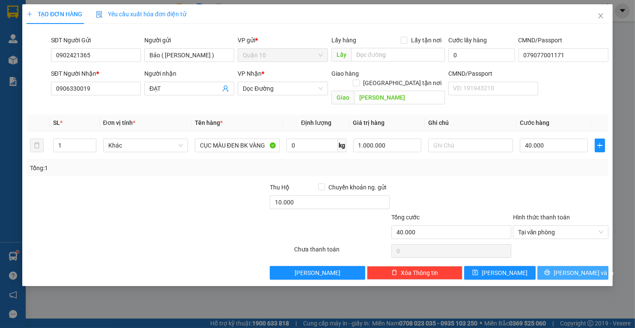
drag, startPoint x: 556, startPoint y: 263, endPoint x: 549, endPoint y: 266, distance: 7.7
click at [550, 270] on icon "printer" at bounding box center [547, 273] width 6 height 6
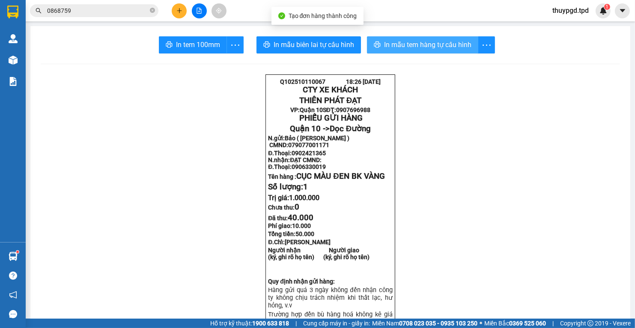
click at [416, 46] on span "In mẫu tem hàng tự cấu hình" at bounding box center [427, 44] width 87 height 11
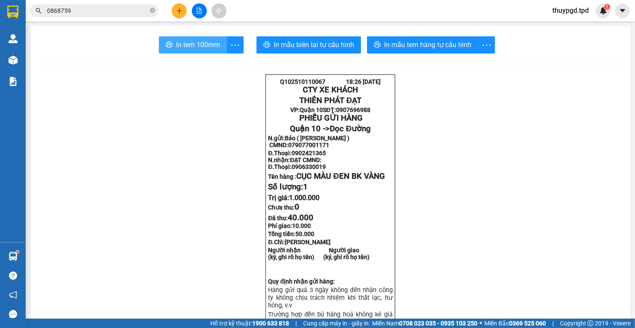
click at [180, 45] on span "In tem 100mm" at bounding box center [198, 44] width 44 height 11
click at [179, 9] on icon "plus" at bounding box center [179, 10] width 0 height 5
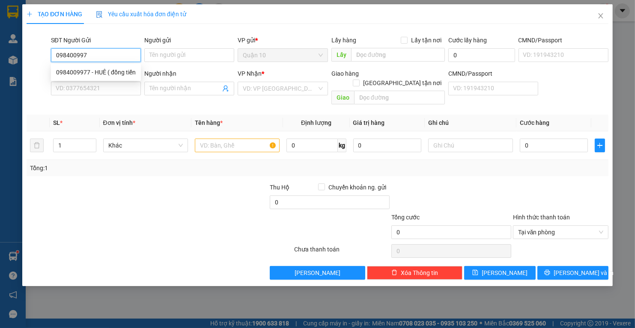
type input "0984009977"
click at [104, 74] on div "0984009977 - HUÊ ( đồng tiến" at bounding box center [96, 72] width 80 height 9
type input "HUÊ ( đồng tiến"
type input "022304917"
type input "0986868353"
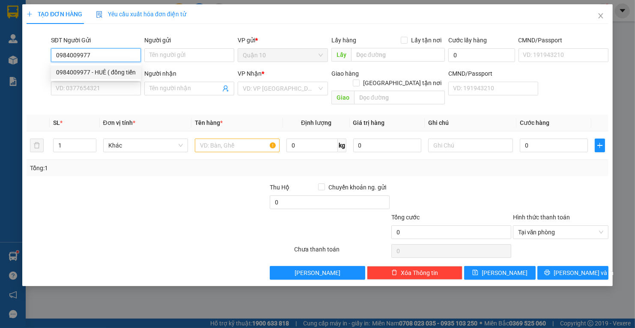
type input "THANH VŨ"
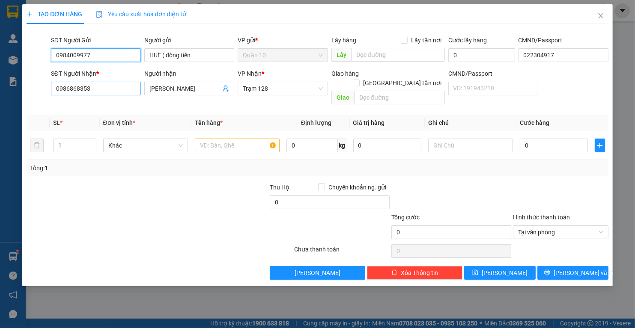
type input "0984009977"
click at [101, 87] on input "0986868353" at bounding box center [96, 89] width 90 height 14
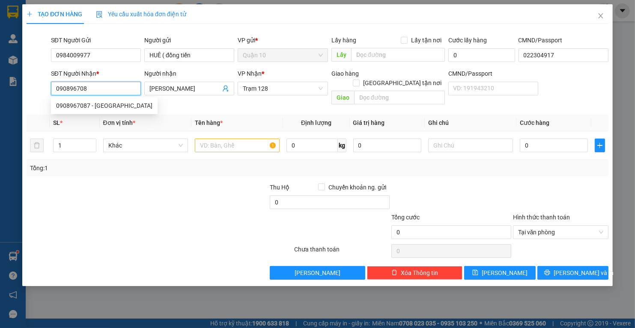
type input "0908967087"
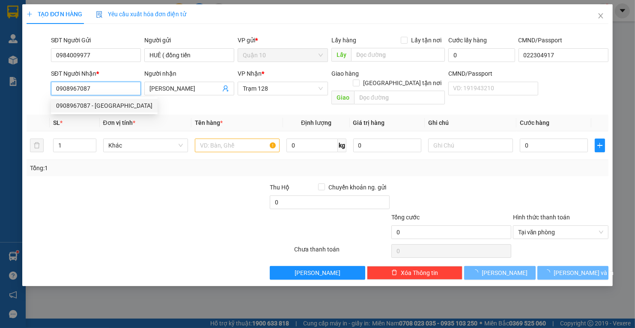
click at [107, 106] on div "0908967087 - ĐỨC TRUNG" at bounding box center [104, 105] width 96 height 9
type input "ĐỨC TRUNG"
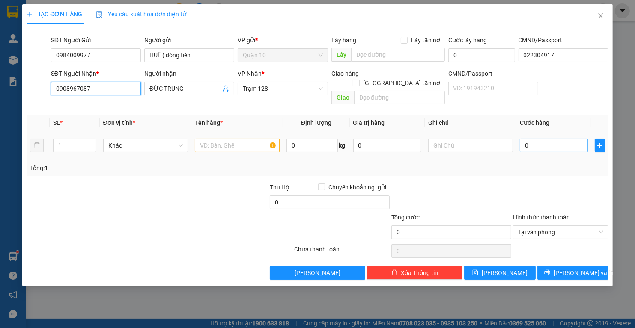
type input "0908967087"
click at [534, 139] on input "0" at bounding box center [554, 146] width 68 height 14
type input "5"
type input "50"
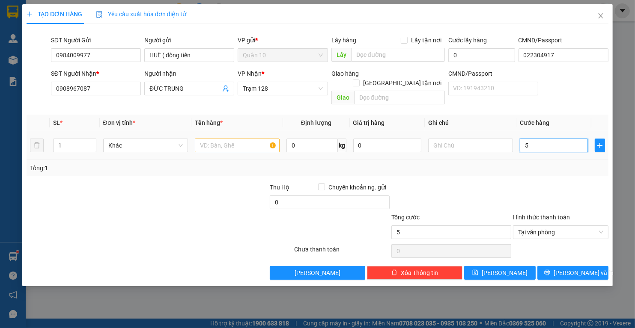
type input "50"
type input "50.000"
click at [508, 183] on div at bounding box center [451, 198] width 122 height 30
click at [235, 140] on input "text" at bounding box center [237, 146] width 85 height 14
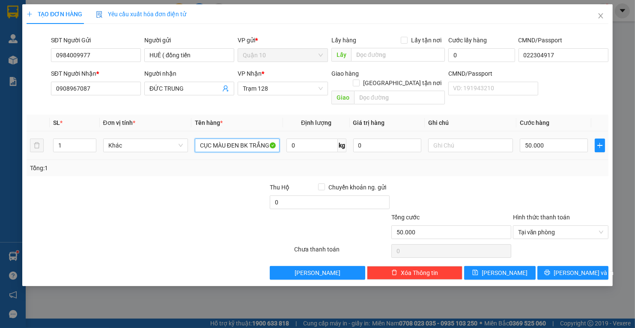
type input "CỤC MÀU ĐEN BK TRẮNG"
type input "1.000.000"
click at [574, 258] on div "Transit Pickup Surcharge Ids Transit Deliver Surcharge Ids Transit Deliver Surc…" at bounding box center [318, 155] width 582 height 249
click at [572, 268] on span "Lưu và In" at bounding box center [583, 272] width 60 height 9
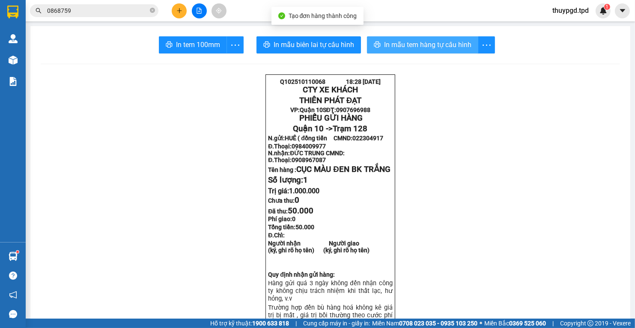
click at [422, 45] on span "In mẫu tem hàng tự cấu hình" at bounding box center [427, 44] width 87 height 11
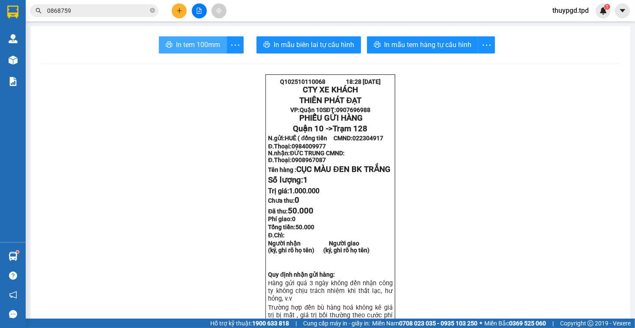
click at [164, 51] on button "In tem 100mm" at bounding box center [193, 44] width 68 height 17
click at [169, 45] on icon "printer" at bounding box center [169, 44] width 7 height 7
click at [184, 5] on button at bounding box center [179, 10] width 15 height 15
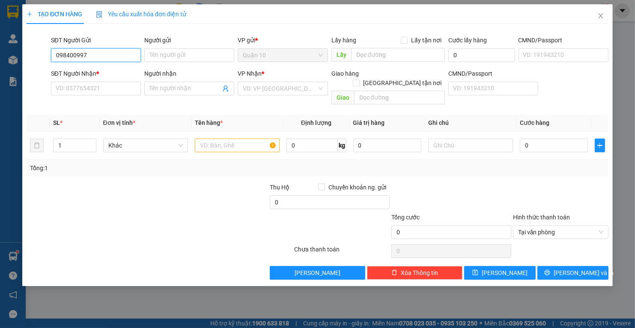
type input "0984009977"
click at [102, 69] on div "0984009977 - HUÊ ( đồng tiến" at bounding box center [96, 72] width 80 height 9
type input "HUÊ ( đồng tiến"
type input "022304917"
type input "0908967087"
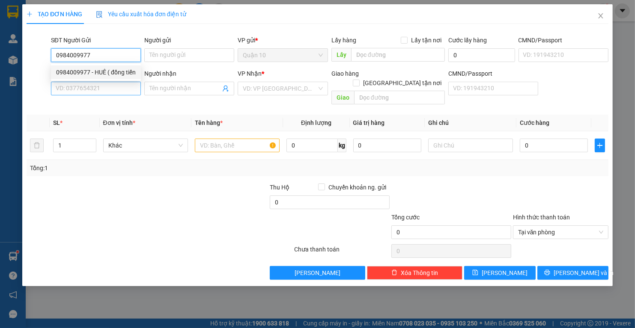
type input "ĐỨC TRUNG"
type input "0984009977"
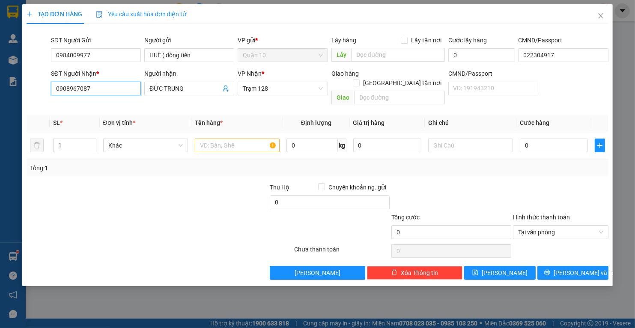
click at [110, 90] on input "0908967087" at bounding box center [96, 89] width 90 height 14
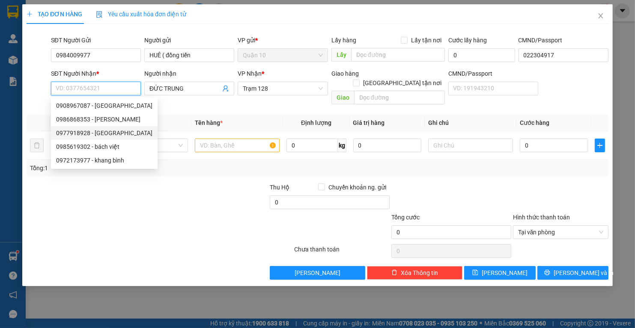
click at [101, 127] on div "0977918928 - PHÚC NGUYÊN" at bounding box center [104, 133] width 107 height 14
type input "0977918928"
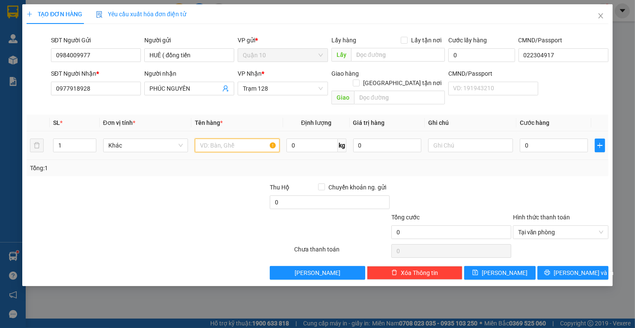
click at [273, 141] on input "text" at bounding box center [237, 146] width 85 height 14
click at [543, 139] on input "0" at bounding box center [554, 146] width 68 height 14
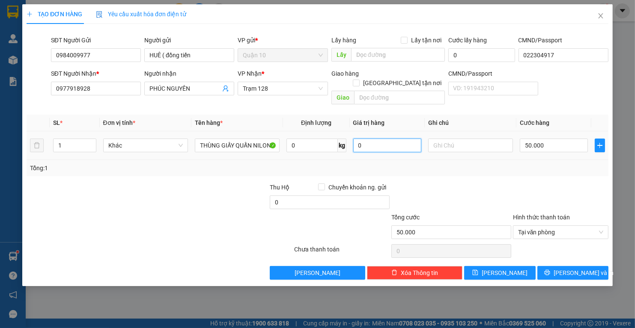
drag, startPoint x: 370, startPoint y: 137, endPoint x: 238, endPoint y: 100, distance: 137.0
click at [349, 137] on tr "1 Khác THÙNG GIẤY QUẤN NILONG TRẮNG 0 kg 0 50.000" at bounding box center [318, 145] width 582 height 29
drag, startPoint x: 577, startPoint y: 252, endPoint x: 575, endPoint y: 257, distance: 5.0
click at [577, 253] on div "Transit Pickup Surcharge Ids Transit Deliver Surcharge Ids Transit Deliver Surc…" at bounding box center [318, 155] width 582 height 249
drag, startPoint x: 573, startPoint y: 262, endPoint x: 499, endPoint y: 310, distance: 88.2
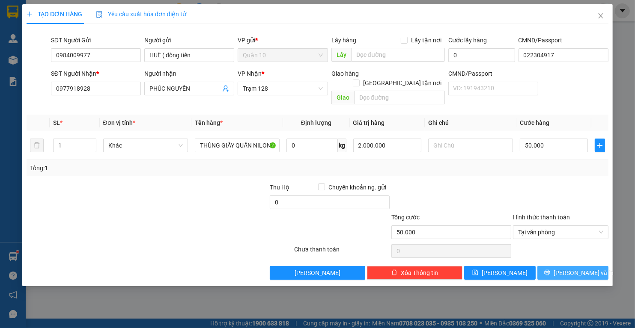
click at [573, 268] on span "Lưu và In" at bounding box center [583, 272] width 60 height 9
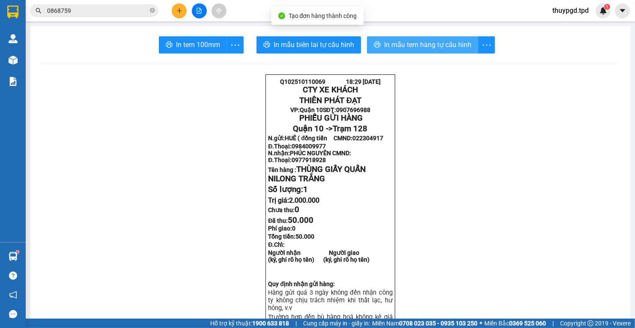
click at [435, 50] on button "In mẫu tem hàng tự cấu hình" at bounding box center [422, 44] width 111 height 17
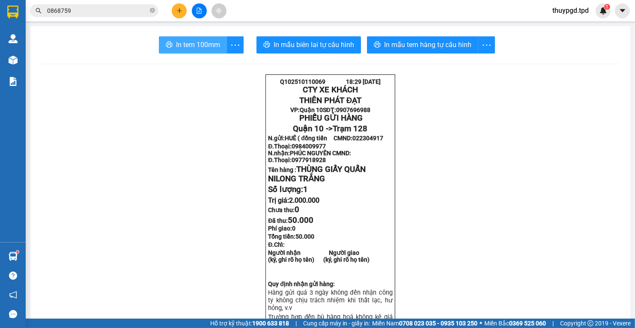
click at [174, 47] on button "In tem 100mm" at bounding box center [193, 44] width 68 height 17
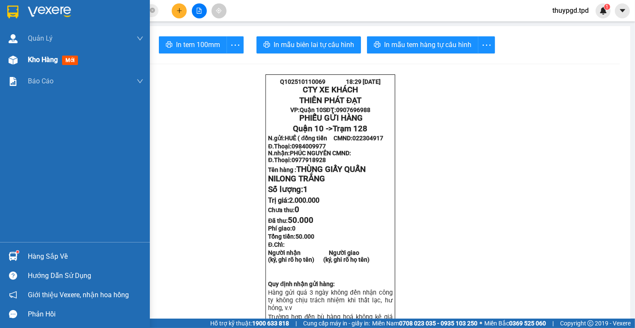
click at [34, 63] on span "Kho hàng" at bounding box center [43, 60] width 30 height 8
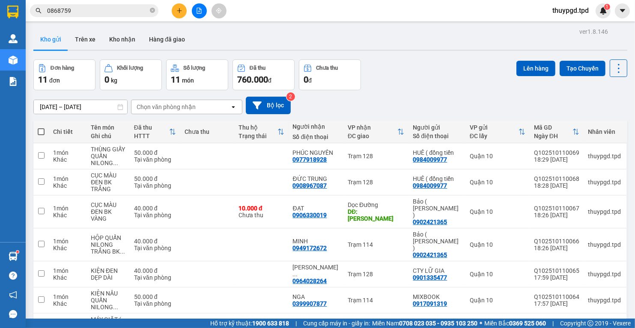
click at [176, 9] on icon "plus" at bounding box center [179, 11] width 6 height 6
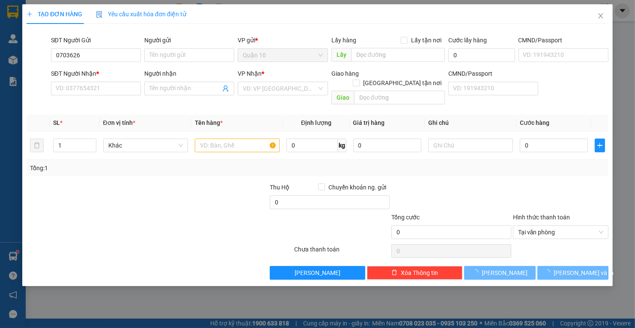
click at [95, 74] on body "Kết quả tìm kiếm ( 7 ) Bộ lọc Mã ĐH Trạng thái Món hàng Thu hộ Tổng cước Chưa c…" at bounding box center [317, 164] width 635 height 328
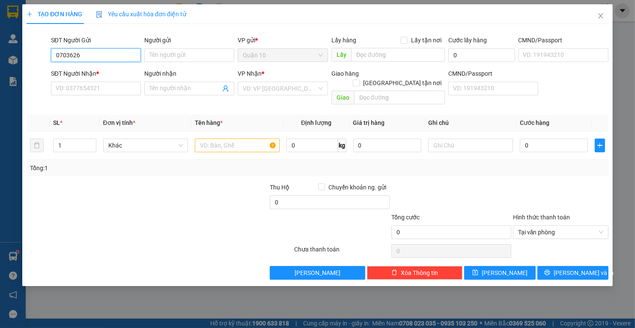
click at [105, 54] on input "0703626" at bounding box center [96, 55] width 90 height 14
click at [109, 71] on div "0703626395 - uyên" at bounding box center [96, 72] width 80 height 9
click at [226, 142] on input "text" at bounding box center [237, 146] width 85 height 14
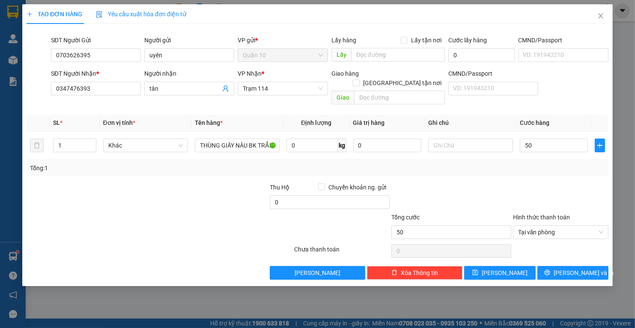
click at [508, 197] on div at bounding box center [451, 198] width 122 height 30
drag, startPoint x: 390, startPoint y: 140, endPoint x: 327, endPoint y: 138, distance: 63.4
click at [328, 138] on tr "1 Khác THÙNG GIẤY NÂU BK TRẮNG QUẦN ÁO 0 kg 0 50.000" at bounding box center [318, 145] width 582 height 29
drag, startPoint x: 572, startPoint y: 262, endPoint x: 456, endPoint y: 328, distance: 133.2
click at [571, 268] on span "Lưu và In" at bounding box center [583, 272] width 60 height 9
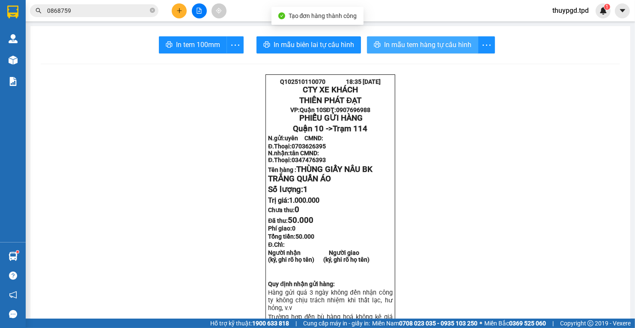
click at [437, 48] on span "In mẫu tem hàng tự cấu hình" at bounding box center [427, 44] width 87 height 11
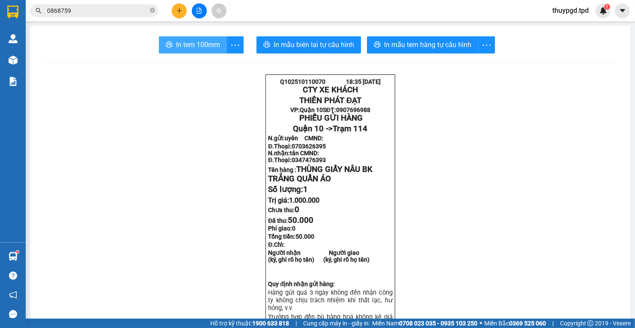
click at [207, 46] on span "In tem 100mm" at bounding box center [198, 44] width 44 height 11
click at [181, 10] on icon "plus" at bounding box center [179, 11] width 6 height 6
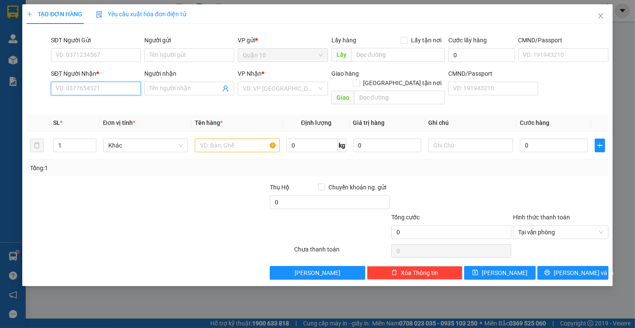
click at [98, 81] on div "SĐT Người Nhận * VD: 0377654321" at bounding box center [96, 84] width 90 height 30
click at [92, 106] on div "0945442442 - anh tuấn" at bounding box center [98, 105] width 84 height 9
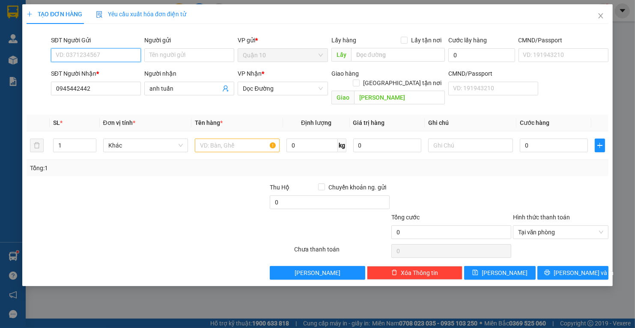
click at [101, 53] on input "SĐT Người Gửi" at bounding box center [96, 55] width 90 height 14
click at [111, 68] on div "0982142434 - TÍN THÀNH" at bounding box center [96, 72] width 80 height 9
click at [229, 144] on div at bounding box center [237, 145] width 85 height 17
click at [224, 139] on input "text" at bounding box center [237, 146] width 85 height 14
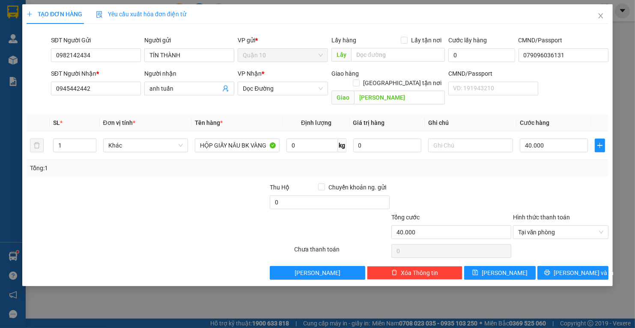
click at [516, 183] on div at bounding box center [560, 198] width 97 height 30
drag, startPoint x: 376, startPoint y: 140, endPoint x: 221, endPoint y: 144, distance: 155.0
click at [310, 137] on tr "1 Khác HỘP GIẤY NÂU BK VÀNG 0 kg 0 40.000" at bounding box center [318, 145] width 582 height 29
drag, startPoint x: 563, startPoint y: 181, endPoint x: 559, endPoint y: 180, distance: 4.5
click at [563, 183] on div at bounding box center [560, 198] width 97 height 30
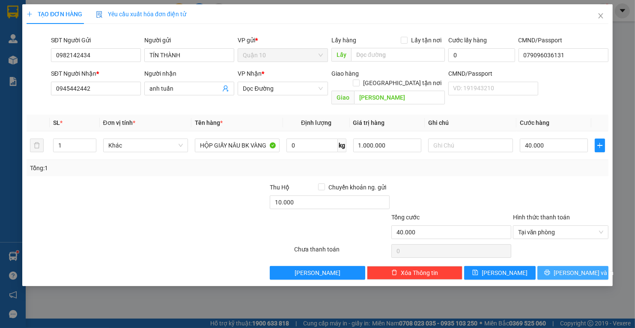
click at [591, 268] on button "Lưu và In" at bounding box center [572, 273] width 71 height 14
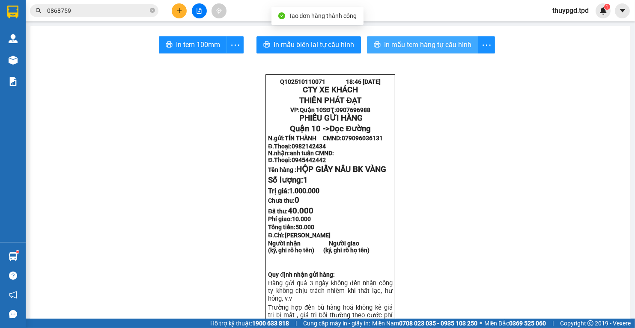
click at [440, 44] on span "In mẫu tem hàng tự cấu hình" at bounding box center [427, 44] width 87 height 11
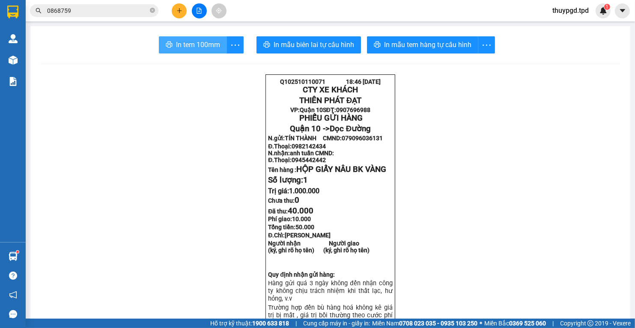
click at [187, 45] on span "In tem 100mm" at bounding box center [198, 44] width 44 height 11
click at [177, 12] on icon "plus" at bounding box center [179, 11] width 6 height 6
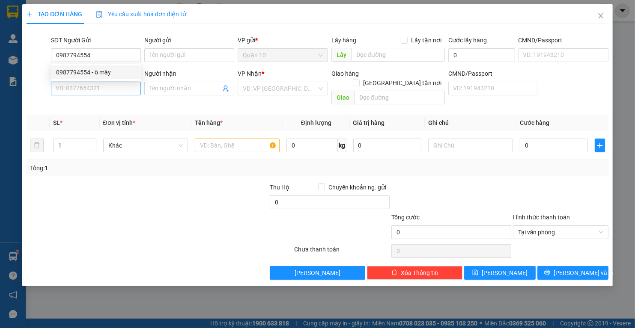
drag, startPoint x: 98, startPoint y: 80, endPoint x: 90, endPoint y: 83, distance: 8.4
click at [96, 77] on div "0987794554 0987794554 - ô mây" at bounding box center [96, 72] width 90 height 17
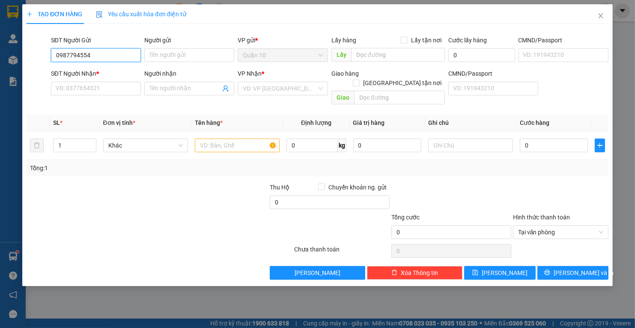
click at [103, 57] on input "0987794554" at bounding box center [96, 55] width 90 height 14
click at [102, 74] on div "0987794554 - ô mây" at bounding box center [96, 72] width 80 height 9
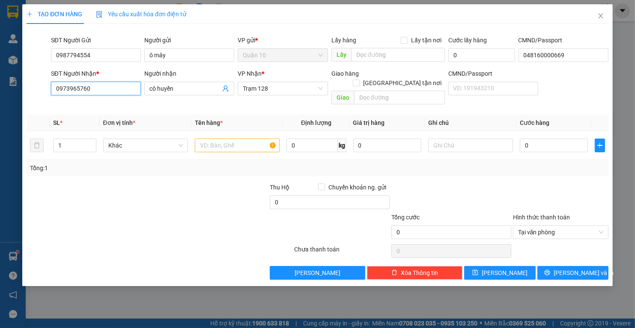
click at [104, 92] on input "0973965760" at bounding box center [96, 89] width 90 height 14
click at [94, 86] on input "0973965760" at bounding box center [96, 89] width 90 height 14
click at [94, 85] on input "0973965760" at bounding box center [96, 89] width 90 height 14
click at [187, 91] on input "cô huyền" at bounding box center [184, 88] width 71 height 9
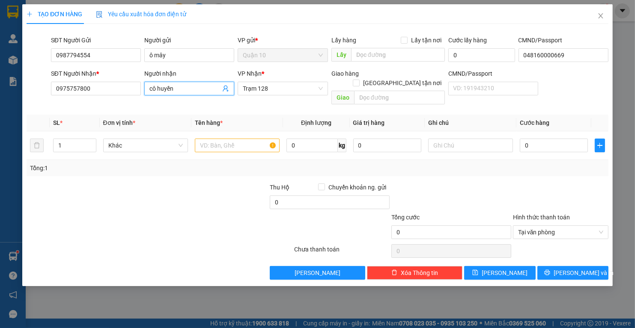
click at [187, 91] on input "cô huyền" at bounding box center [184, 88] width 71 height 9
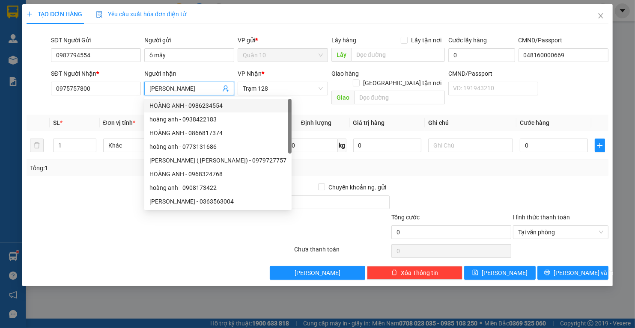
click at [54, 172] on div "Transit Pickup Surcharge Ids Transit Deliver Surcharge Ids Transit Deliver Surc…" at bounding box center [318, 155] width 582 height 249
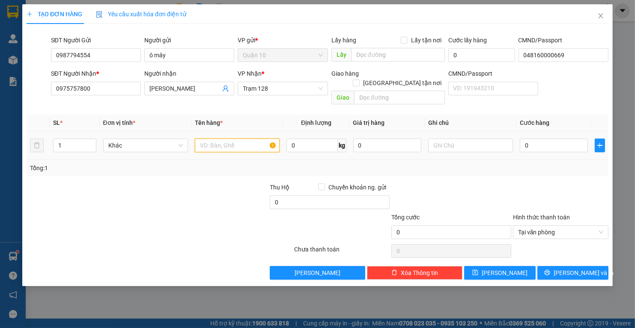
click at [241, 139] on input "text" at bounding box center [237, 146] width 85 height 14
click at [542, 163] on div "Tổng: 1" at bounding box center [318, 168] width 582 height 16
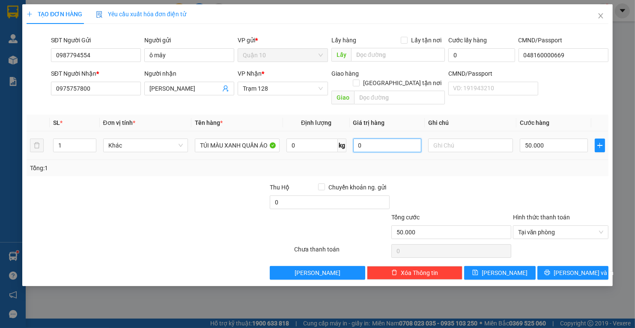
drag, startPoint x: 387, startPoint y: 134, endPoint x: 376, endPoint y: 132, distance: 11.3
click at [380, 139] on input "0" at bounding box center [387, 146] width 68 height 14
click at [571, 268] on span "Lưu và In" at bounding box center [583, 272] width 60 height 9
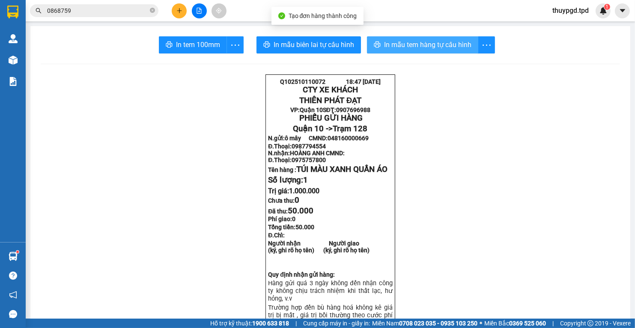
click at [425, 39] on span "In mẫu tem hàng tự cấu hình" at bounding box center [427, 44] width 87 height 11
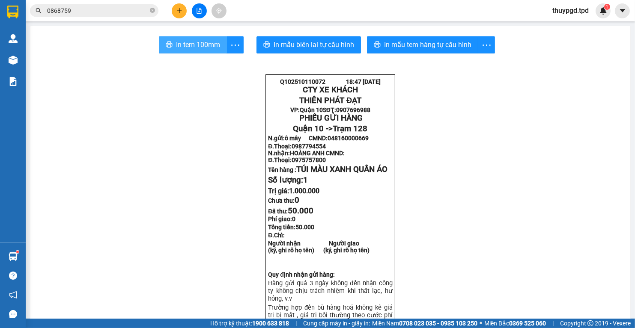
click at [197, 45] on span "In tem 100mm" at bounding box center [198, 44] width 44 height 11
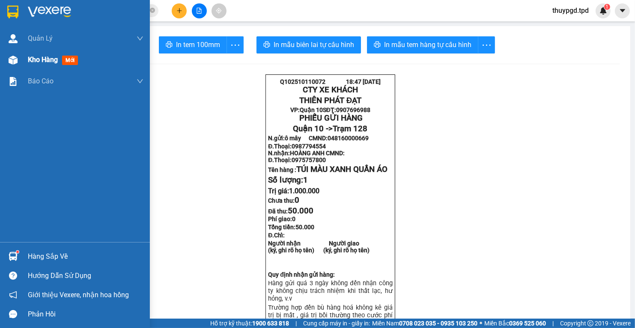
click at [69, 63] on div "Kho hàng mới" at bounding box center [55, 59] width 54 height 11
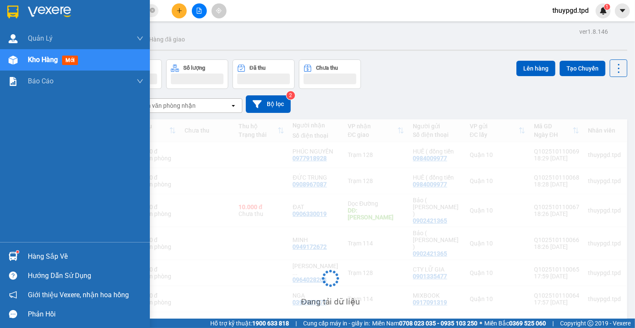
click at [20, 57] on div at bounding box center [13, 60] width 15 height 15
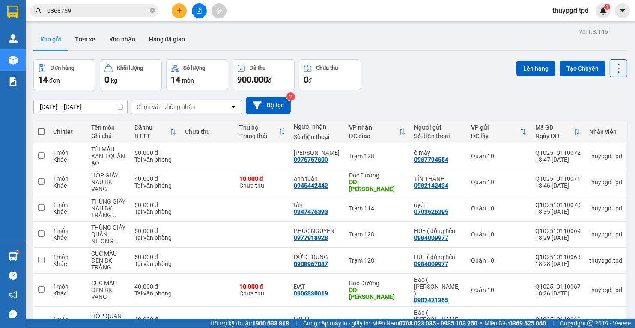
click at [176, 11] on icon "plus" at bounding box center [179, 11] width 6 height 6
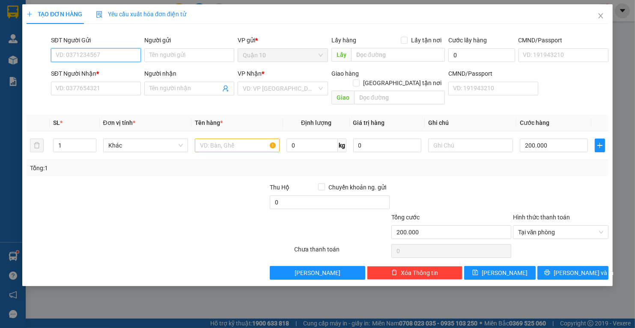
click at [128, 49] on input "SĐT Người Gửi" at bounding box center [96, 55] width 90 height 14
click at [190, 56] on input "Người gửi" at bounding box center [189, 55] width 90 height 14
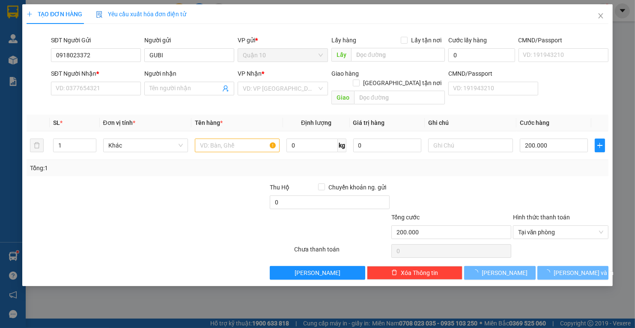
click at [82, 80] on div "SĐT Người Nhận *" at bounding box center [96, 75] width 90 height 13
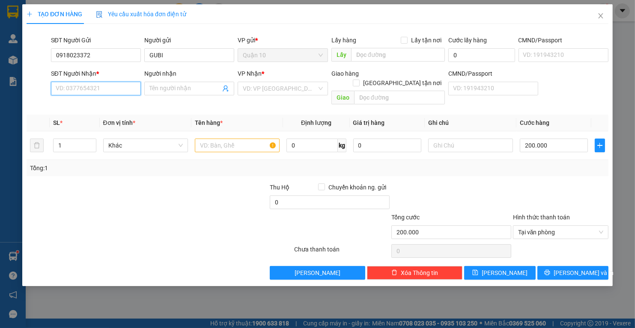
click at [83, 86] on input "SĐT Người Nhận *" at bounding box center [96, 89] width 90 height 14
click at [286, 92] on input "search" at bounding box center [280, 88] width 74 height 13
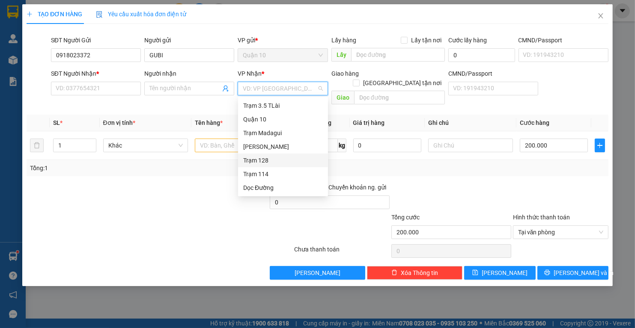
drag, startPoint x: 259, startPoint y: 156, endPoint x: 128, endPoint y: 119, distance: 135.6
click at [258, 157] on div "Trạm 128" at bounding box center [283, 160] width 80 height 9
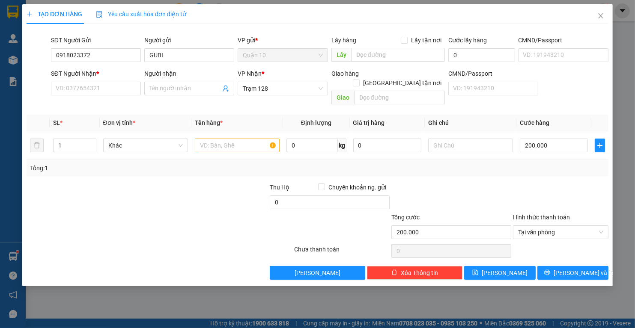
click at [92, 81] on div "SĐT Người Nhận *" at bounding box center [96, 75] width 90 height 13
click at [93, 84] on input "SĐT Người Nhận *" at bounding box center [96, 89] width 90 height 14
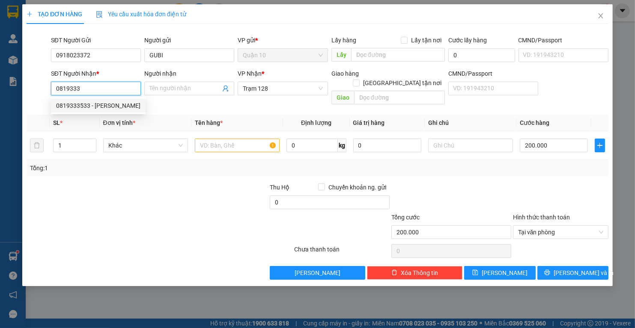
click at [99, 110] on div "0819333533 - ANH VƯƠNG" at bounding box center [98, 105] width 84 height 9
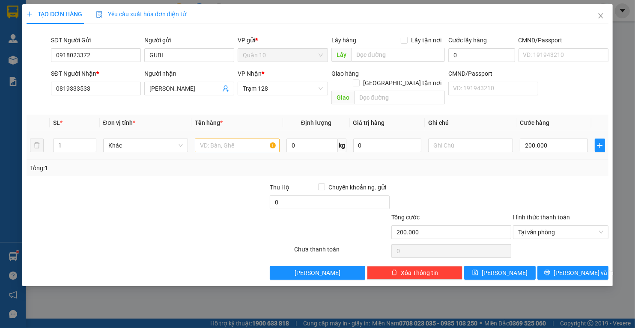
click at [248, 145] on td at bounding box center [237, 145] width 92 height 29
click at [253, 140] on input "text" at bounding box center [237, 146] width 85 height 14
drag, startPoint x: 314, startPoint y: 132, endPoint x: 235, endPoint y: 144, distance: 80.1
click at [261, 137] on tr "1 Khác KIỆN HÌNH ĐEN LỚN 0 kg 0 200.000" at bounding box center [318, 145] width 582 height 29
click at [580, 253] on div "Transit Pickup Surcharge Ids Transit Deliver Surcharge Ids Transit Deliver Surc…" at bounding box center [318, 155] width 582 height 249
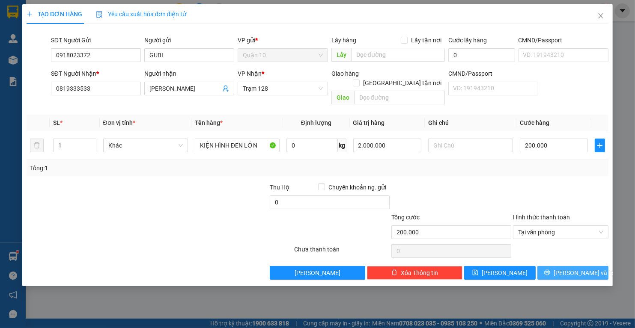
click at [577, 268] on span "Lưu và In" at bounding box center [583, 272] width 60 height 9
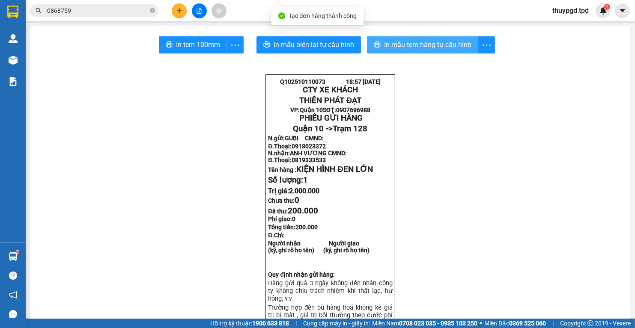
click at [432, 42] on span "In mẫu tem hàng tự cấu hình" at bounding box center [427, 44] width 87 height 11
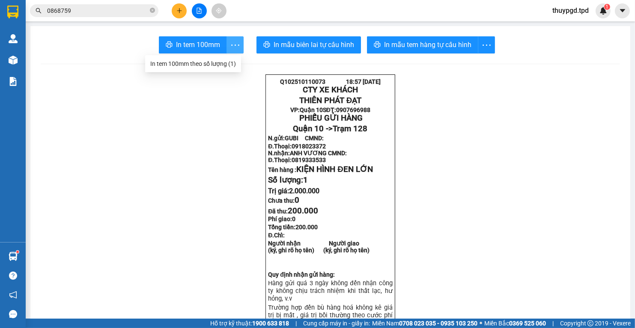
click at [227, 47] on span "more" at bounding box center [235, 45] width 16 height 11
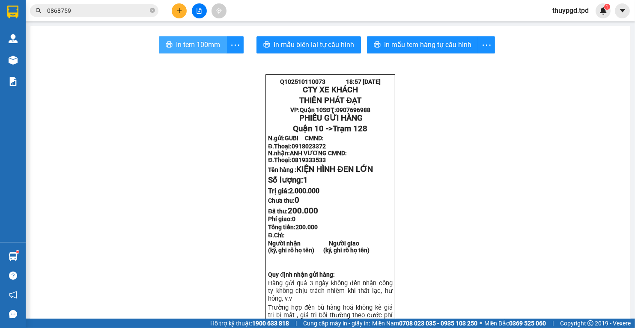
click at [200, 43] on span "In tem 100mm" at bounding box center [198, 44] width 44 height 11
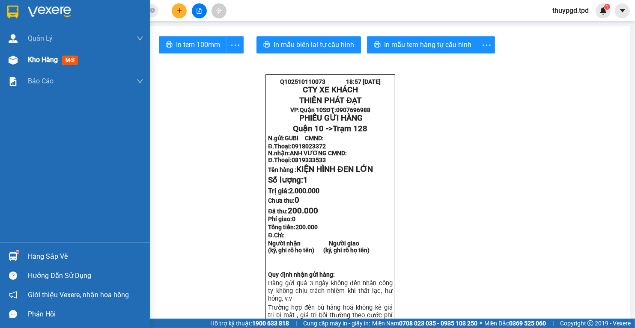
click at [10, 54] on div at bounding box center [13, 60] width 15 height 15
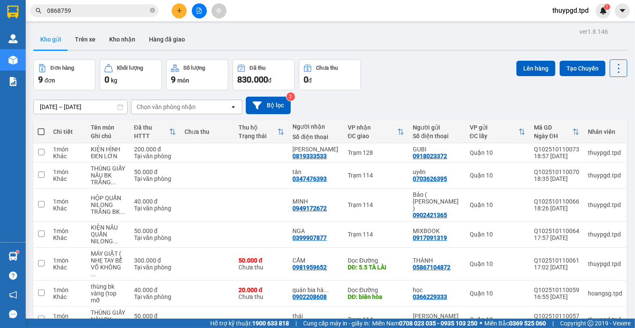
click at [168, 5] on div at bounding box center [199, 10] width 64 height 15
click at [182, 8] on icon "plus" at bounding box center [179, 11] width 6 height 6
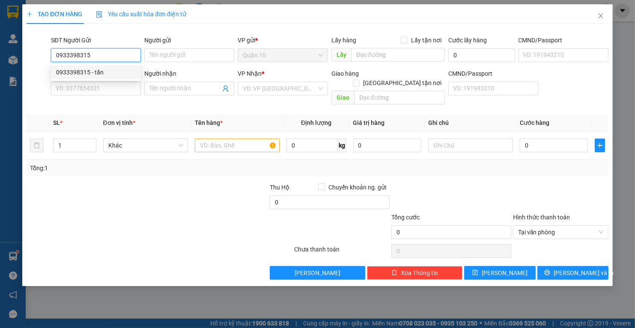
click at [131, 69] on div "0933398315 - tấn" at bounding box center [96, 72] width 80 height 9
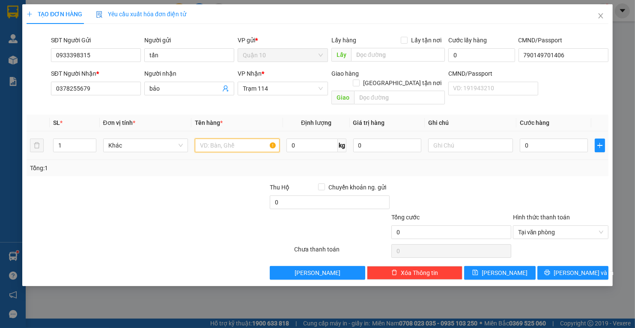
click at [209, 139] on input "text" at bounding box center [237, 146] width 85 height 14
click at [401, 183] on div at bounding box center [451, 198] width 122 height 30
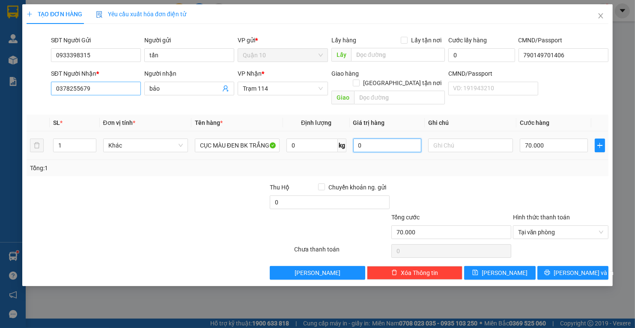
drag, startPoint x: 395, startPoint y: 140, endPoint x: 106, endPoint y: 89, distance: 294.2
click at [253, 131] on tr "1 Khác CỤC MÀU ĐEN BK TRẮNG 0 kg 0 70.000" at bounding box center [318, 145] width 582 height 29
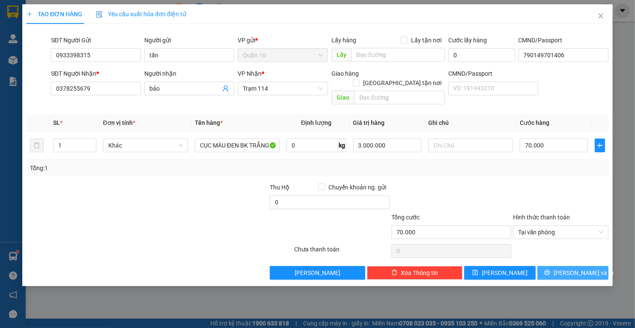
drag, startPoint x: 559, startPoint y: 267, endPoint x: 508, endPoint y: 314, distance: 69.4
click at [550, 270] on span "printer" at bounding box center [547, 273] width 6 height 7
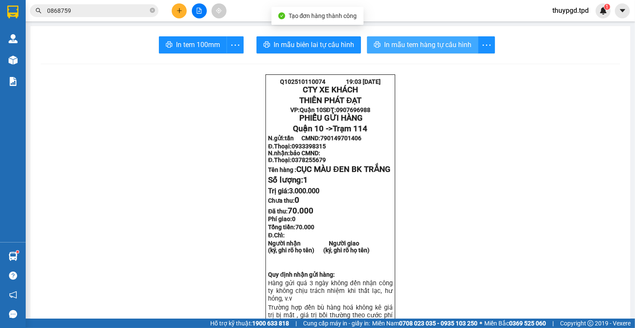
click at [413, 48] on span "In mẫu tem hàng tự cấu hình" at bounding box center [427, 44] width 87 height 11
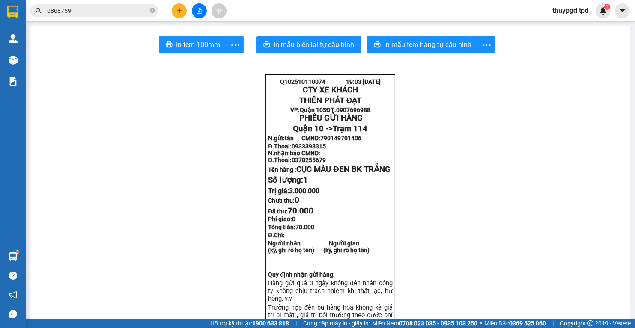
click at [201, 51] on button "In tem 100mm" at bounding box center [193, 44] width 68 height 17
click at [202, 51] on button "In tem 100mm" at bounding box center [193, 44] width 68 height 17
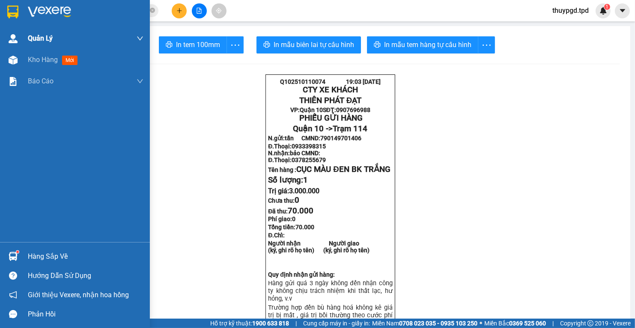
click at [10, 63] on img at bounding box center [13, 60] width 9 height 9
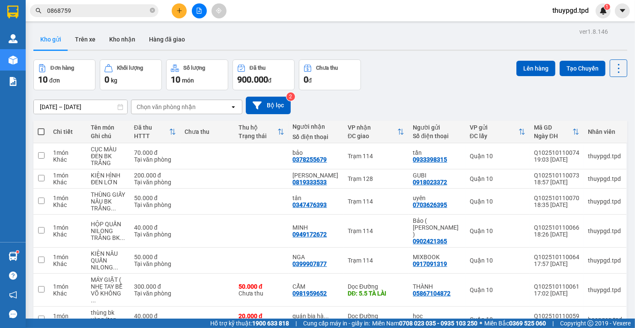
click at [109, 5] on span "0868759" at bounding box center [94, 10] width 128 height 13
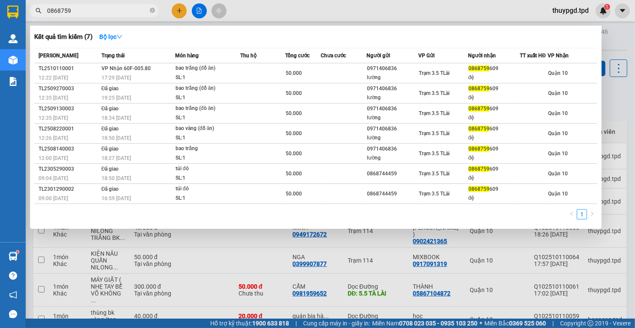
click at [109, 5] on span "0868759" at bounding box center [94, 10] width 128 height 13
click at [110, 12] on input "0868759" at bounding box center [97, 10] width 101 height 9
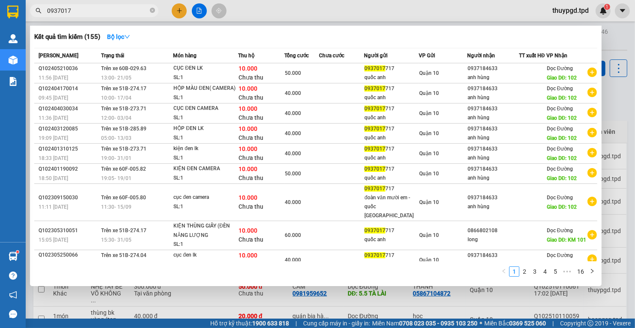
click at [555, 36] on div "Kết quả tìm kiếm ( 155 ) Bộ lọc" at bounding box center [315, 37] width 563 height 14
click at [630, 57] on div at bounding box center [317, 164] width 635 height 328
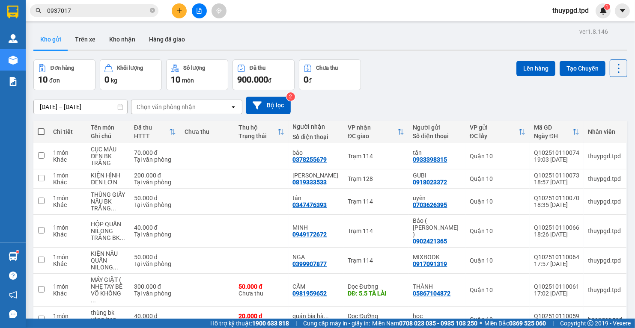
click at [181, 10] on icon "plus" at bounding box center [179, 11] width 6 height 6
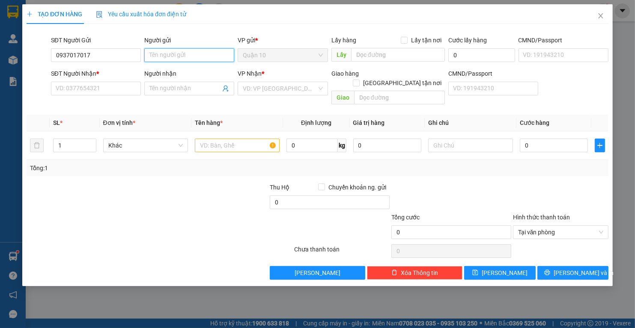
click at [158, 61] on input "Người gửi" at bounding box center [189, 55] width 90 height 14
drag, startPoint x: 68, startPoint y: 55, endPoint x: 78, endPoint y: 56, distance: 10.0
click at [78, 56] on input "0937017017" at bounding box center [96, 55] width 90 height 14
drag, startPoint x: 93, startPoint y: 55, endPoint x: 78, endPoint y: 54, distance: 15.0
click at [79, 54] on input "0937017017" at bounding box center [96, 55] width 90 height 14
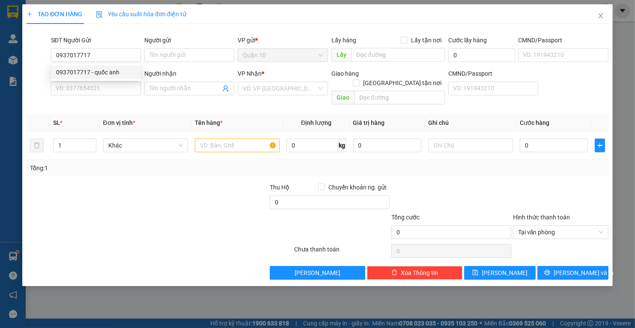
click at [97, 65] on div "0937017717 0937017717 - quốc anh" at bounding box center [96, 72] width 90 height 17
click at [104, 53] on input "0937017717" at bounding box center [96, 55] width 90 height 14
click at [100, 73] on div "0937017717 - quốc anh" at bounding box center [96, 72] width 80 height 9
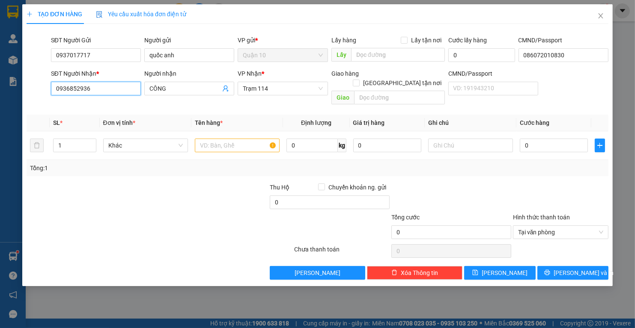
click at [112, 89] on input "0936852936" at bounding box center [96, 89] width 90 height 14
click at [113, 89] on input "0936852936" at bounding box center [96, 89] width 90 height 14
click at [109, 102] on div "0936852936 - CÔNG" at bounding box center [96, 105] width 80 height 9
click at [228, 139] on input "text" at bounding box center [237, 146] width 85 height 14
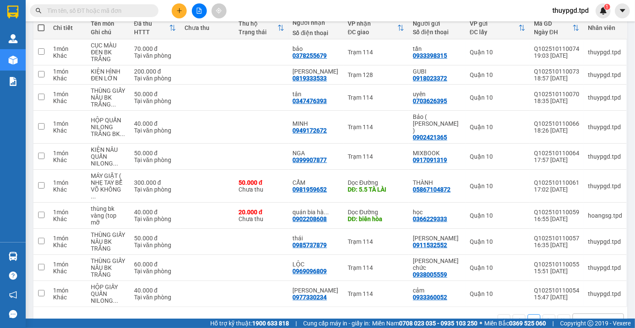
scroll to position [105, 0]
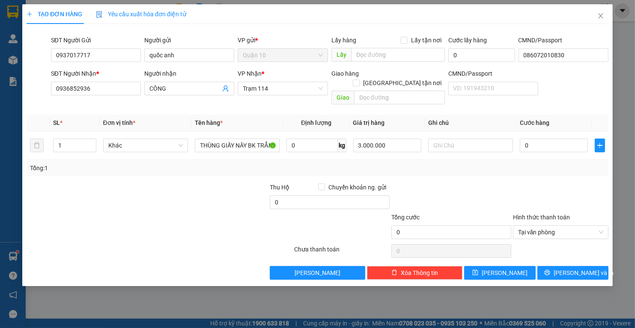
type input "3.000.000"
type input "4"
type input "40"
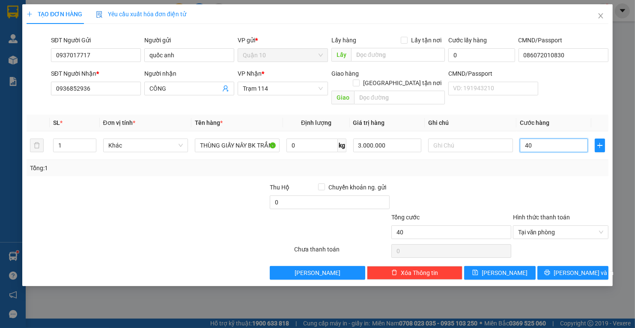
type input "4"
type input "0"
type input "07"
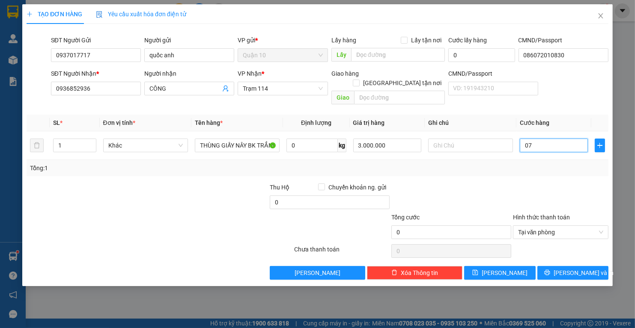
type input "7"
type input "070"
type input "70"
type input "70.000"
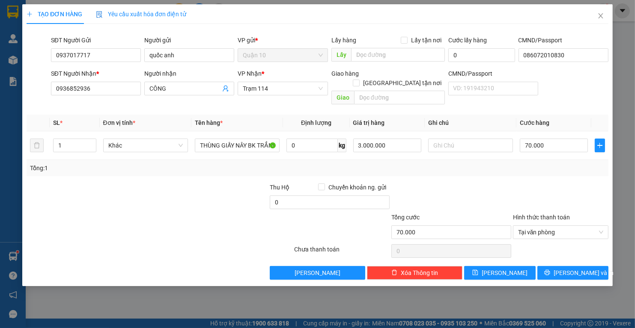
click at [501, 164] on div "Tổng: 1" at bounding box center [317, 168] width 575 height 9
click at [587, 268] on span "Lưu và In" at bounding box center [583, 272] width 60 height 9
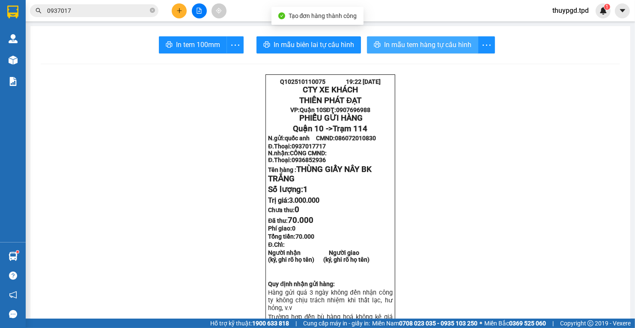
click at [414, 44] on span "In mẫu tem hàng tự cấu hình" at bounding box center [427, 44] width 87 height 11
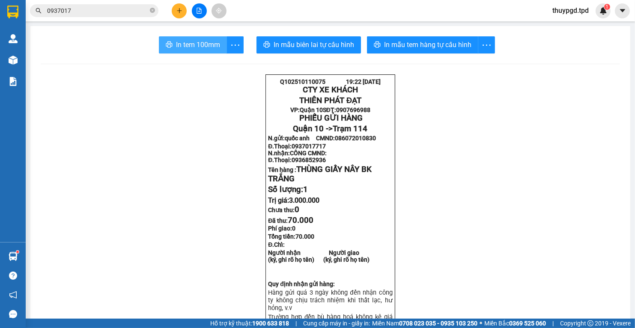
click at [206, 46] on span "In tem 100mm" at bounding box center [198, 44] width 44 height 11
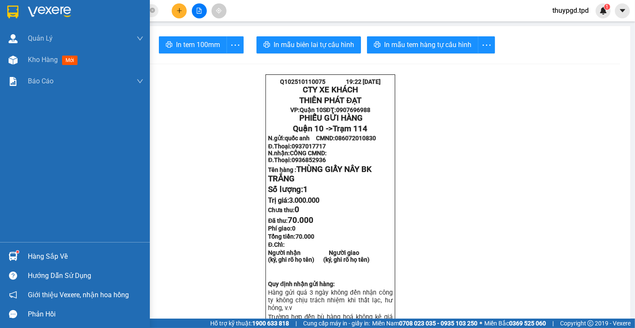
click at [24, 254] on div "Hàng sắp về" at bounding box center [75, 256] width 150 height 19
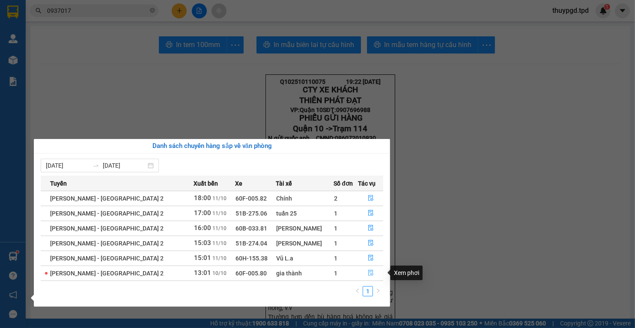
click at [368, 272] on icon "file-done" at bounding box center [371, 273] width 6 height 6
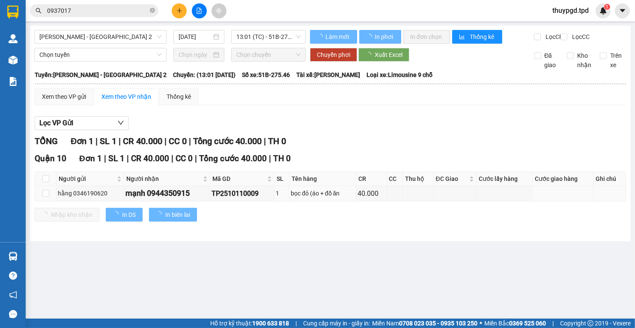
type input "10/10/2025"
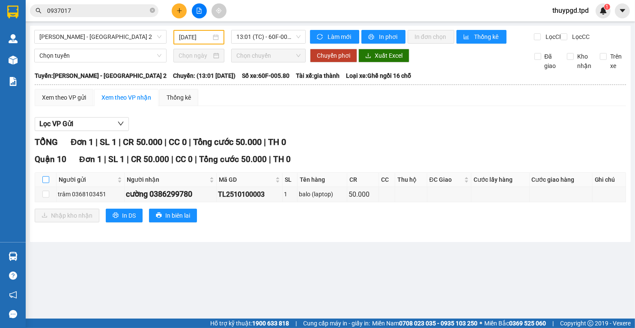
click at [45, 183] on input "checkbox" at bounding box center [45, 179] width 7 height 7
checkbox input "true"
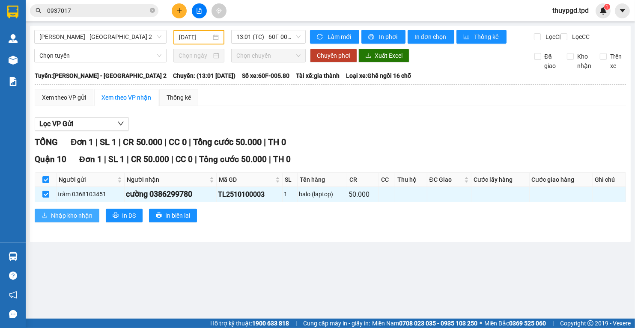
click at [78, 218] on span "Nhập kho nhận" at bounding box center [72, 215] width 42 height 9
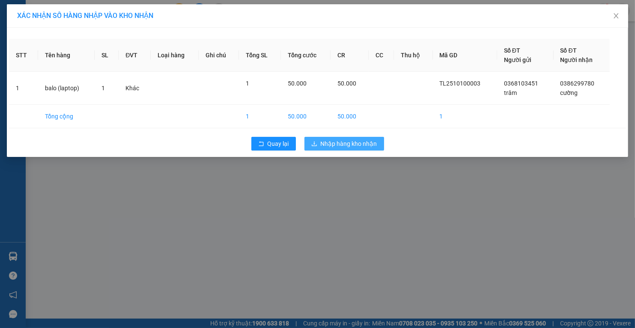
click at [363, 142] on span "Nhập hàng kho nhận" at bounding box center [349, 143] width 56 height 9
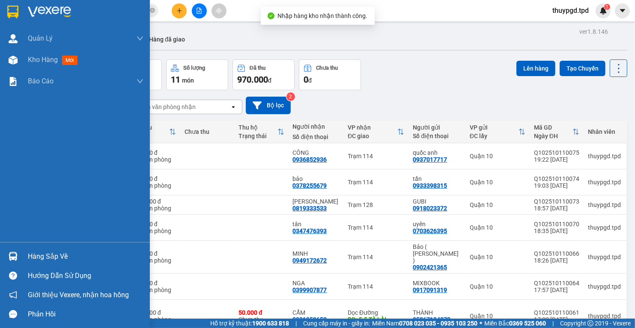
click at [14, 257] on img at bounding box center [13, 256] width 9 height 9
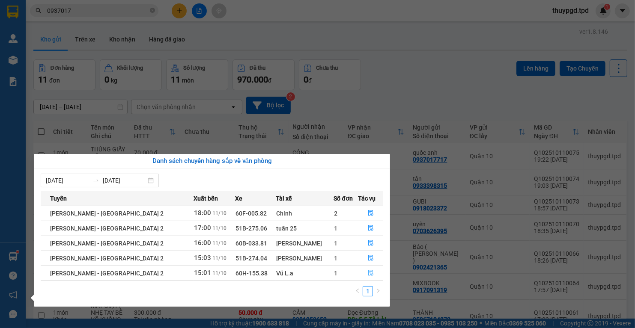
click at [368, 273] on icon "file-done" at bounding box center [371, 273] width 6 height 6
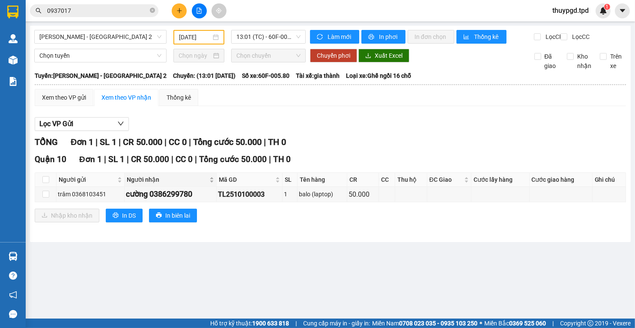
type input "11/10/2025"
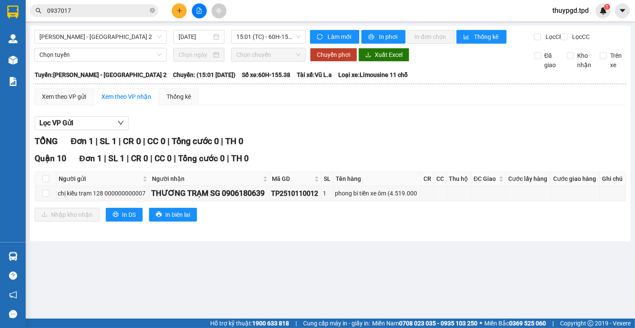
click at [49, 181] on th at bounding box center [45, 179] width 21 height 14
click at [48, 182] on input "checkbox" at bounding box center [45, 178] width 7 height 7
checkbox input "true"
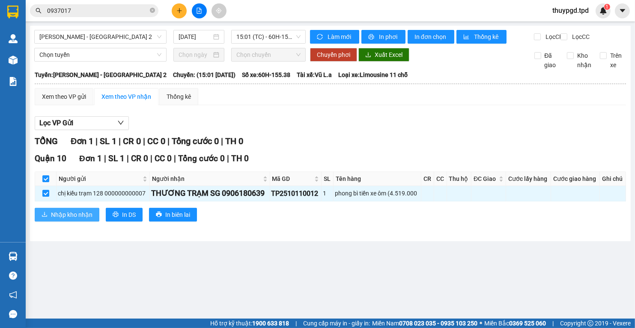
click at [82, 220] on span "Nhập kho nhận" at bounding box center [72, 214] width 42 height 9
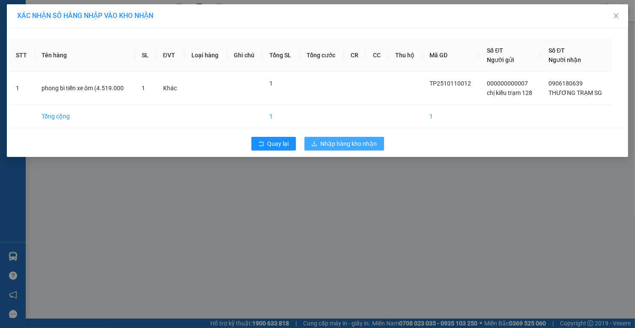
click at [363, 143] on span "Nhập hàng kho nhận" at bounding box center [349, 143] width 56 height 9
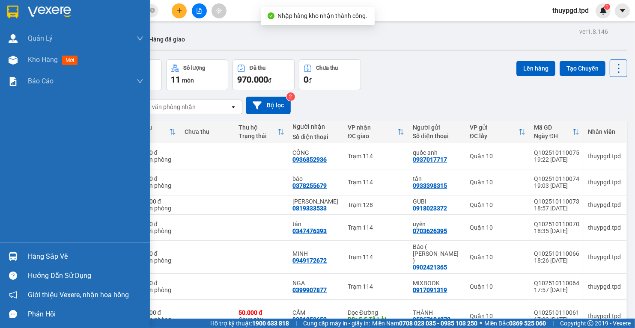
click at [19, 246] on div "Hàng sắp về Hướng dẫn sử dụng Giới thiệu Vexere, nhận hoa hồng Phản hồi" at bounding box center [75, 283] width 150 height 82
click at [23, 254] on div "Hàng sắp về" at bounding box center [75, 256] width 150 height 19
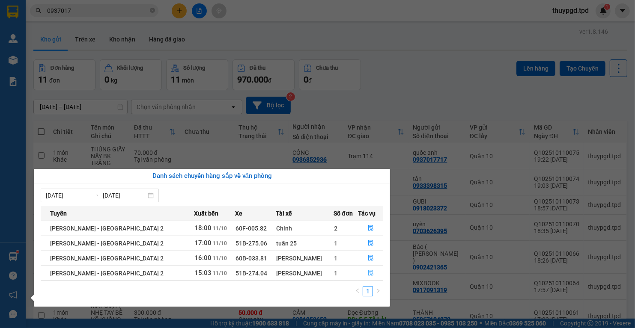
click at [368, 272] on icon "file-done" at bounding box center [371, 273] width 6 height 6
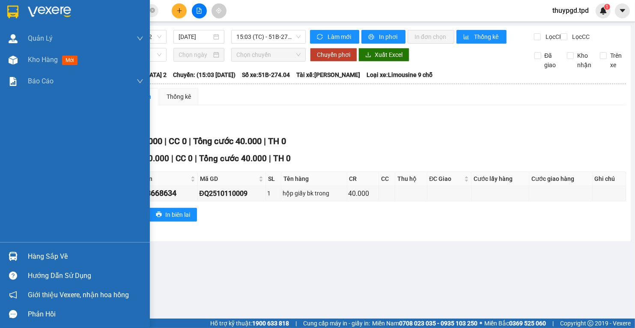
drag, startPoint x: 12, startPoint y: 258, endPoint x: 161, endPoint y: 266, distance: 149.2
click at [12, 258] on img at bounding box center [13, 256] width 9 height 9
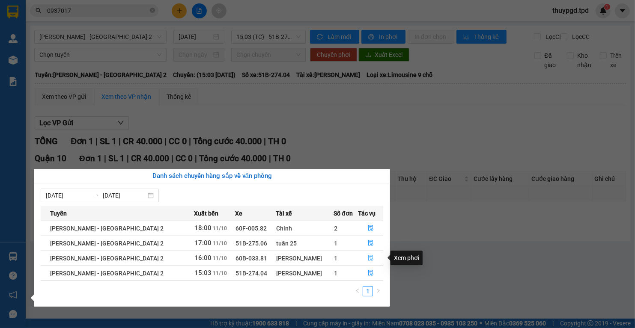
drag, startPoint x: 366, startPoint y: 257, endPoint x: 377, endPoint y: 270, distance: 17.3
click at [368, 257] on icon "file-done" at bounding box center [371, 258] width 6 height 6
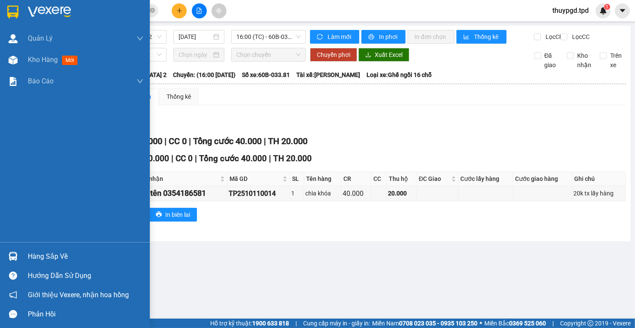
click at [21, 251] on div "Hàng sắp về" at bounding box center [75, 256] width 150 height 19
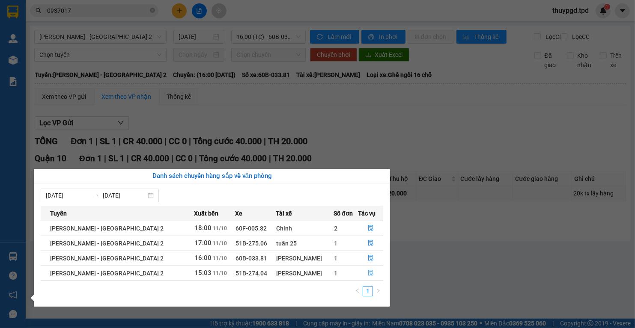
click at [368, 271] on icon "file-done" at bounding box center [371, 273] width 6 height 6
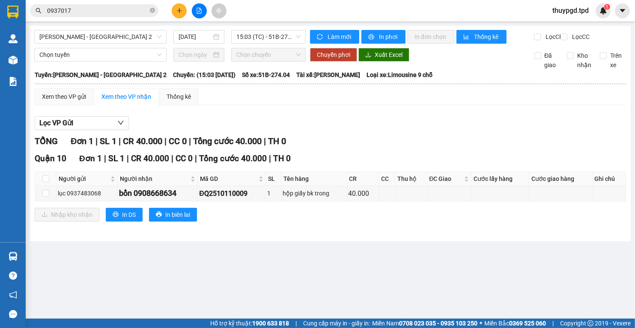
click at [80, 10] on input "0937017" at bounding box center [97, 10] width 101 height 9
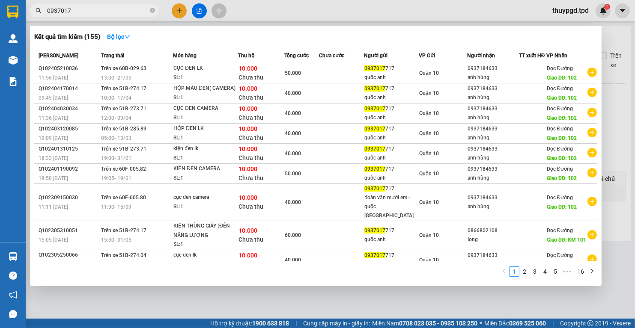
click at [80, 10] on input "0937017" at bounding box center [97, 10] width 101 height 9
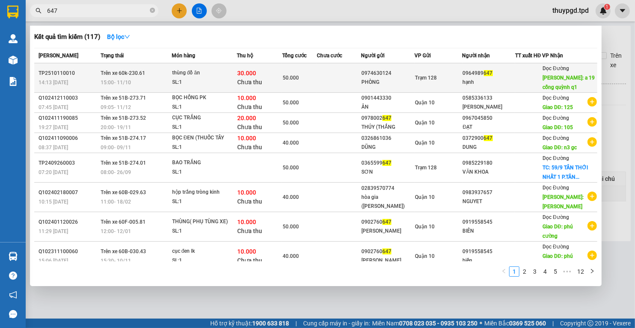
type input "647"
click at [432, 89] on td "Trạm 128" at bounding box center [438, 78] width 48 height 30
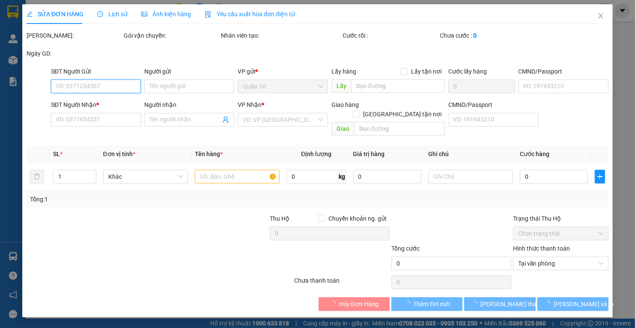
type input "0974630124"
type input "PHÒNG"
type input "0964989647"
type input "hạnh"
type input "a 19 cống quỳnh q1"
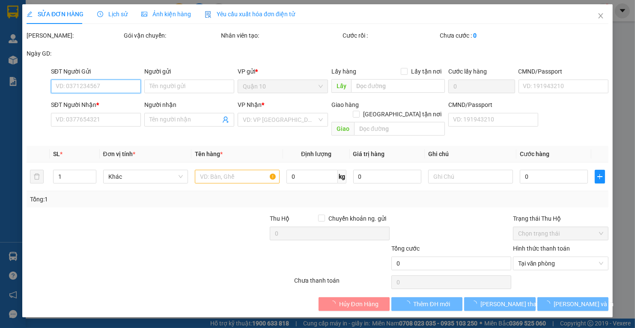
type input "50.000"
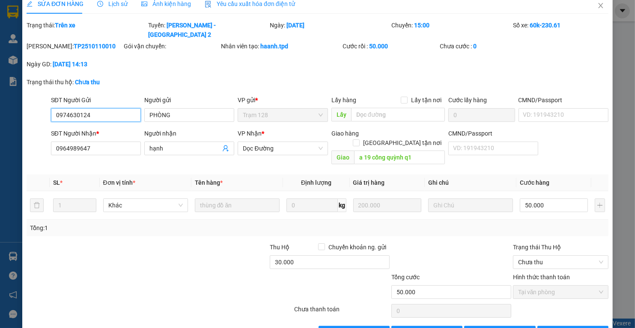
scroll to position [19, 0]
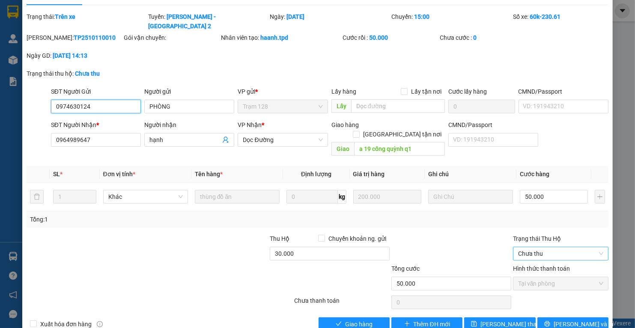
click at [565, 247] on span "Chưa thu" at bounding box center [560, 253] width 85 height 13
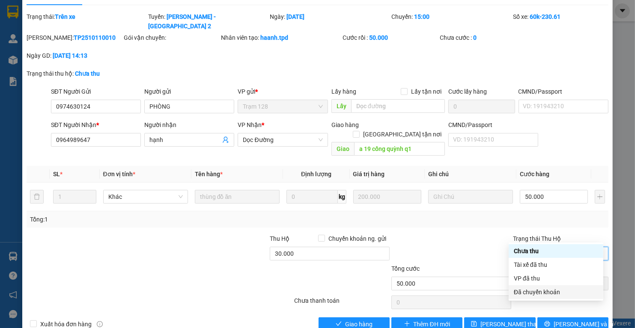
click at [546, 276] on div "VP đã thu" at bounding box center [556, 278] width 84 height 9
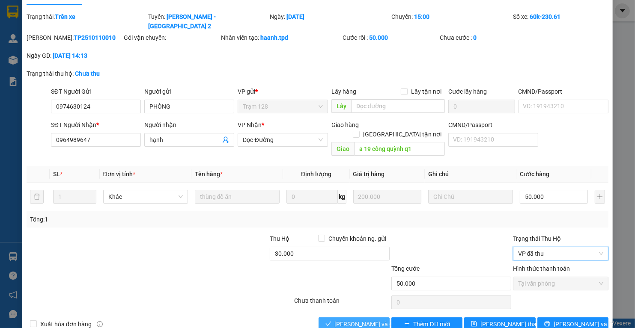
click at [366, 318] on button "Lưu và Giao hàng" at bounding box center [353, 325] width 71 height 14
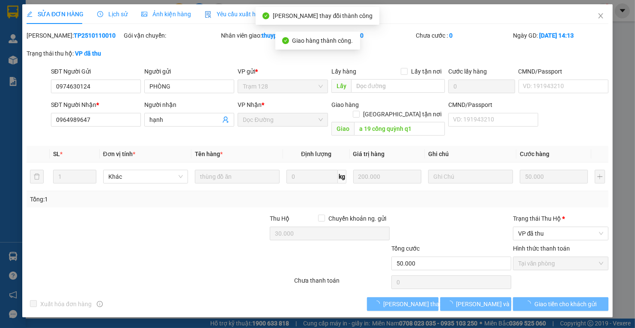
scroll to position [0, 0]
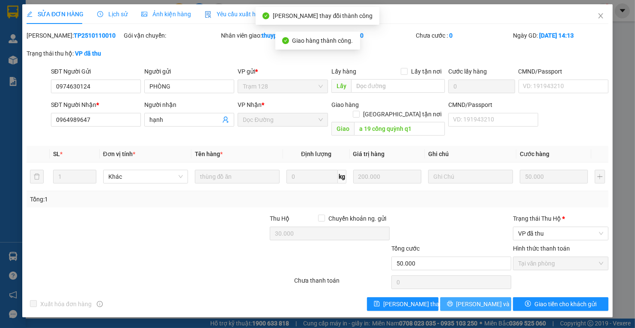
click at [489, 300] on span "Lưu và In" at bounding box center [486, 304] width 60 height 9
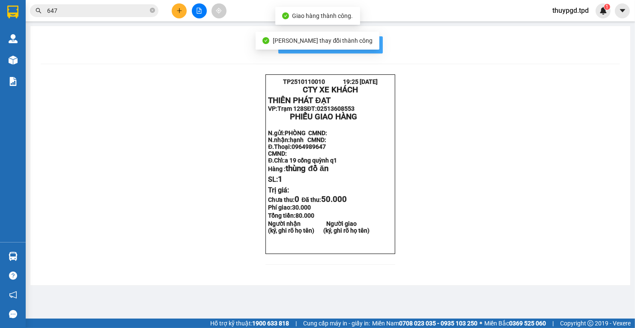
click at [369, 44] on span "In mẫu biên lai tự cấu hình" at bounding box center [335, 44] width 80 height 11
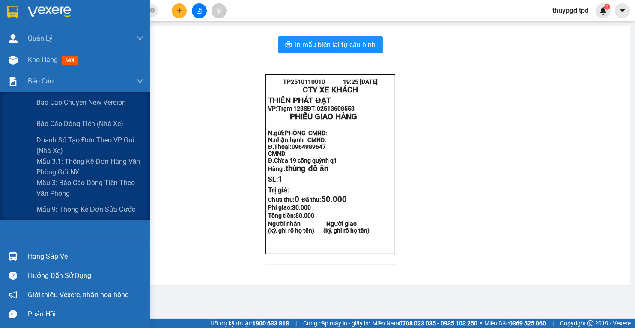
drag, startPoint x: 29, startPoint y: 62, endPoint x: 51, endPoint y: 2, distance: 64.9
click at [29, 62] on span "Kho hàng" at bounding box center [43, 60] width 30 height 8
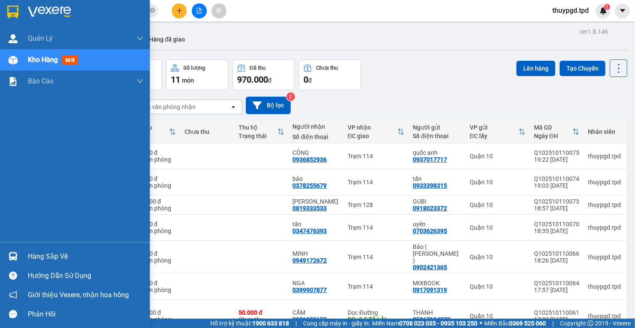
click at [18, 247] on div "Hàng sắp về" at bounding box center [75, 256] width 150 height 19
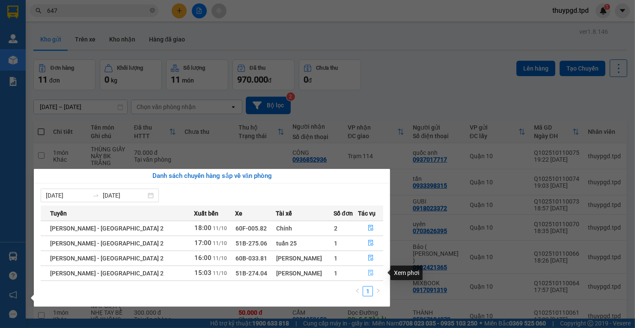
click at [368, 274] on icon "file-done" at bounding box center [371, 273] width 6 height 6
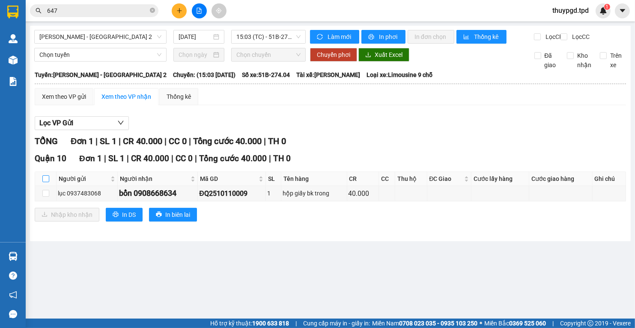
click at [45, 184] on label at bounding box center [45, 178] width 7 height 9
click at [45, 182] on input "checkbox" at bounding box center [45, 178] width 7 height 7
checkbox input "true"
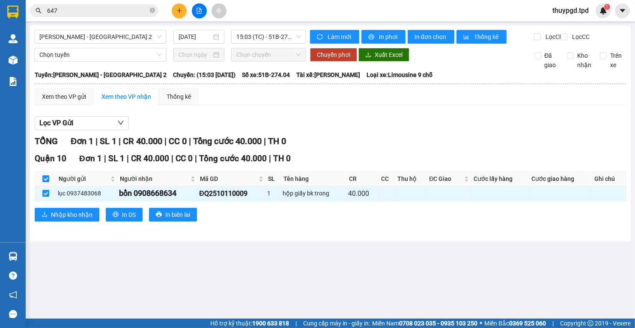
click at [42, 182] on input "checkbox" at bounding box center [45, 178] width 7 height 7
checkbox input "false"
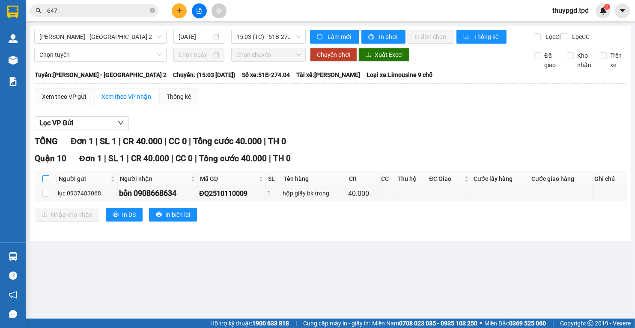
drag, startPoint x: 46, startPoint y: 187, endPoint x: 44, endPoint y: 209, distance: 21.9
click at [46, 182] on input "checkbox" at bounding box center [45, 178] width 7 height 7
checkbox input "true"
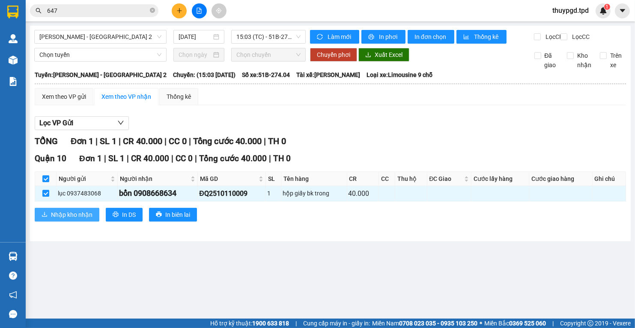
click at [52, 217] on span "Nhập kho nhận" at bounding box center [72, 214] width 42 height 9
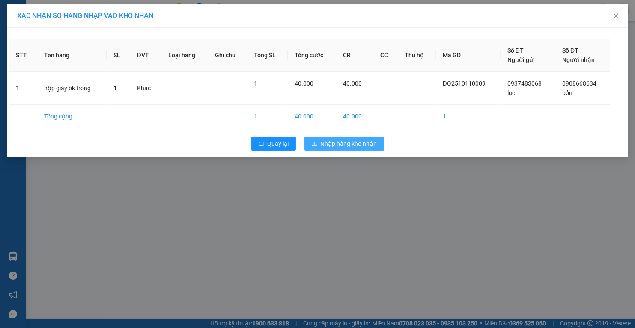
click at [343, 150] on div "Quay lại Nhập hàng kho nhận" at bounding box center [317, 144] width 617 height 22
click at [345, 147] on span "Nhập hàng kho nhận" at bounding box center [349, 143] width 56 height 9
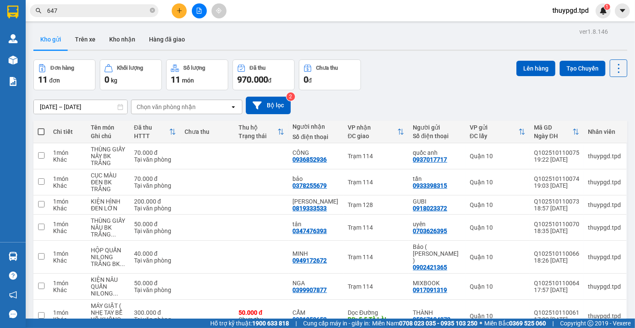
click at [182, 15] on button at bounding box center [179, 10] width 15 height 15
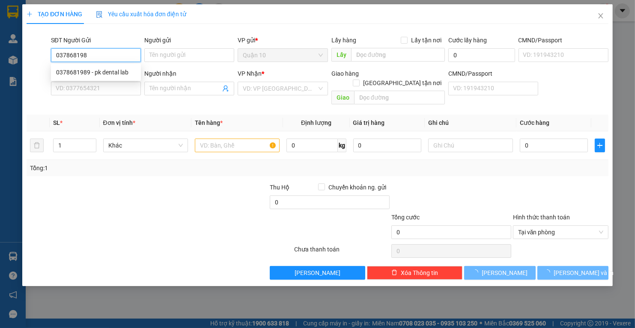
type input "0378681989"
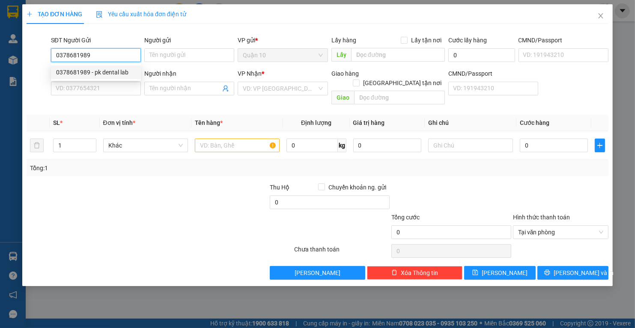
click at [114, 73] on div "0378681989 - pk dental lab" at bounding box center [96, 72] width 80 height 9
type input "pk dental lab"
type input "241431788"
type input "02516516789"
type input "nk lê anh"
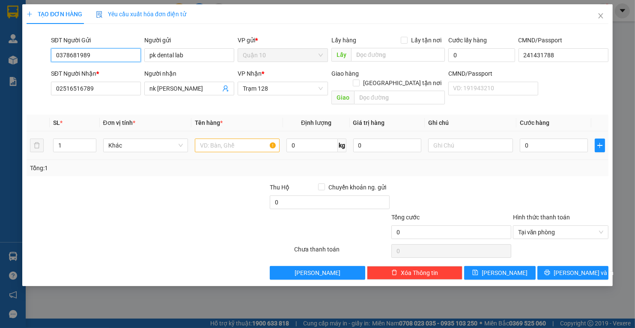
type input "0378681989"
click at [223, 140] on input "text" at bounding box center [237, 146] width 85 height 14
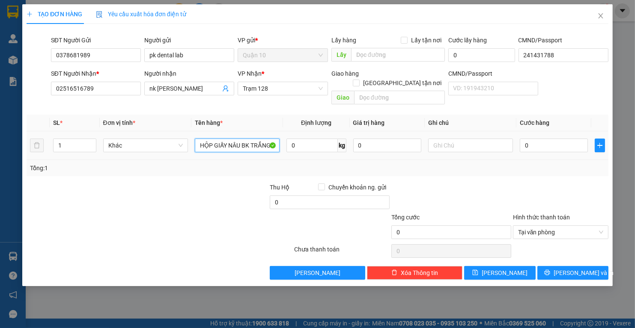
type input "HỘP GIẤY NÂU BK TRẮNG"
type input "4"
type input "40"
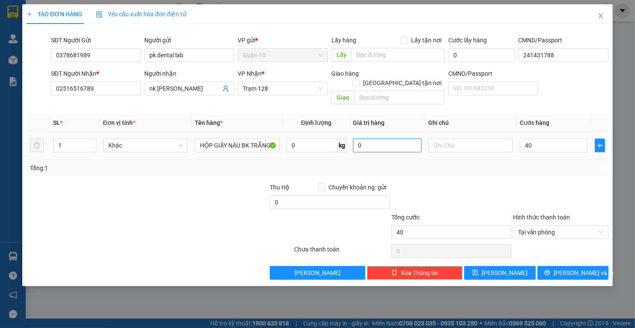
type input "40.000"
click at [377, 139] on input "0" at bounding box center [387, 146] width 68 height 14
type input "1.000.000"
click at [575, 268] on span "Lưu và In" at bounding box center [583, 272] width 60 height 9
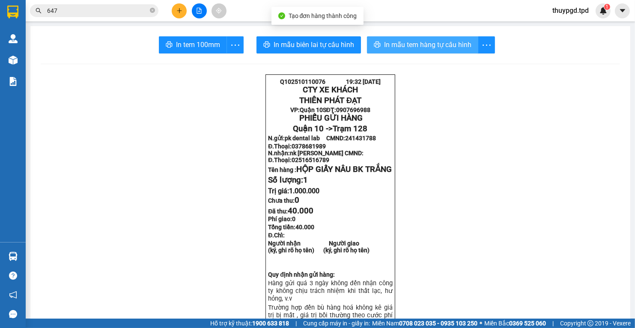
click at [406, 45] on span "In mẫu tem hàng tự cấu hình" at bounding box center [427, 44] width 87 height 11
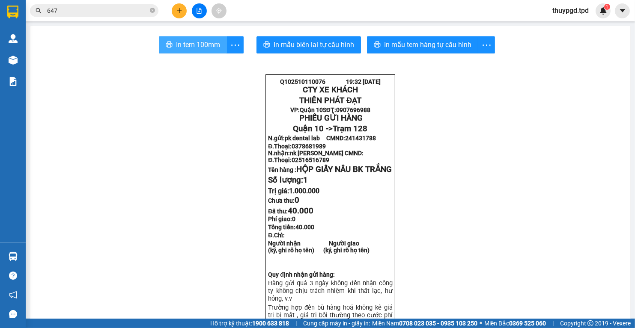
drag, startPoint x: 208, startPoint y: 50, endPoint x: 218, endPoint y: 61, distance: 15.2
click at [208, 50] on span "In tem 100mm" at bounding box center [198, 44] width 44 height 11
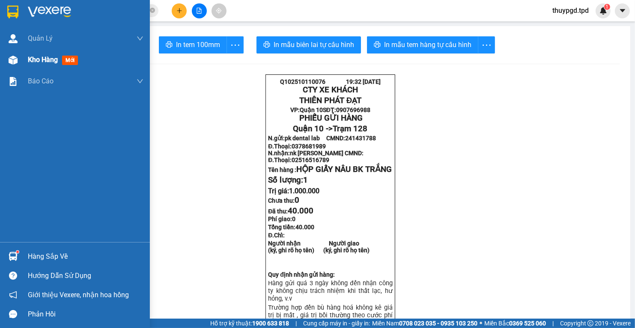
click at [30, 56] on span "Kho hàng" at bounding box center [43, 60] width 30 height 8
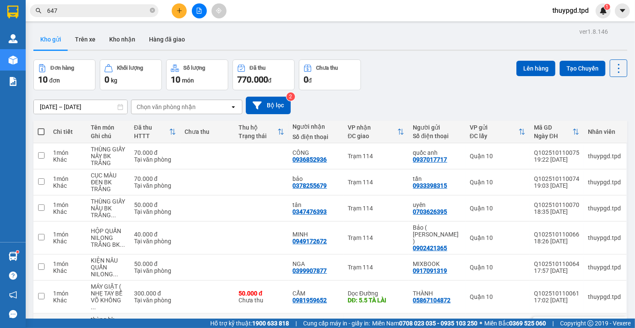
scroll to position [1, 0]
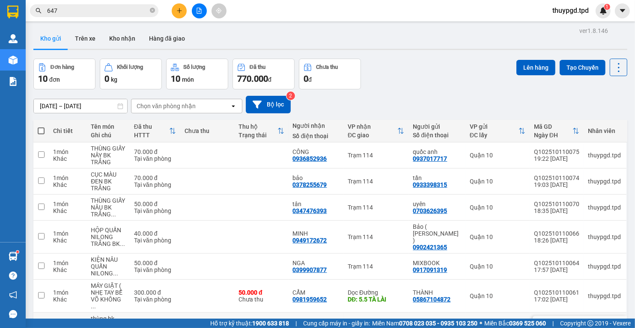
drag, startPoint x: 418, startPoint y: 313, endPoint x: 459, endPoint y: 307, distance: 41.2
click at [458, 319] on div "học 0366229333" at bounding box center [437, 326] width 48 height 14
checkbox input "true"
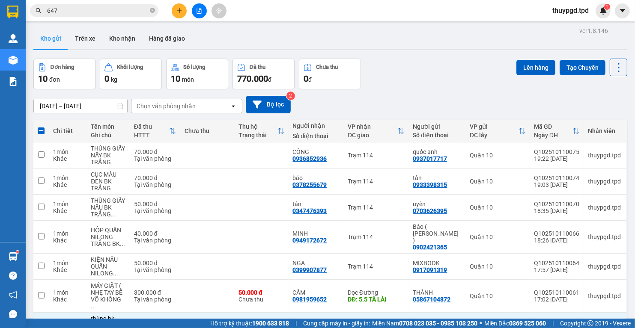
click at [94, 14] on input "647" at bounding box center [97, 10] width 101 height 9
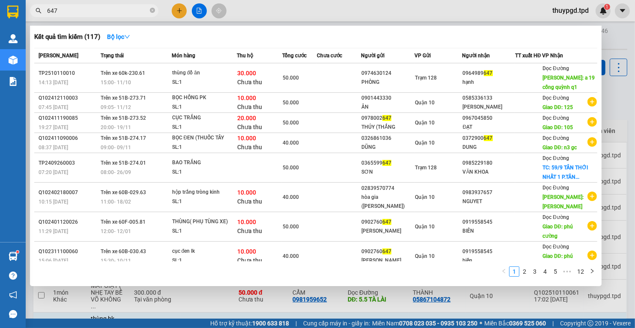
click at [94, 14] on input "647" at bounding box center [97, 10] width 101 height 9
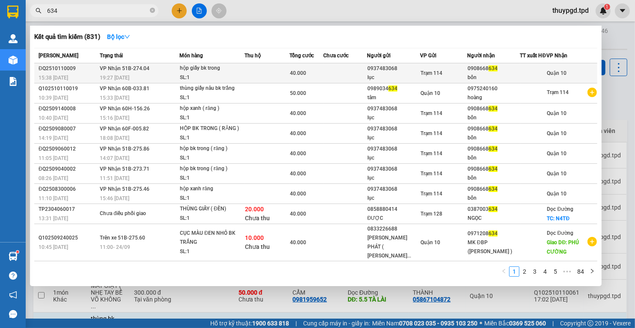
type input "634"
click at [421, 78] on div "Trạm 114" at bounding box center [444, 72] width 46 height 9
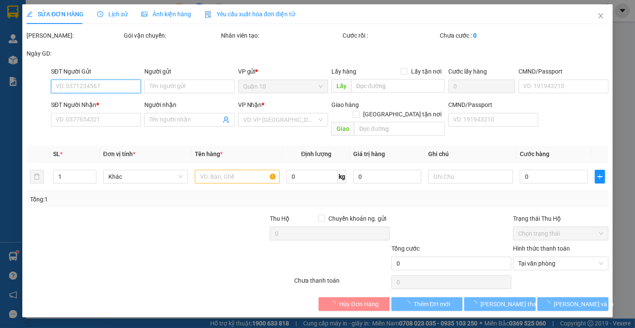
type input "0937483068"
type input "lục"
type input "0908668634"
type input "bổn"
type input "40.000"
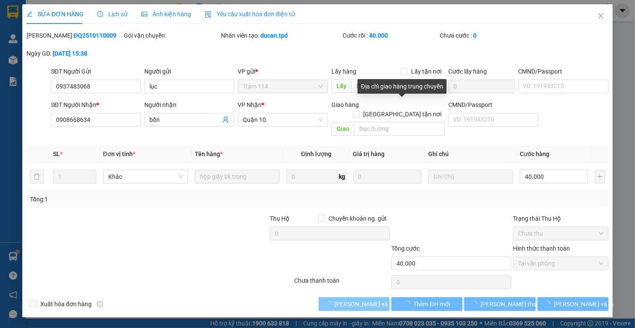
drag, startPoint x: 419, startPoint y: 82, endPoint x: 357, endPoint y: 297, distance: 223.2
click at [357, 300] on span "Lưu và Giao hàng" at bounding box center [376, 304] width 82 height 9
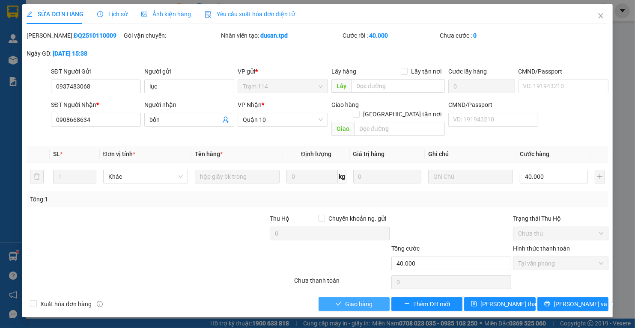
click at [320, 297] on button "Giao hàng" at bounding box center [353, 304] width 71 height 14
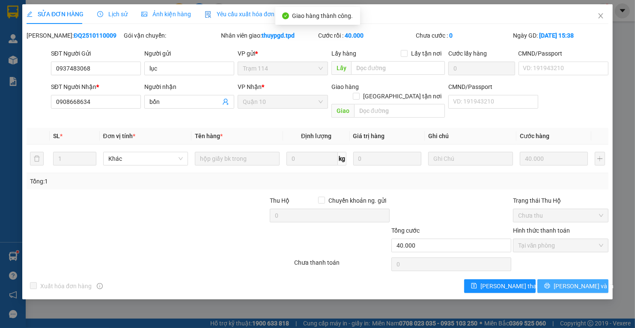
click at [567, 282] on span "Lưu và In" at bounding box center [583, 286] width 60 height 9
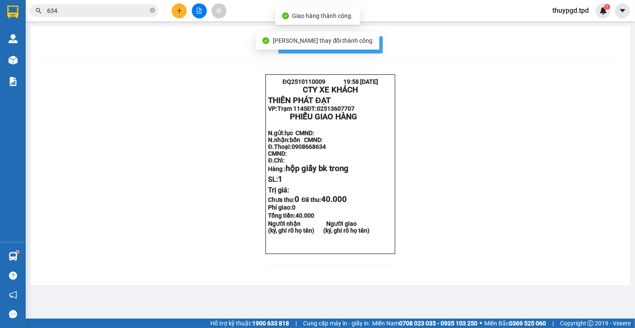
click at [379, 46] on button "In mẫu biên lai tự cấu hình" at bounding box center [330, 44] width 104 height 17
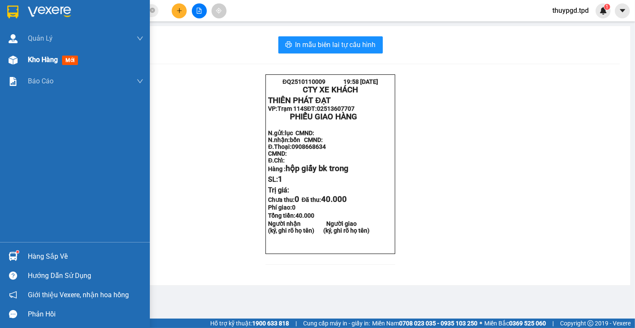
click at [73, 62] on span "mới" at bounding box center [70, 60] width 16 height 9
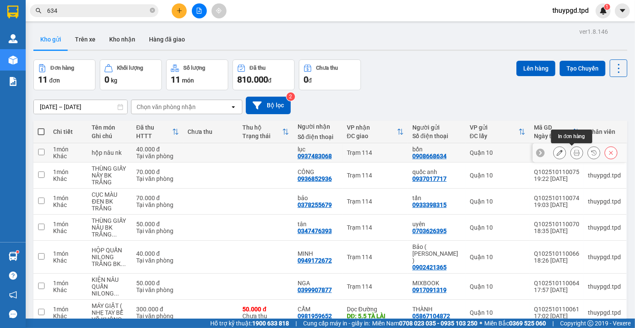
click at [574, 154] on button at bounding box center [577, 153] width 12 height 15
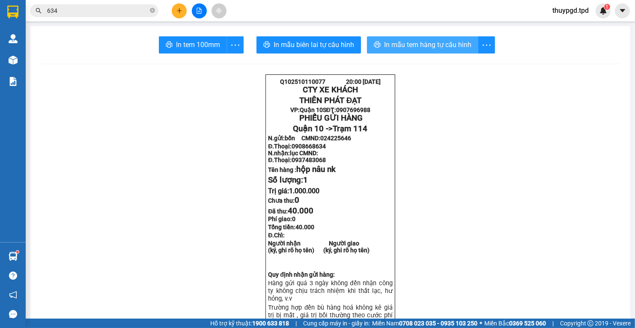
click at [422, 50] on span "In mẫu tem hàng tự cấu hình" at bounding box center [427, 44] width 87 height 11
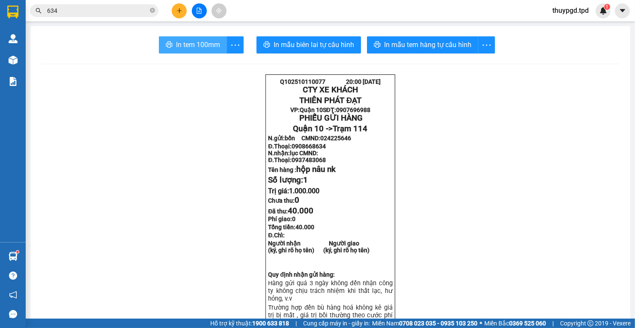
click at [215, 51] on button "In tem 100mm" at bounding box center [193, 44] width 68 height 17
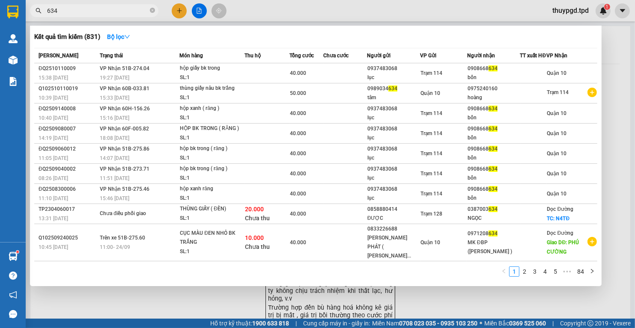
click at [80, 12] on input "634" at bounding box center [97, 10] width 101 height 9
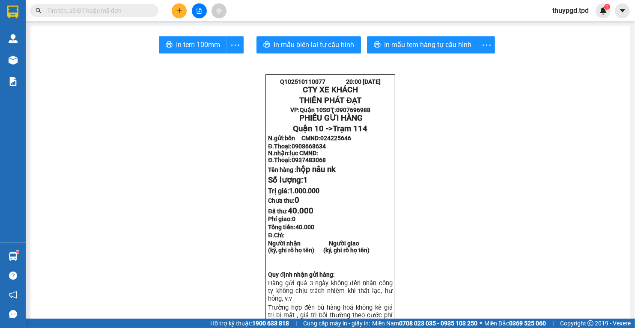
click at [80, 12] on input "text" at bounding box center [97, 10] width 101 height 9
click at [80, 13] on input "text" at bounding box center [97, 10] width 101 height 9
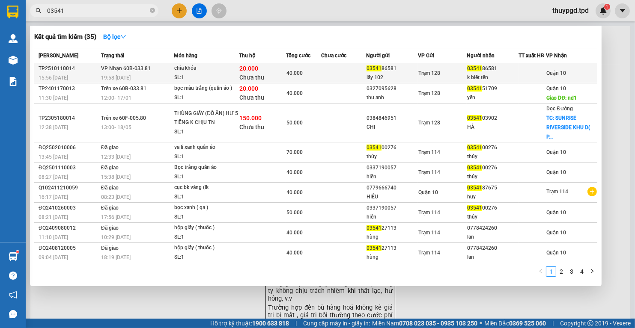
type input "03541"
click at [475, 79] on div "k biết tên" at bounding box center [492, 77] width 51 height 9
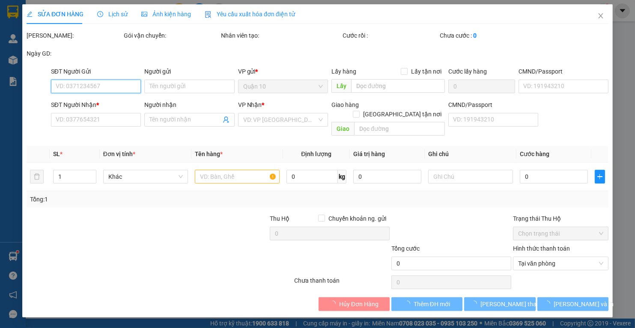
type input "0354186581"
type input "lấy 102"
type input "0354186581"
type input "k biết tên"
type input "40.000"
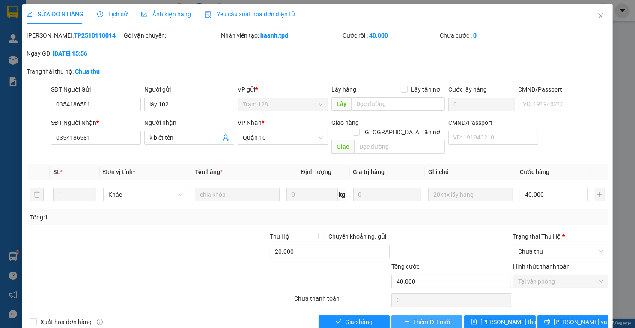
click at [391, 315] on button "Thêm ĐH mới" at bounding box center [426, 322] width 71 height 14
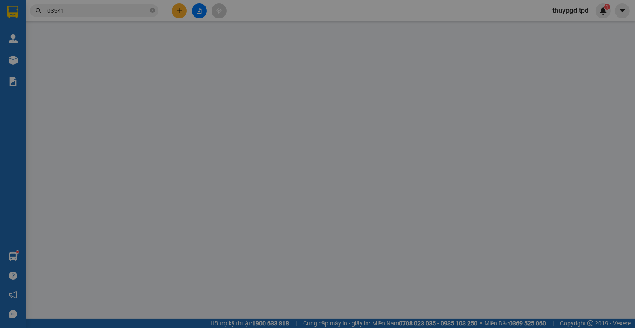
click at [384, 308] on div "TẠO ĐƠN HÀNG Yêu cầu xuất hóa đơn điện tử Transit Pickup Surcharge Ids Transit …" at bounding box center [317, 164] width 635 height 328
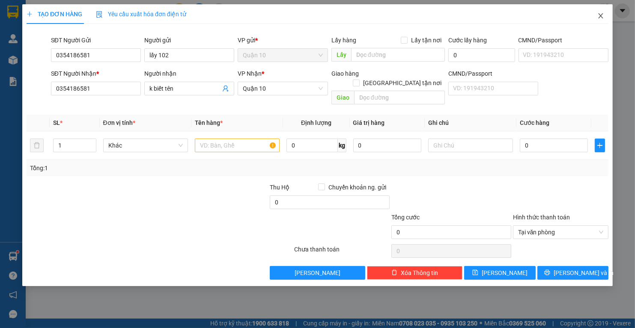
click at [598, 15] on icon "close" at bounding box center [600, 15] width 7 height 7
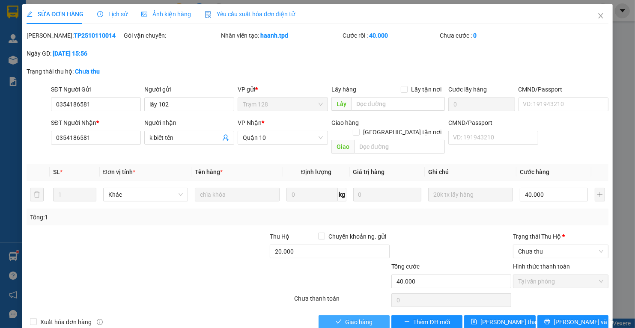
click at [378, 315] on button "Giao hàng" at bounding box center [353, 322] width 71 height 14
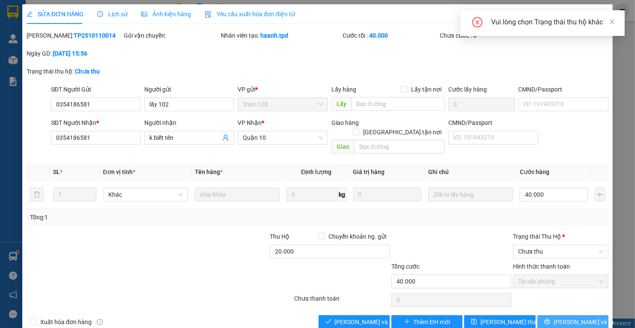
click at [562, 318] on span "Lưu và In" at bounding box center [583, 322] width 60 height 9
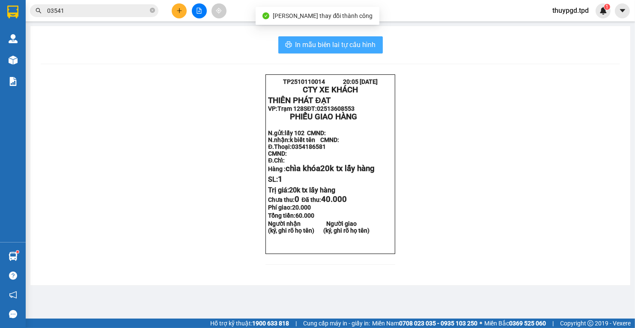
click at [342, 50] on button "In mẫu biên lai tự cấu hình" at bounding box center [330, 44] width 104 height 17
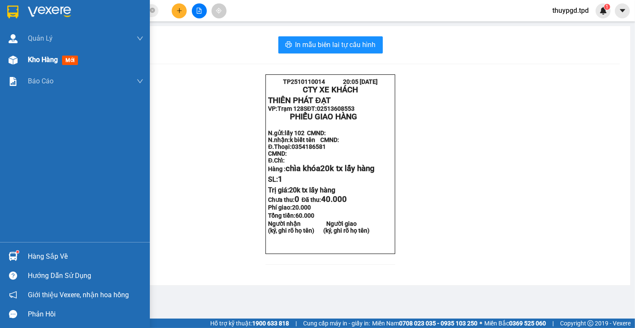
click at [40, 54] on div "Kho hàng mới" at bounding box center [55, 59] width 54 height 11
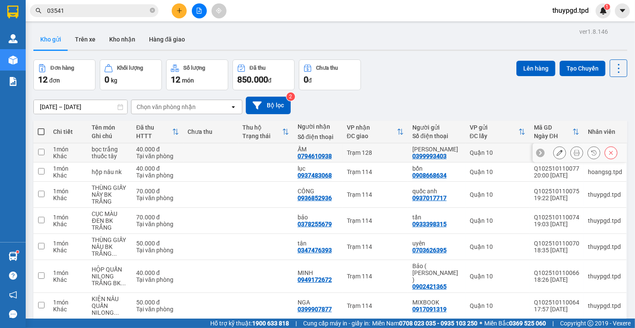
click at [574, 158] on button at bounding box center [577, 153] width 12 height 15
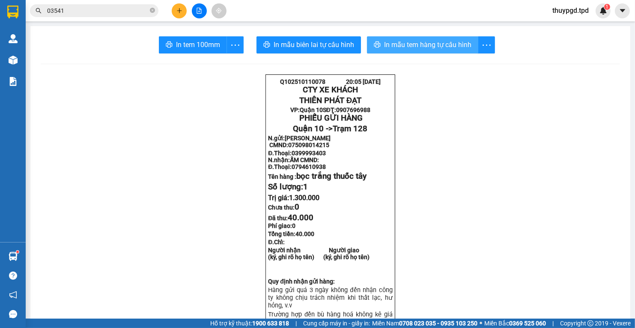
click at [452, 48] on span "In mẫu tem hàng tự cấu hình" at bounding box center [427, 44] width 87 height 11
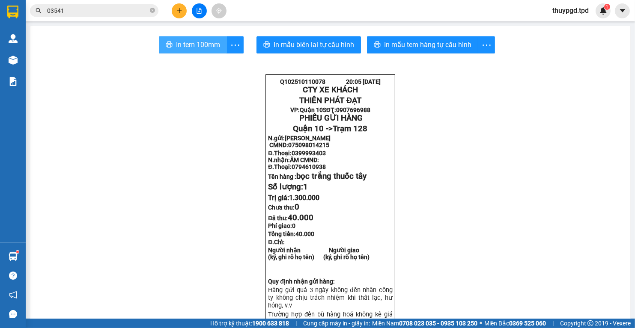
click at [197, 37] on button "In tem 100mm" at bounding box center [193, 44] width 68 height 17
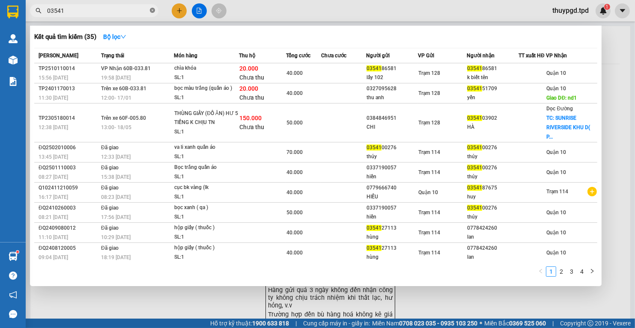
click at [152, 9] on icon "close-circle" at bounding box center [152, 10] width 5 height 5
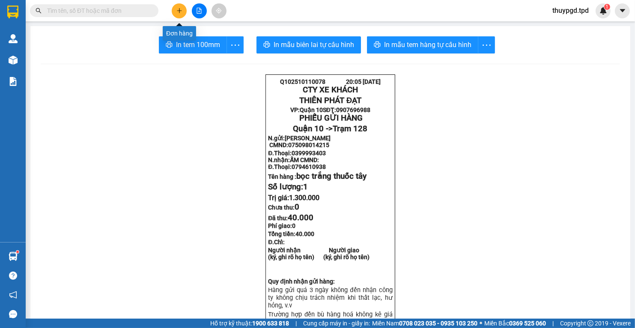
click at [183, 14] on button at bounding box center [179, 10] width 15 height 15
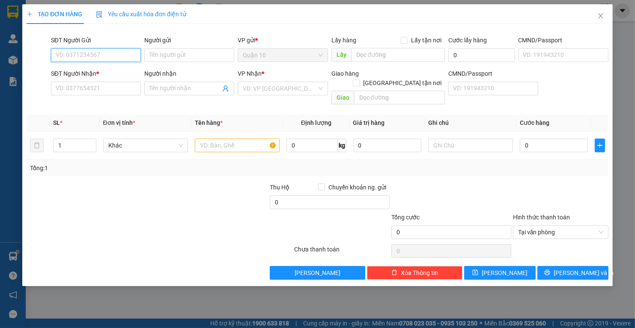
click at [120, 56] on input "SĐT Người Gửi" at bounding box center [96, 55] width 90 height 14
click at [111, 71] on div "0964505854 - phát" at bounding box center [96, 72] width 80 height 9
type input "0964505854"
type input "phát"
type input "079096010704"
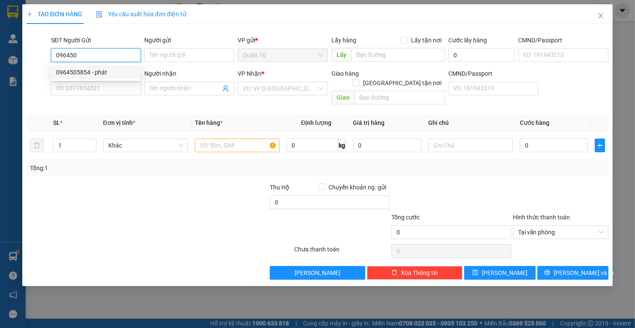
type input "0366390631"
type input "phụng"
type input "0964505854"
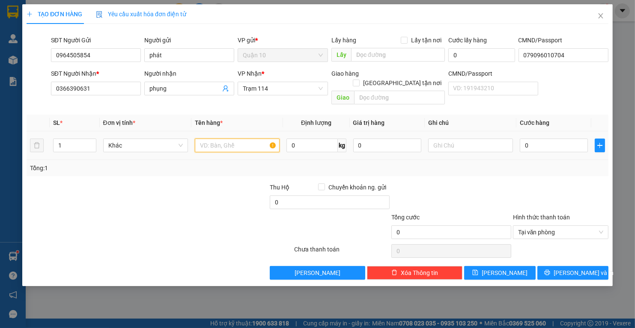
click at [205, 139] on input "text" at bounding box center [237, 146] width 85 height 14
type input "THÙNG MÚT TRẮNG PT XE"
click at [354, 139] on input "0" at bounding box center [387, 146] width 68 height 14
type input "2.000.000"
click at [481, 164] on div "Tổng: 1" at bounding box center [318, 168] width 582 height 16
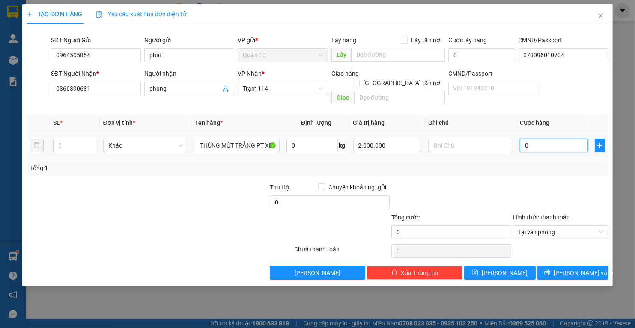
click at [522, 139] on input "0" at bounding box center [554, 146] width 68 height 14
type input "5"
type input "50"
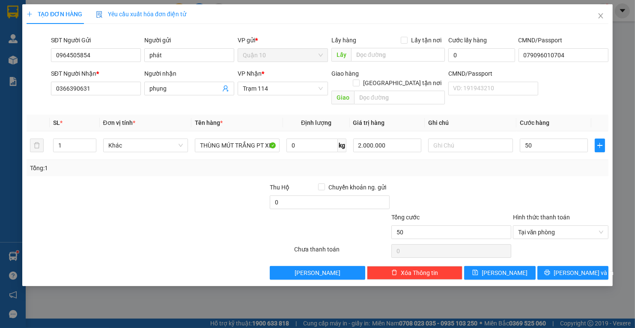
type input "50.000"
click at [565, 183] on div at bounding box center [560, 198] width 97 height 30
drag, startPoint x: 560, startPoint y: 264, endPoint x: 558, endPoint y: 259, distance: 5.2
click at [550, 270] on icon "printer" at bounding box center [547, 273] width 6 height 6
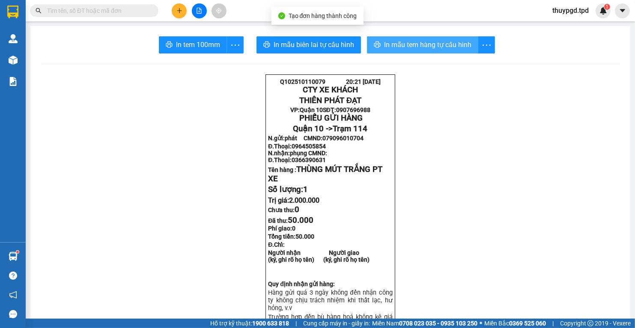
click at [441, 49] on span "In mẫu tem hàng tự cấu hình" at bounding box center [427, 44] width 87 height 11
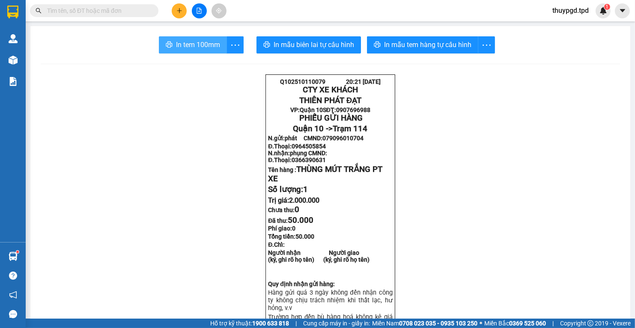
click at [214, 51] on button "In tem 100mm" at bounding box center [193, 44] width 68 height 17
